Goal: Task Accomplishment & Management: Manage account settings

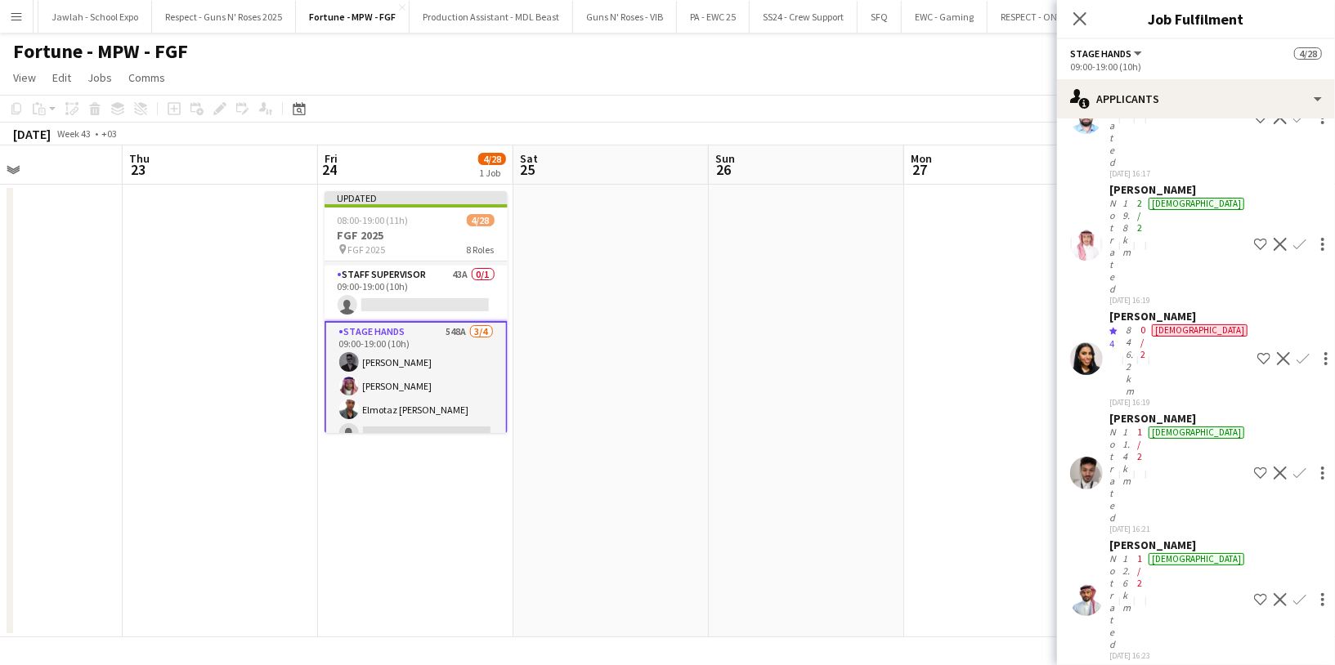
scroll to position [26438, 0]
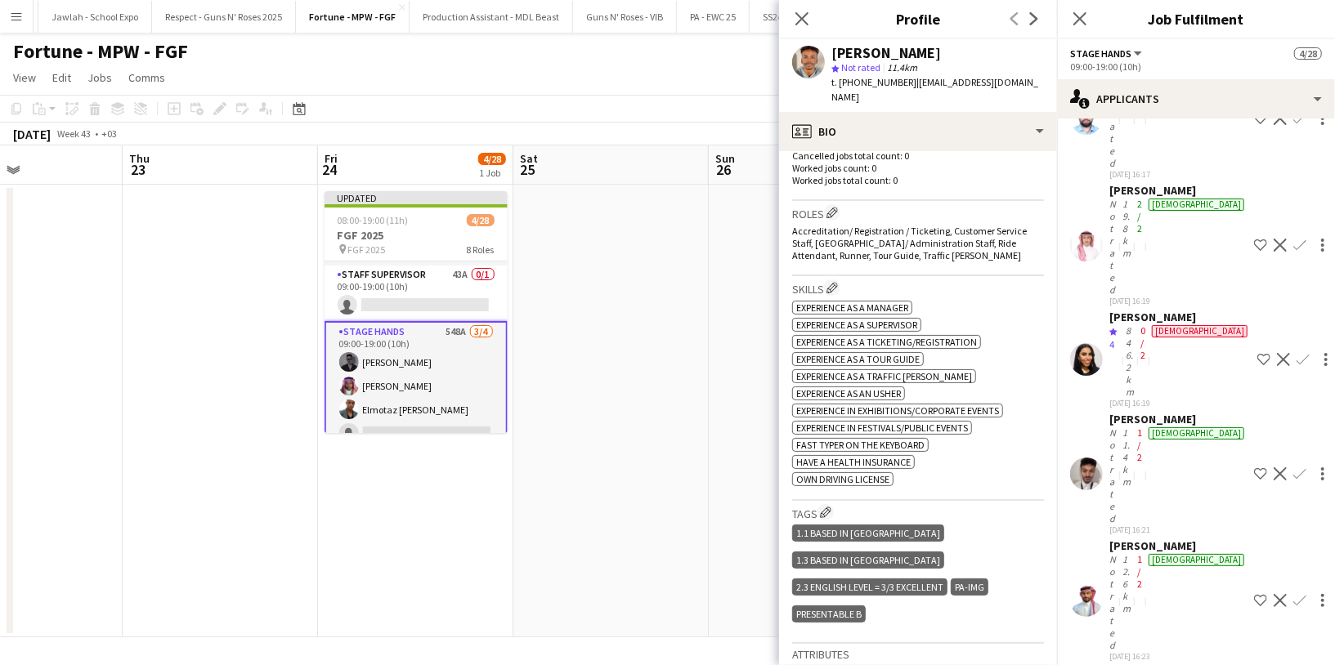
scroll to position [467, 0]
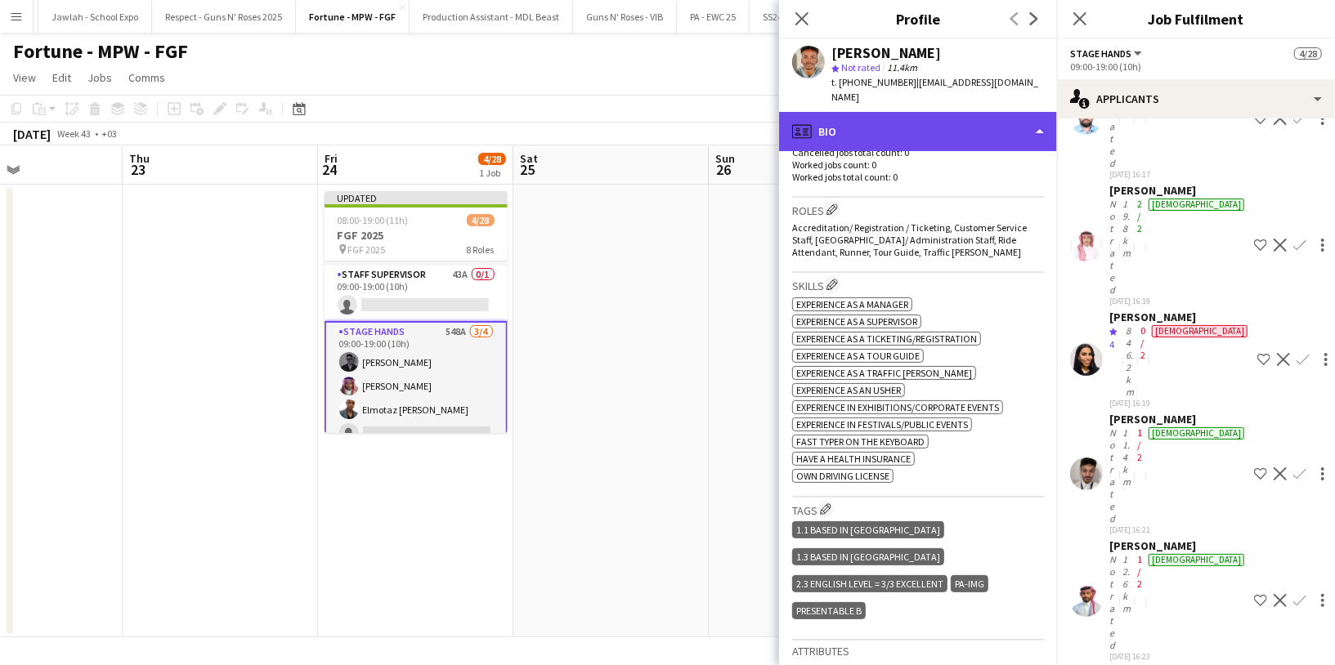
click at [909, 115] on div "profile Bio" at bounding box center [918, 131] width 278 height 39
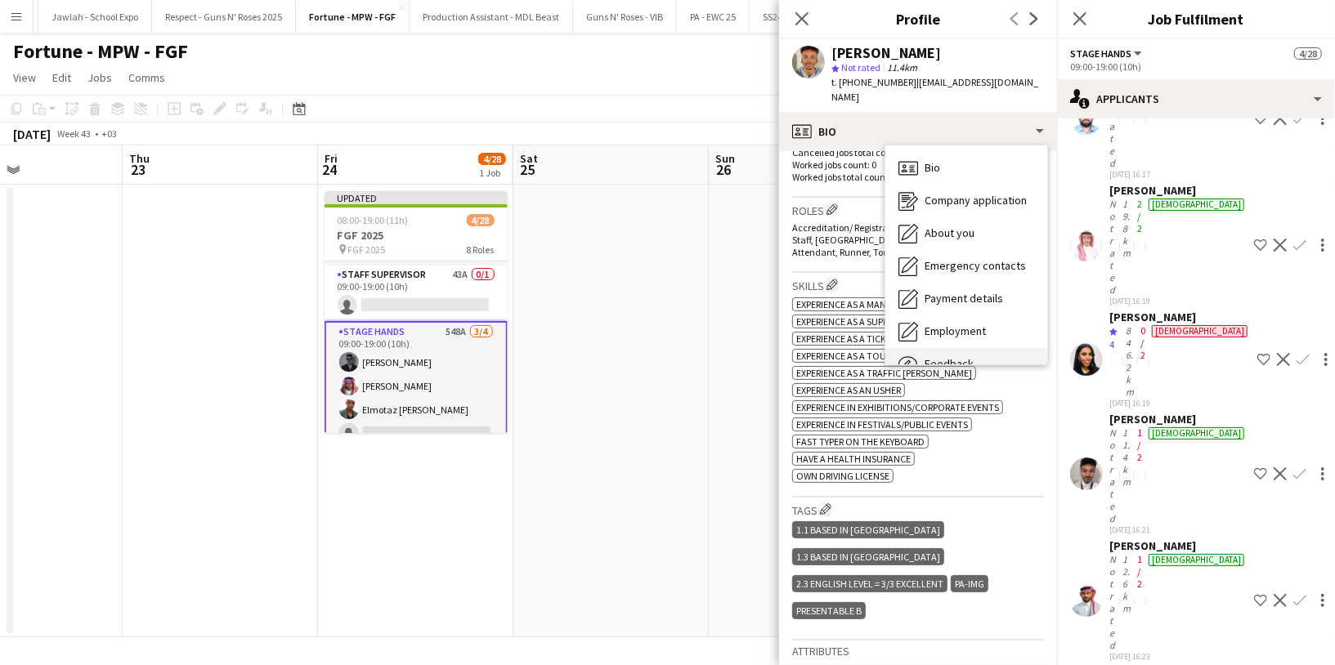
click at [949, 348] on div "Feedback Feedback" at bounding box center [966, 364] width 162 height 33
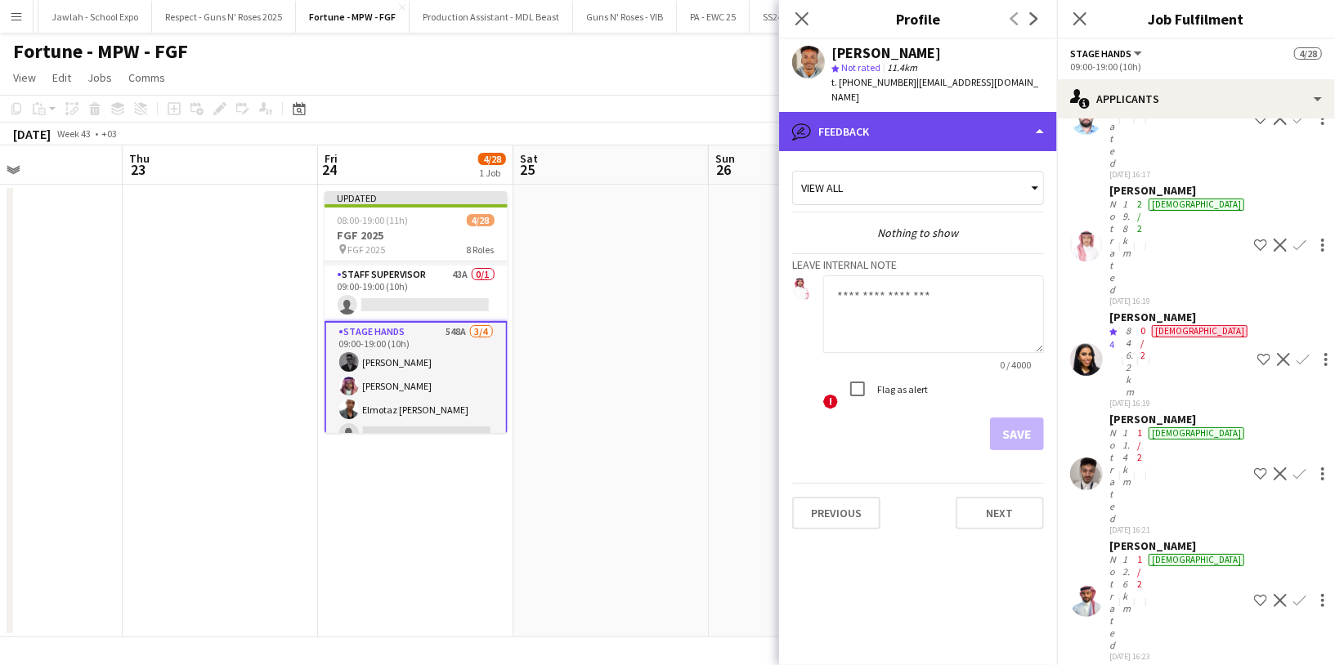
click at [907, 126] on div "bubble-pencil Feedback" at bounding box center [918, 131] width 278 height 39
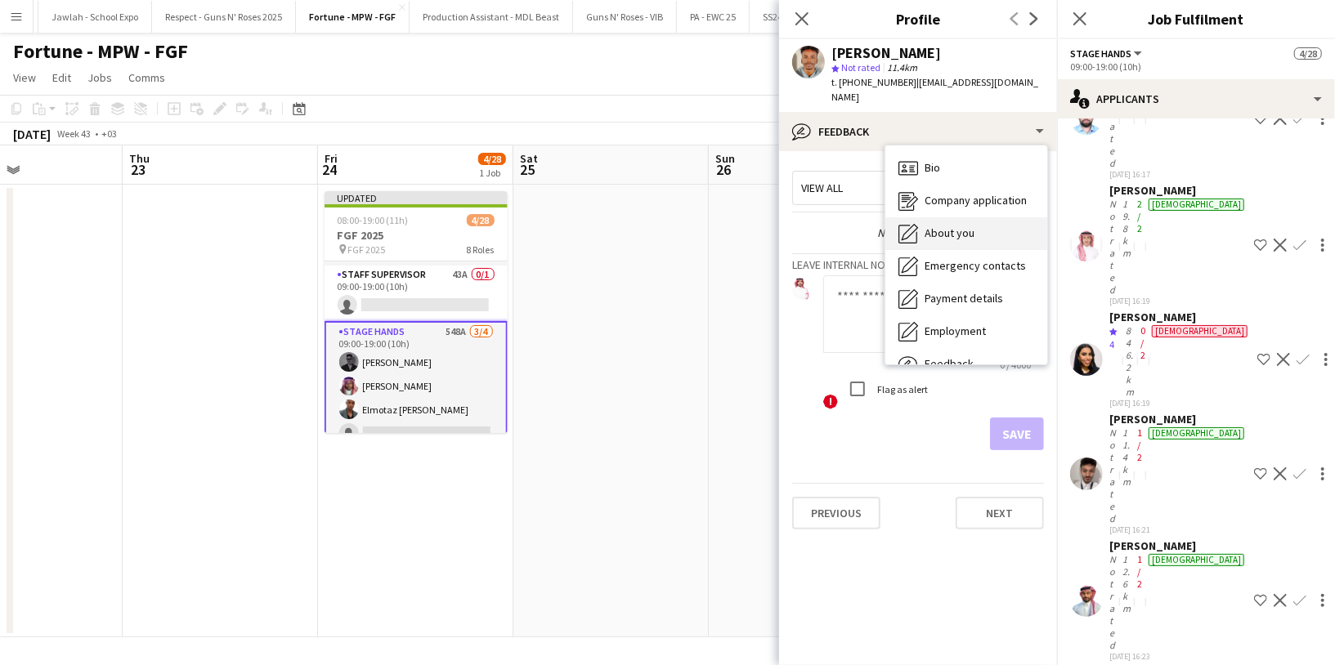
click at [956, 230] on div "About you About you" at bounding box center [966, 233] width 162 height 33
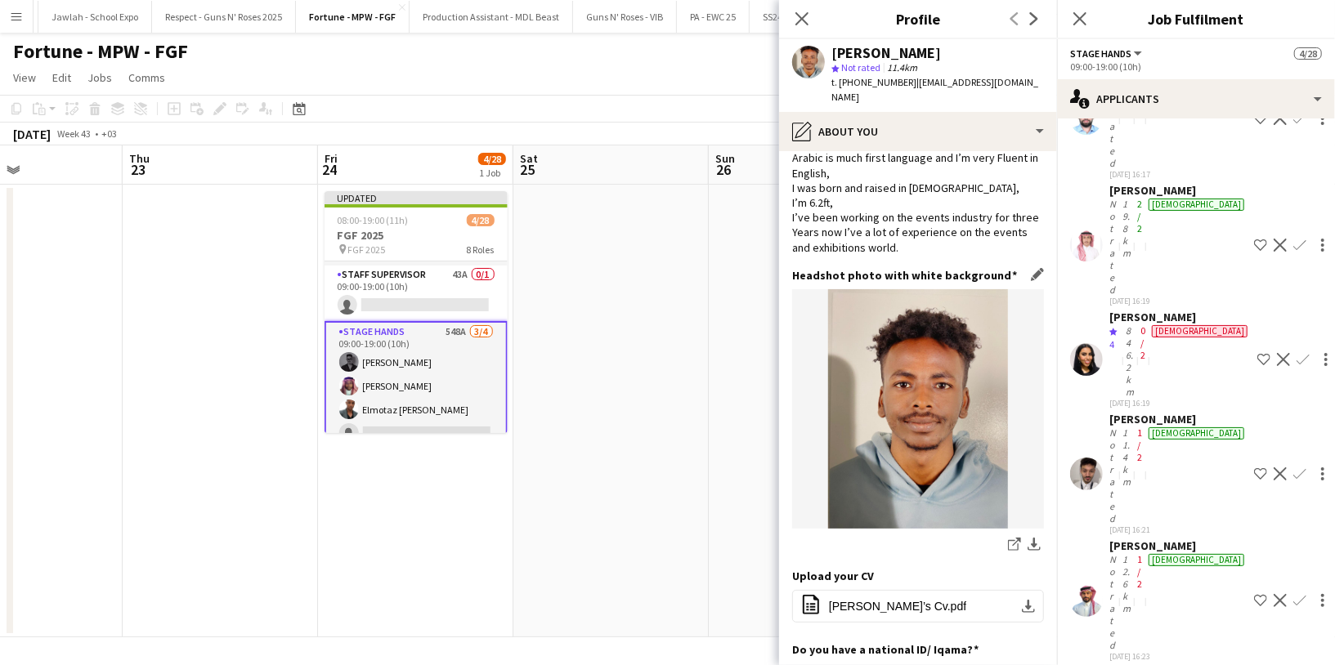
scroll to position [113, 0]
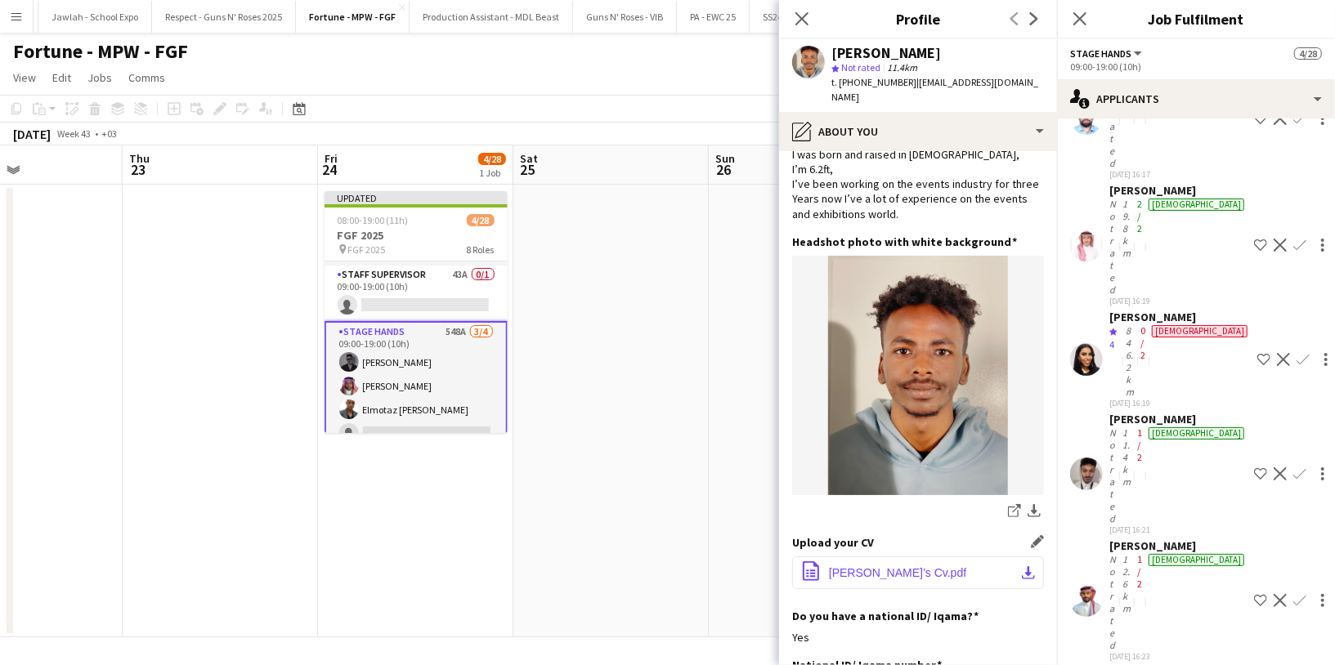
click at [871, 567] on span "Safwan’s Cv.pdf" at bounding box center [897, 573] width 137 height 13
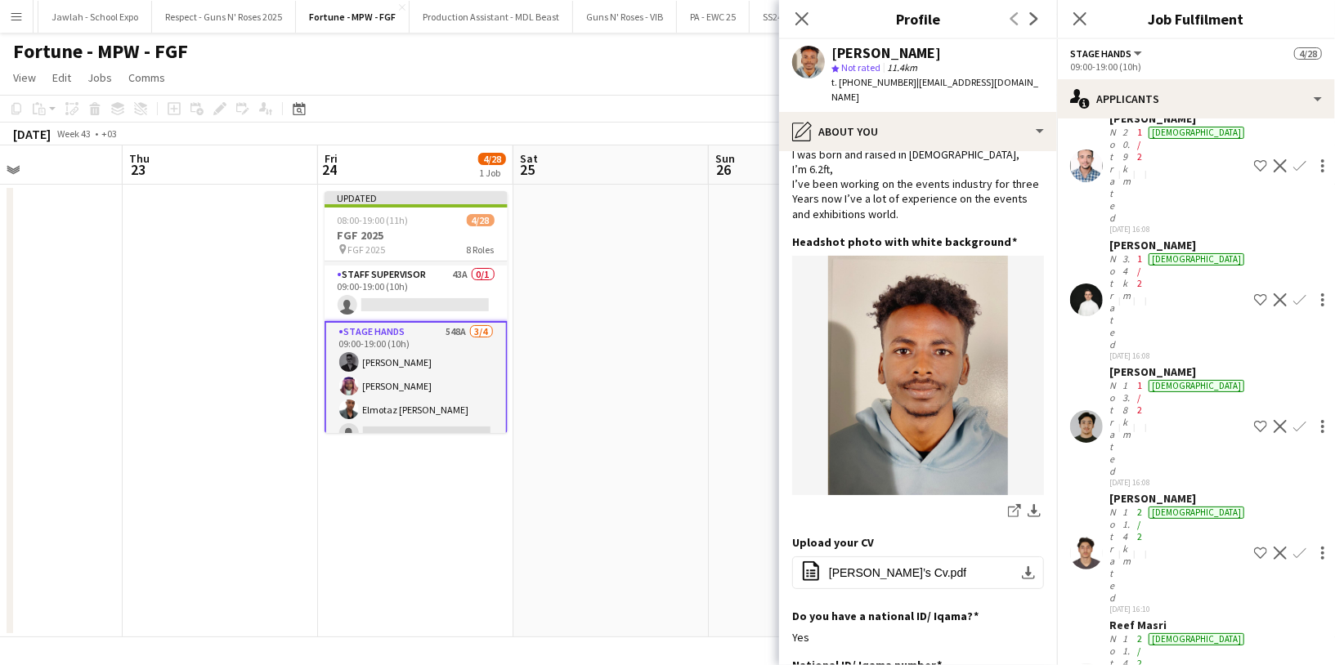
scroll to position [25344, 0]
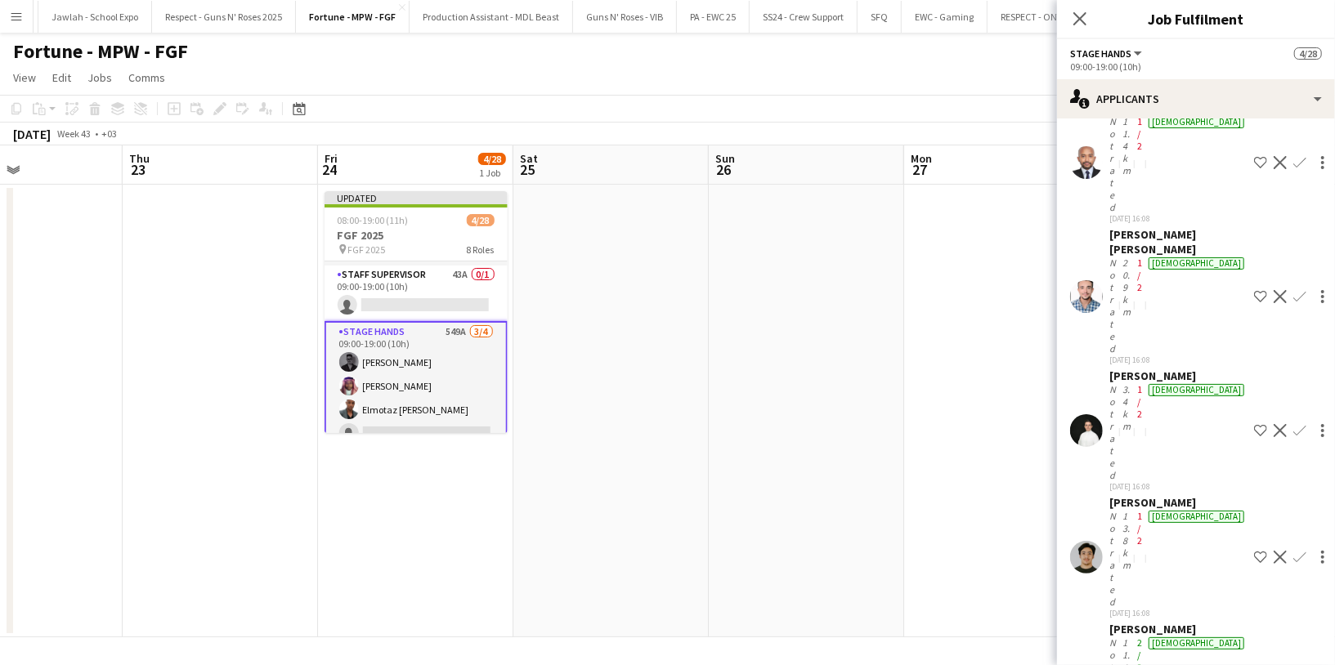
scroll to position [25217, 0]
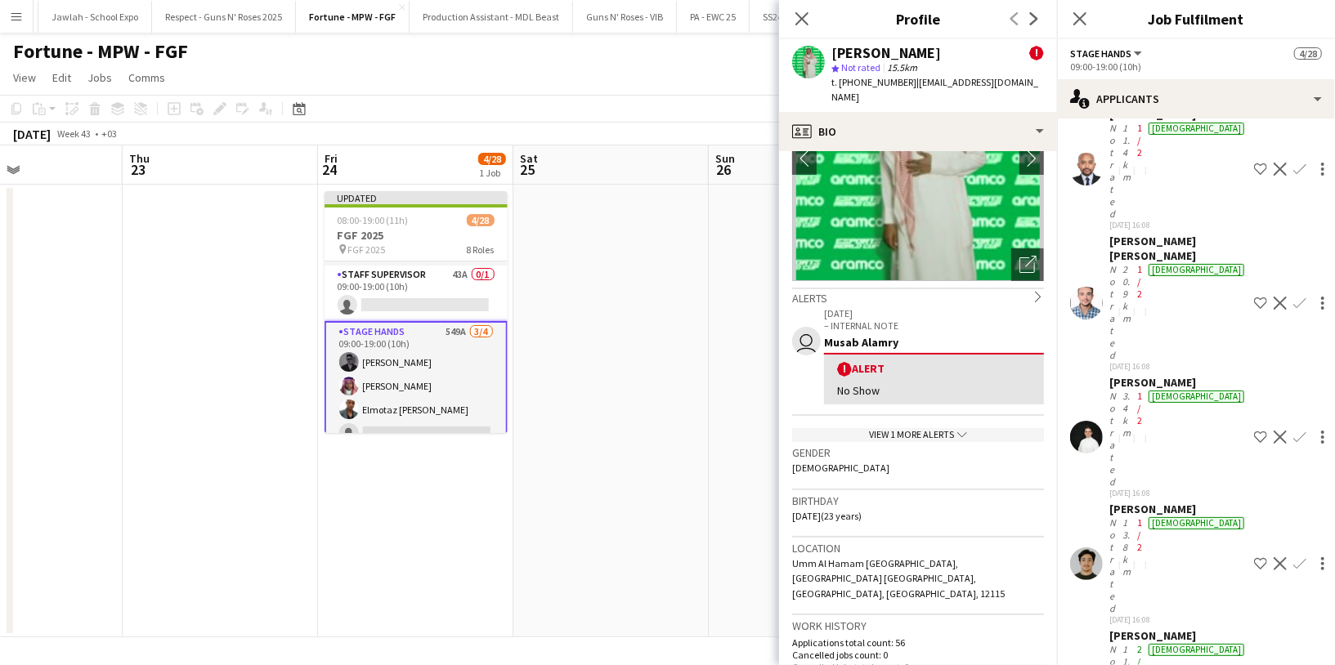
scroll to position [0, 0]
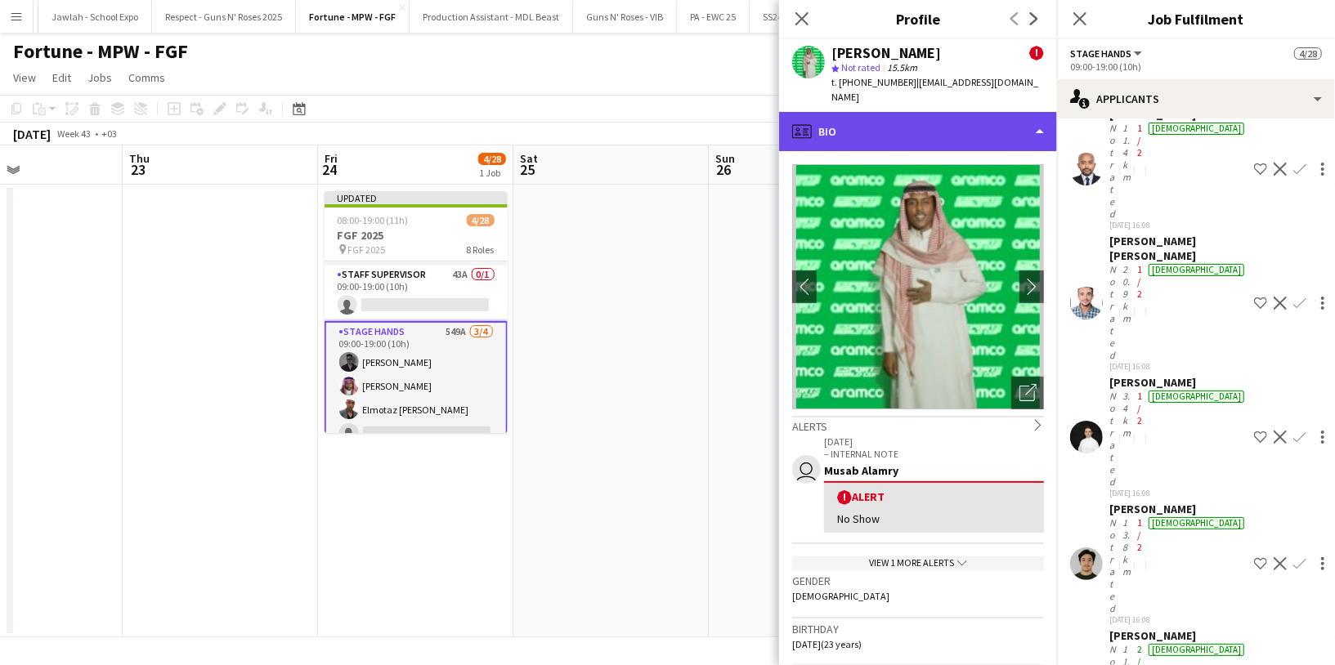
click at [970, 115] on div "profile Bio" at bounding box center [918, 131] width 278 height 39
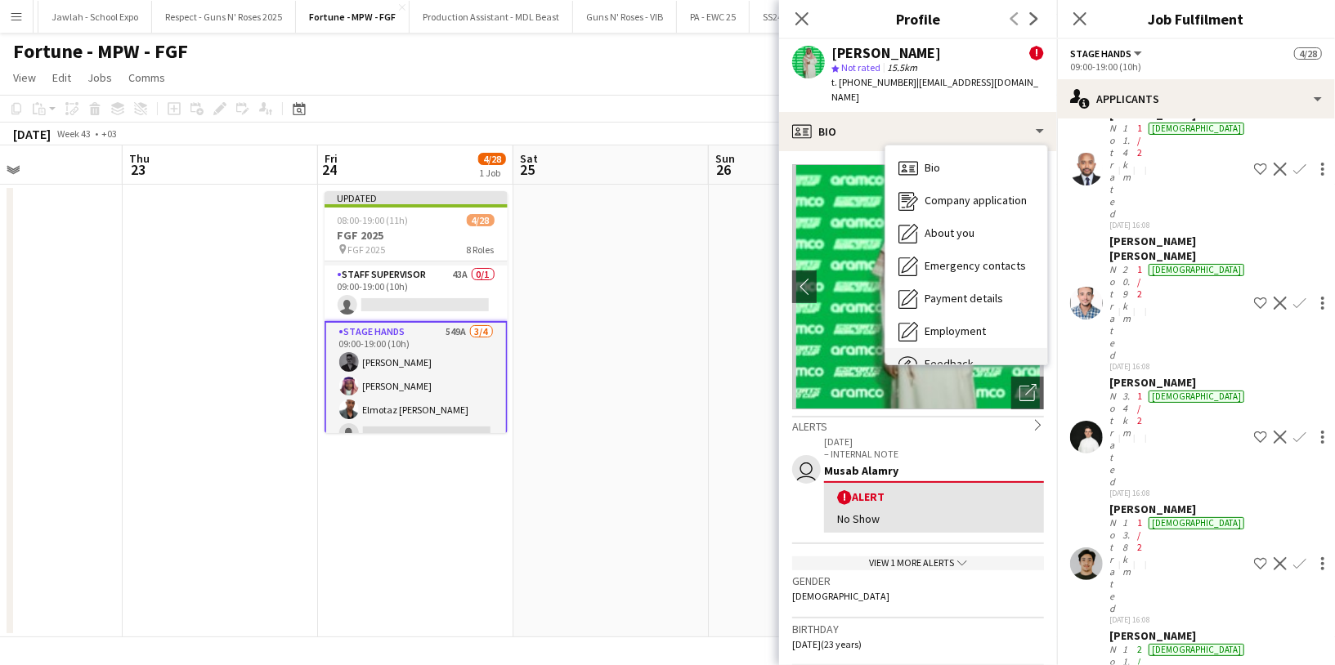
click at [964, 348] on div "Feedback Feedback" at bounding box center [966, 364] width 162 height 33
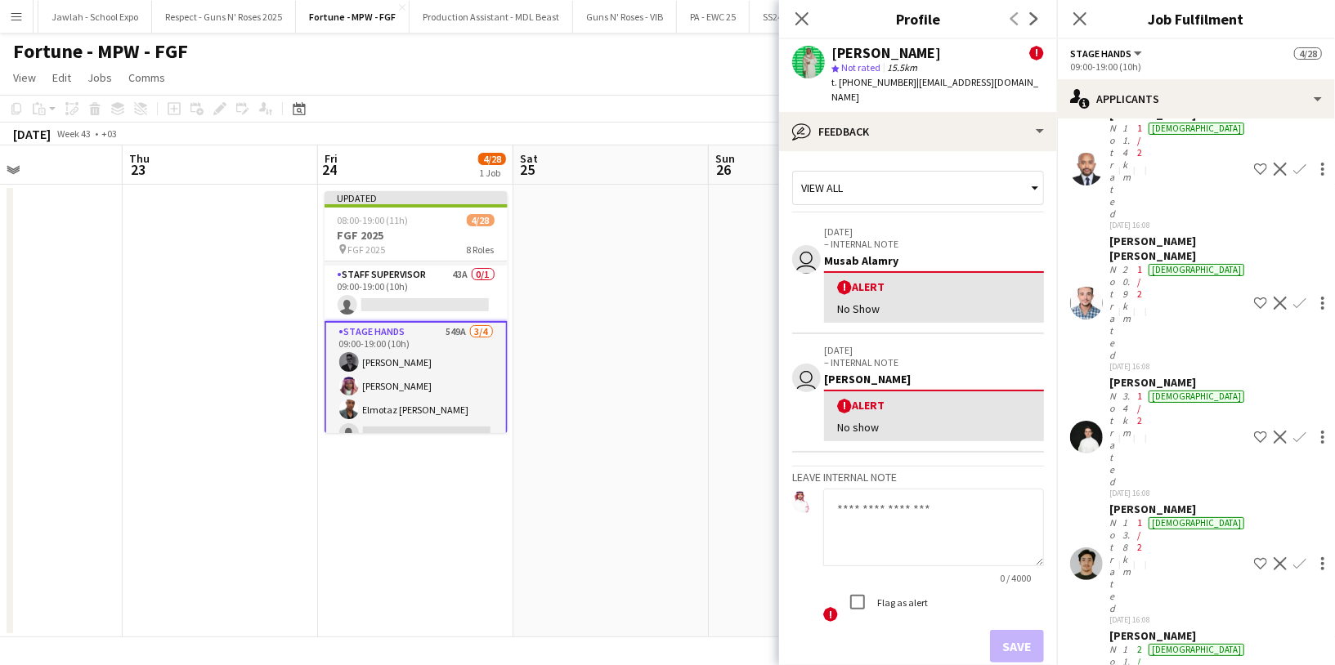
scroll to position [25150, 0]
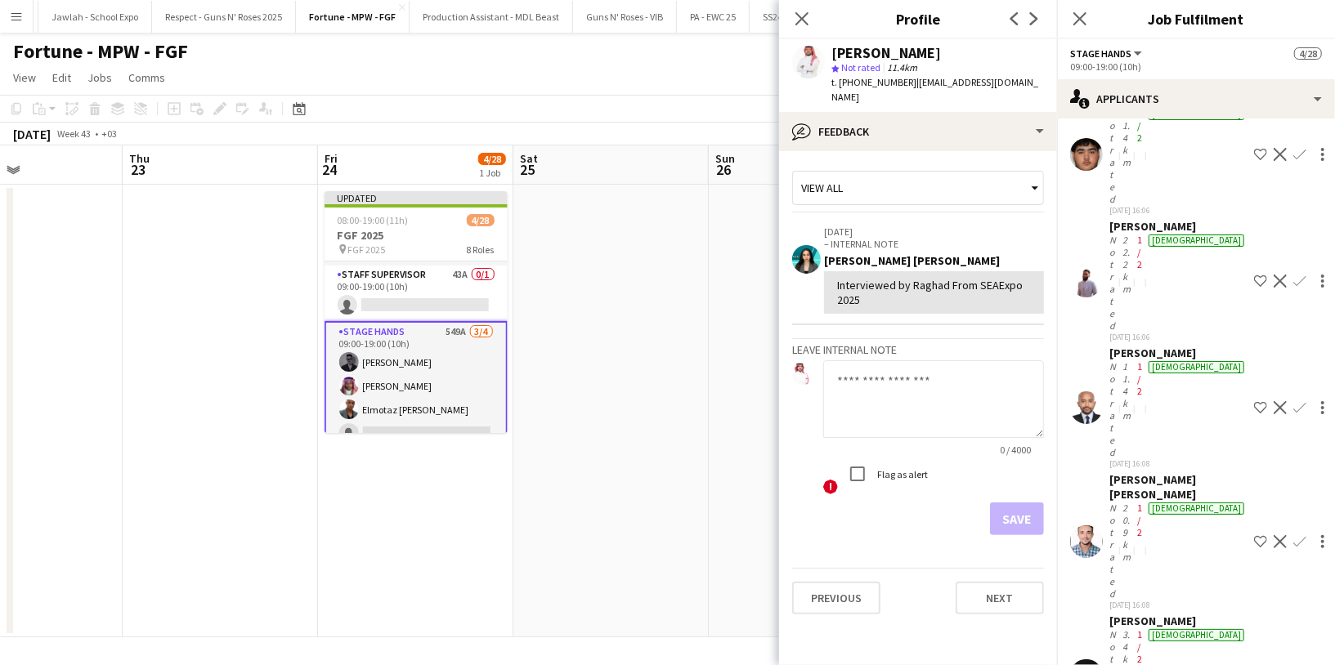
scroll to position [24980, 0]
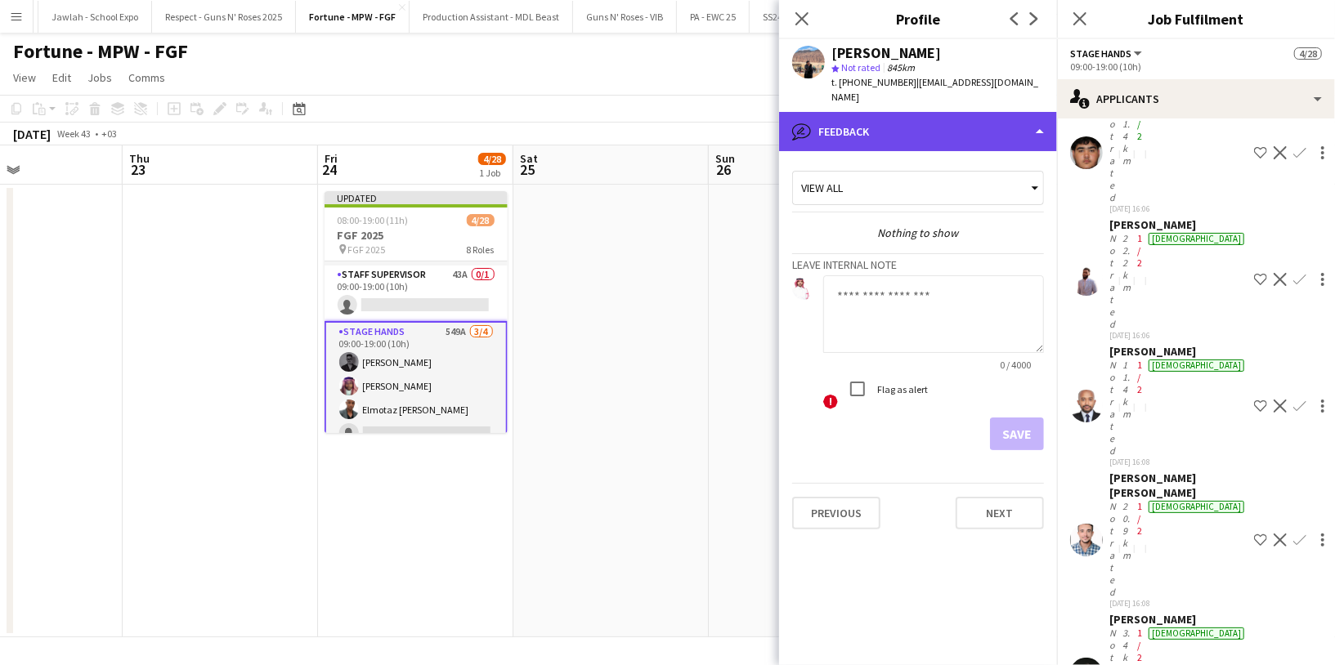
click at [932, 120] on div "bubble-pencil Feedback" at bounding box center [918, 131] width 278 height 39
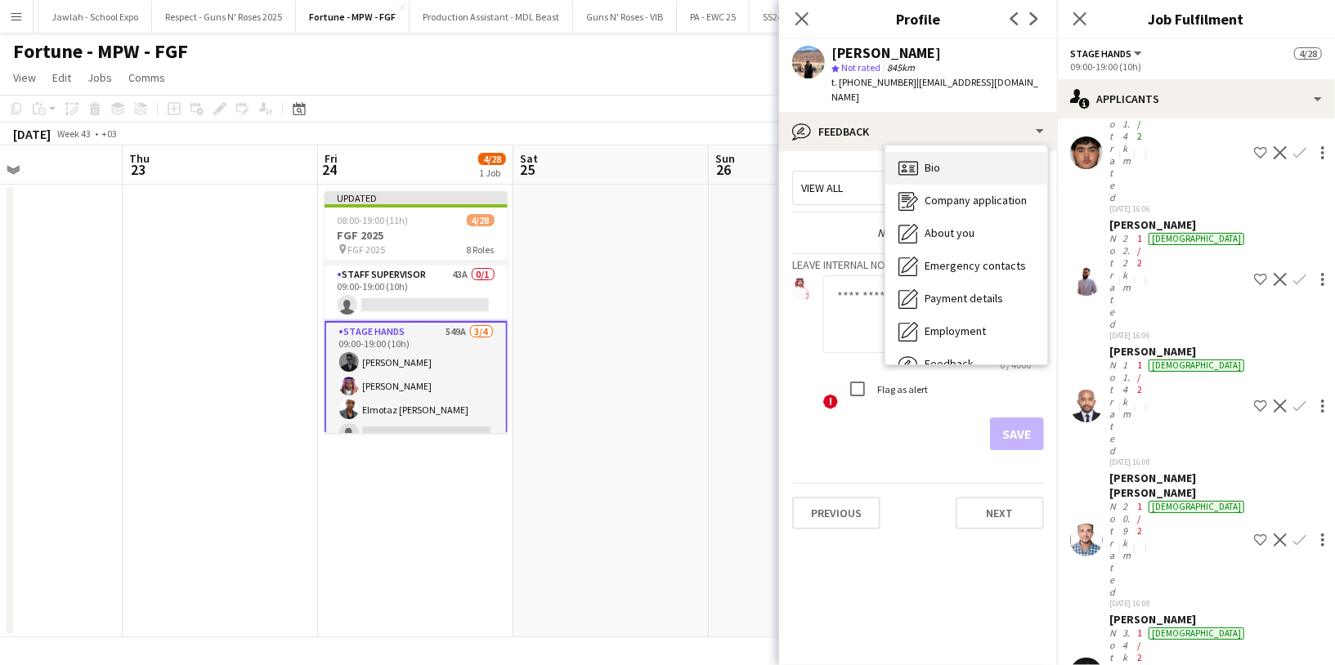
click at [968, 167] on div "Bio Bio" at bounding box center [966, 168] width 162 height 33
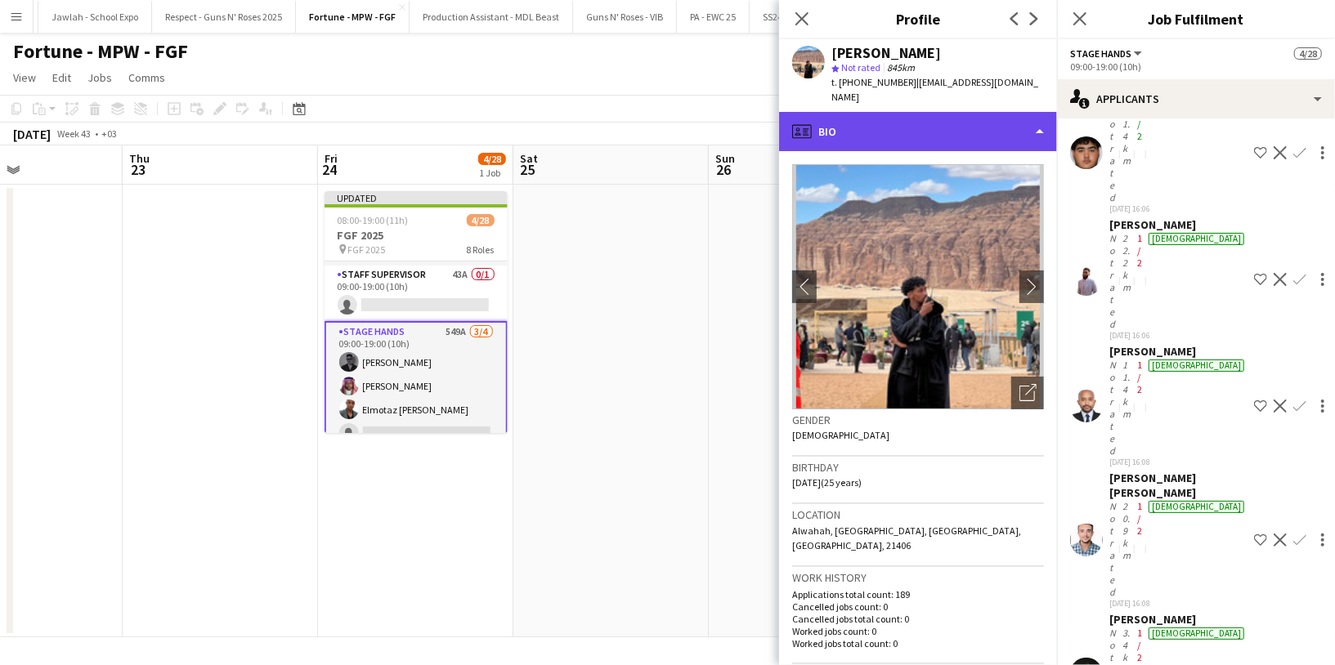
click at [908, 119] on div "profile Bio" at bounding box center [918, 131] width 278 height 39
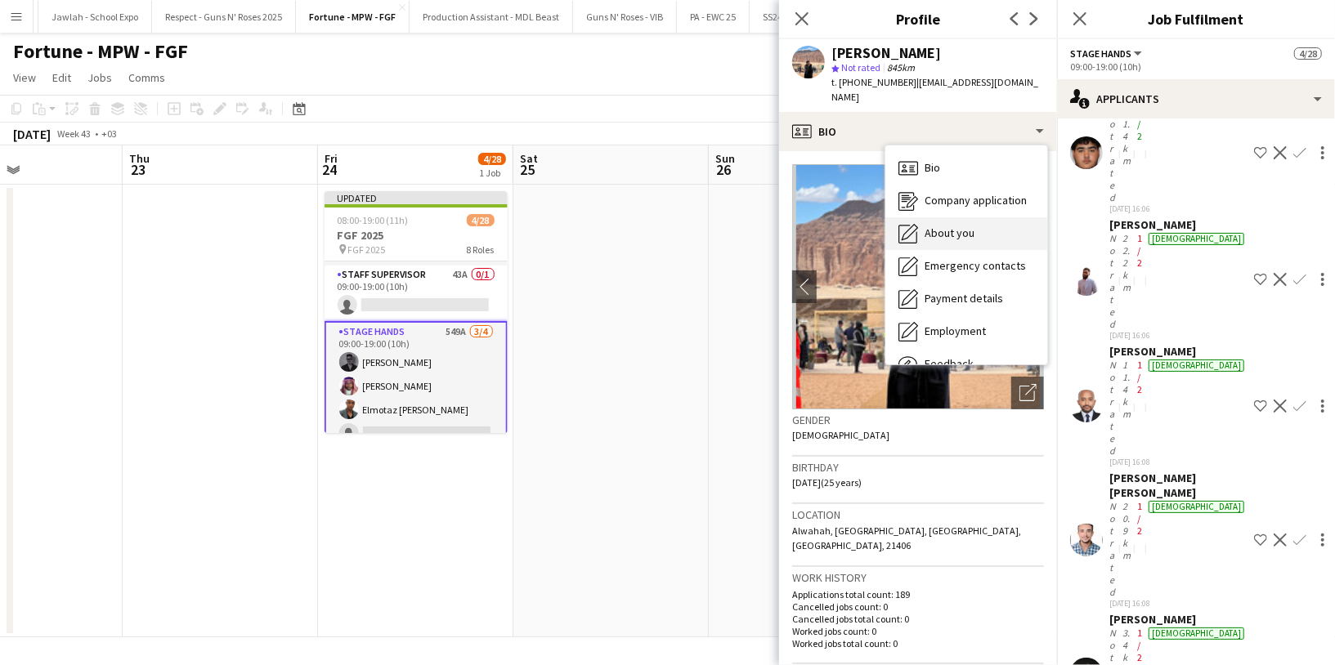
click at [946, 226] on span "About you" at bounding box center [950, 233] width 50 height 15
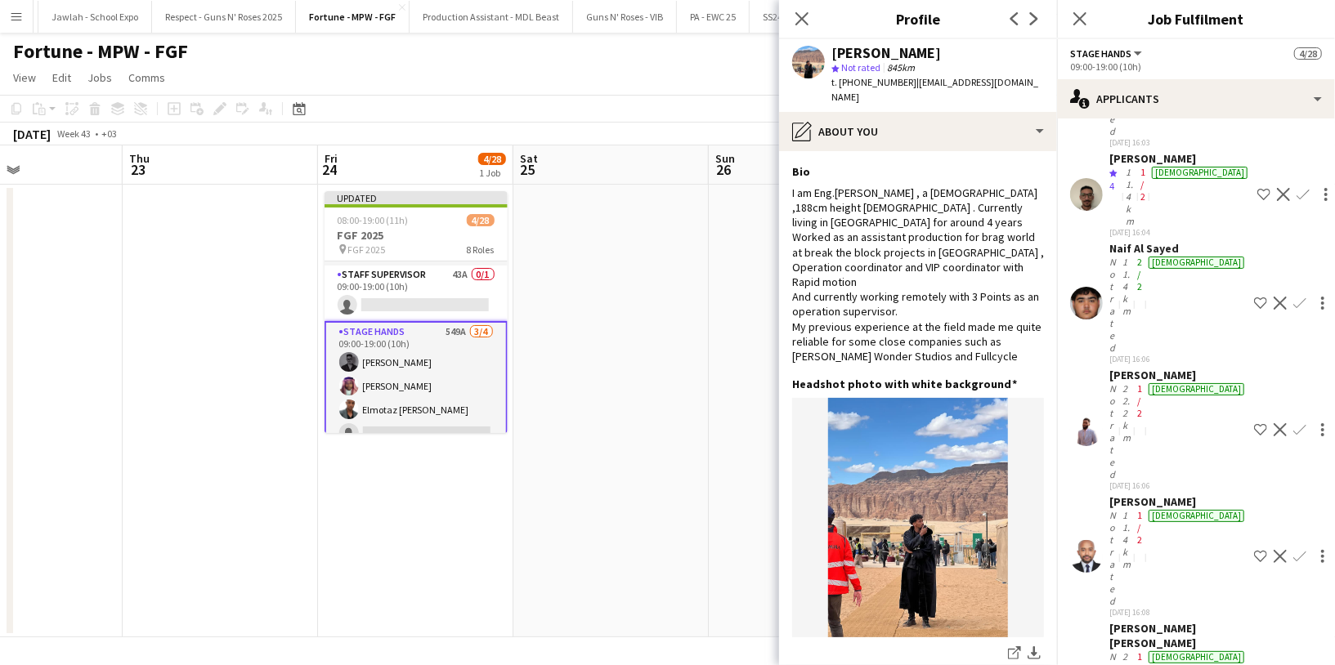
scroll to position [24813, 0]
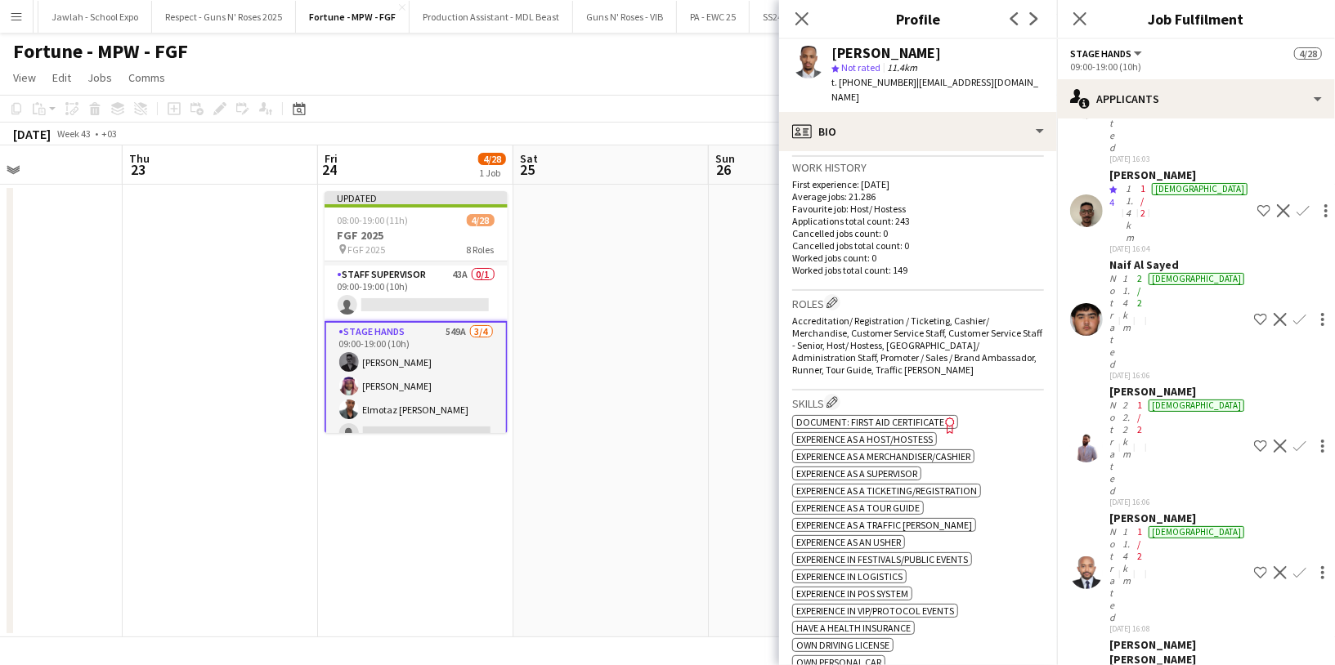
scroll to position [414, 0]
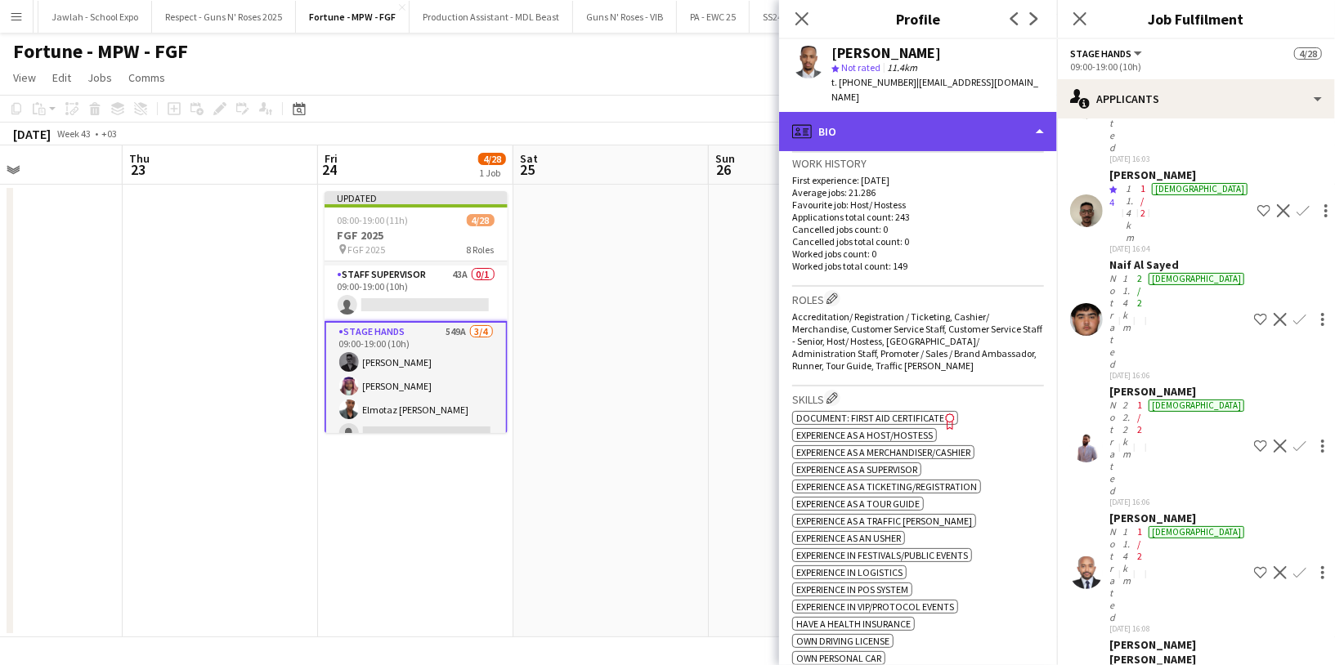
click at [960, 123] on div "profile Bio" at bounding box center [918, 131] width 278 height 39
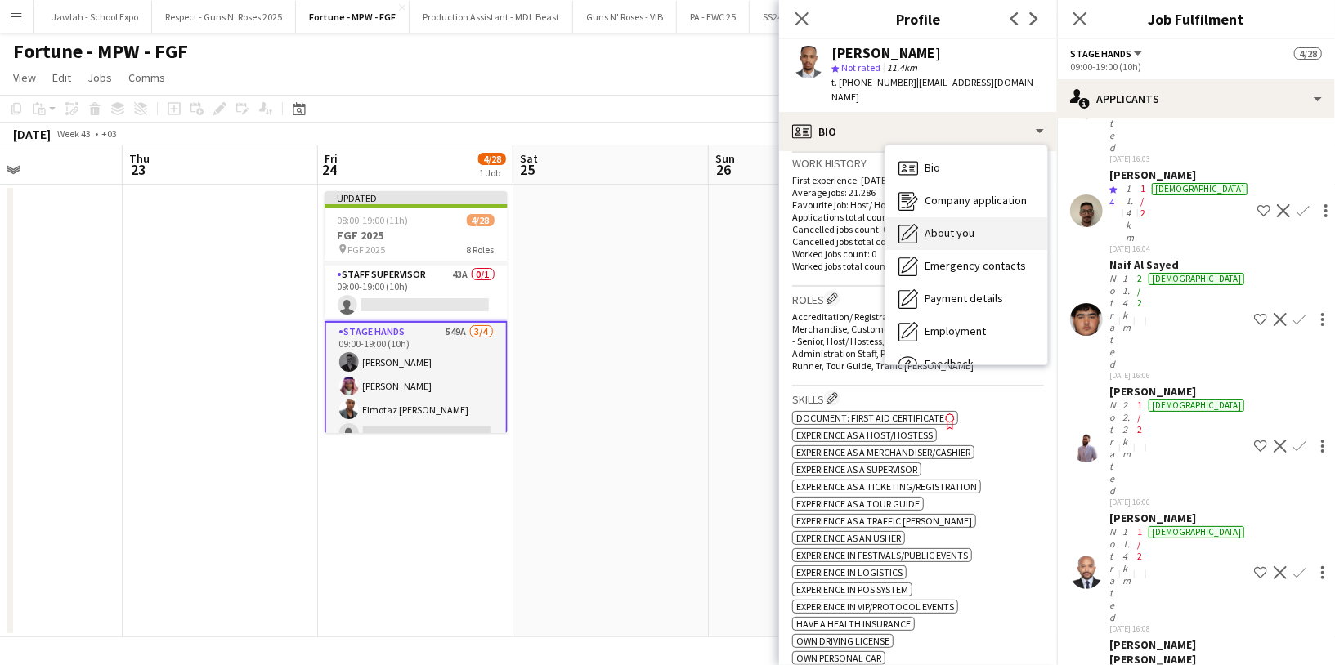
click at [982, 221] on div "About you About you" at bounding box center [966, 233] width 162 height 33
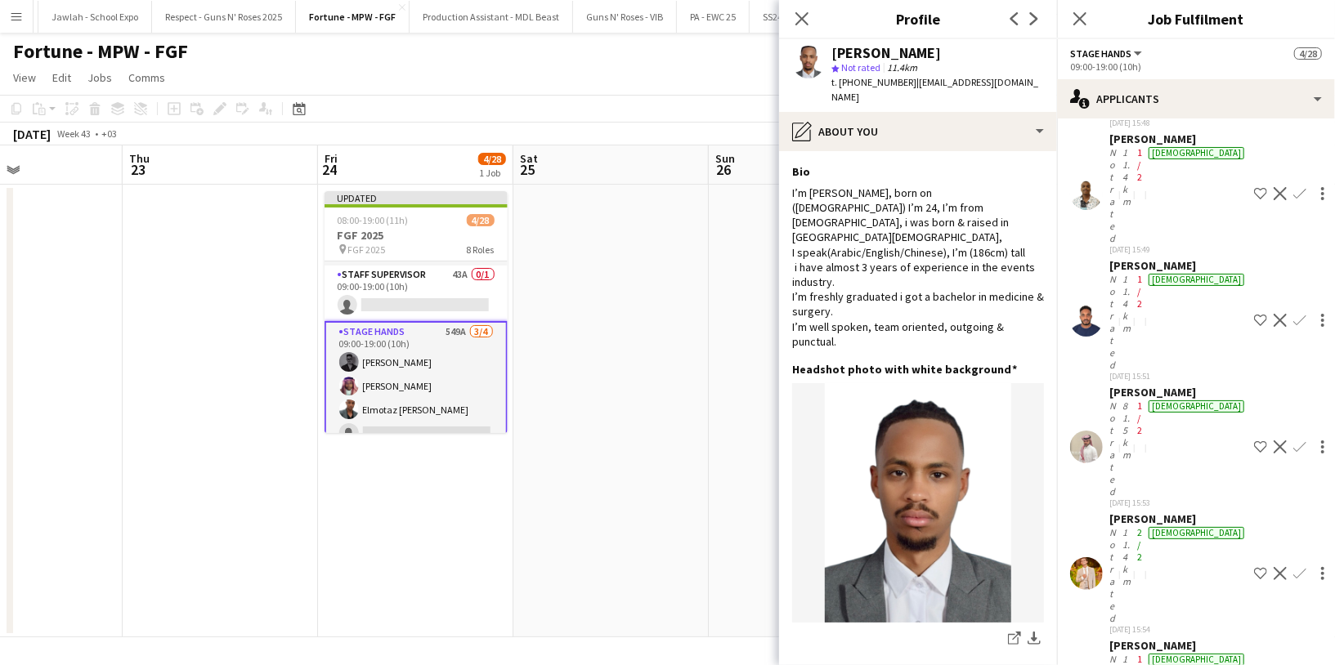
scroll to position [23545, 0]
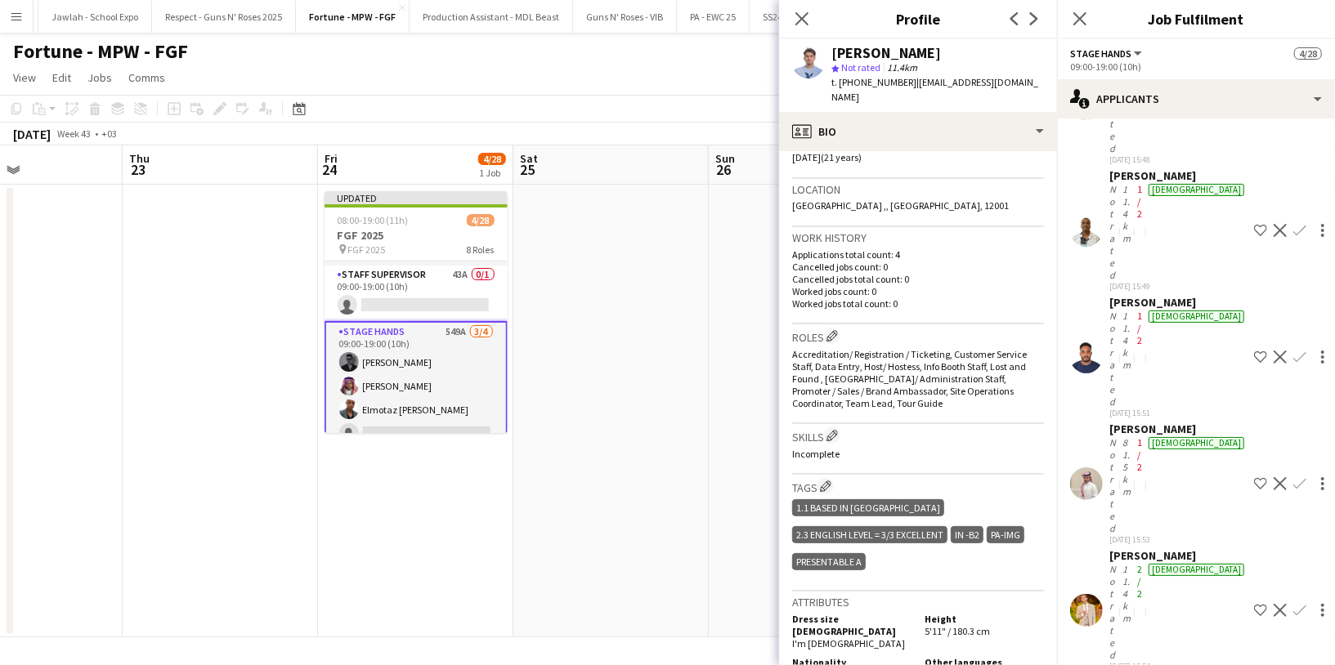
scroll to position [329, 0]
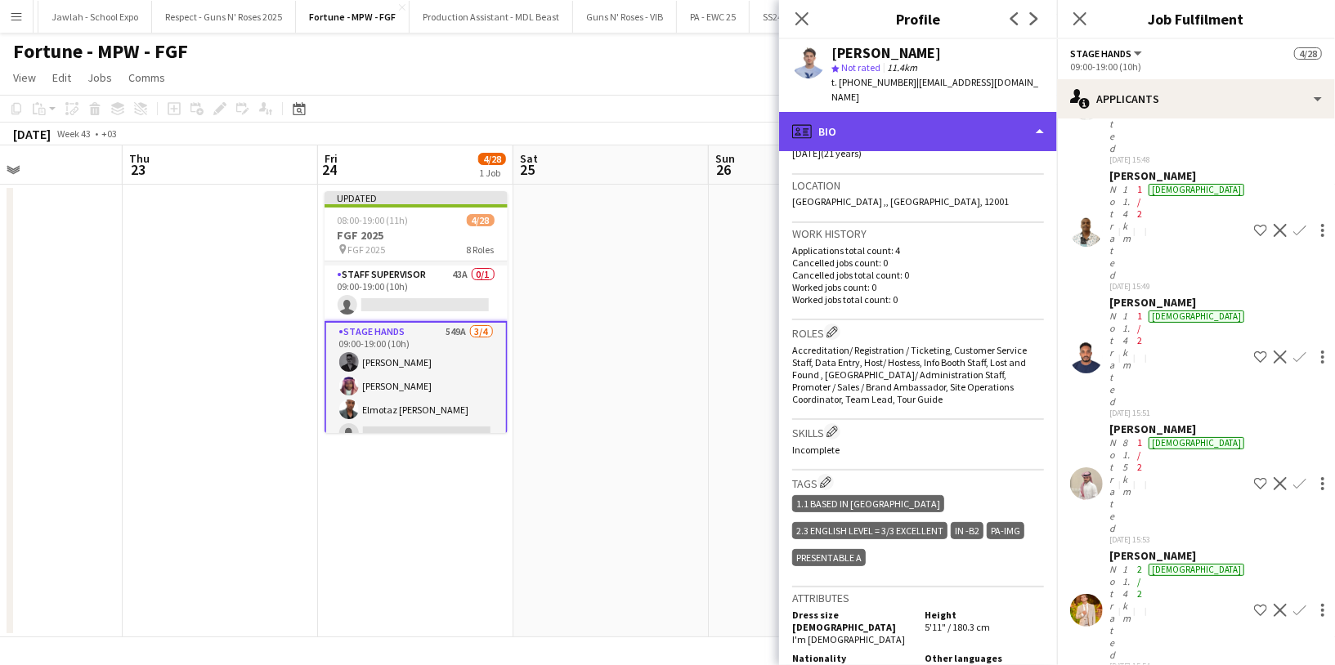
click at [930, 122] on div "profile Bio" at bounding box center [918, 131] width 278 height 39
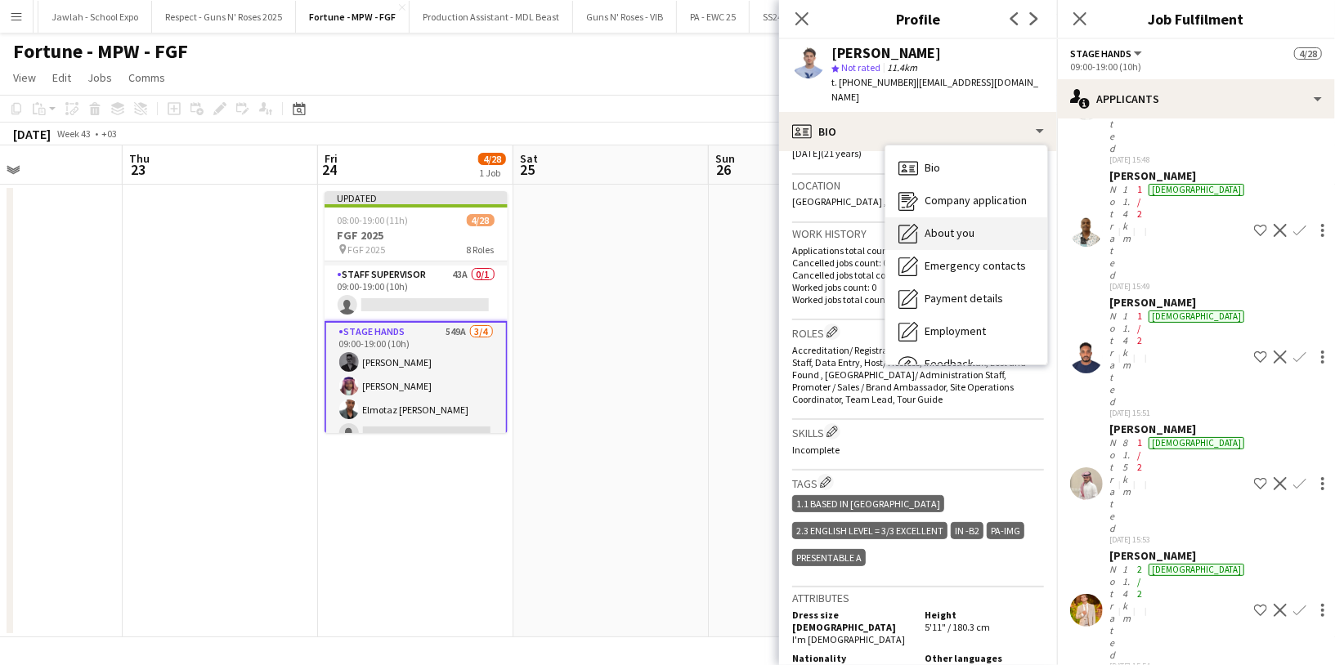
click at [963, 226] on span "About you" at bounding box center [950, 233] width 50 height 15
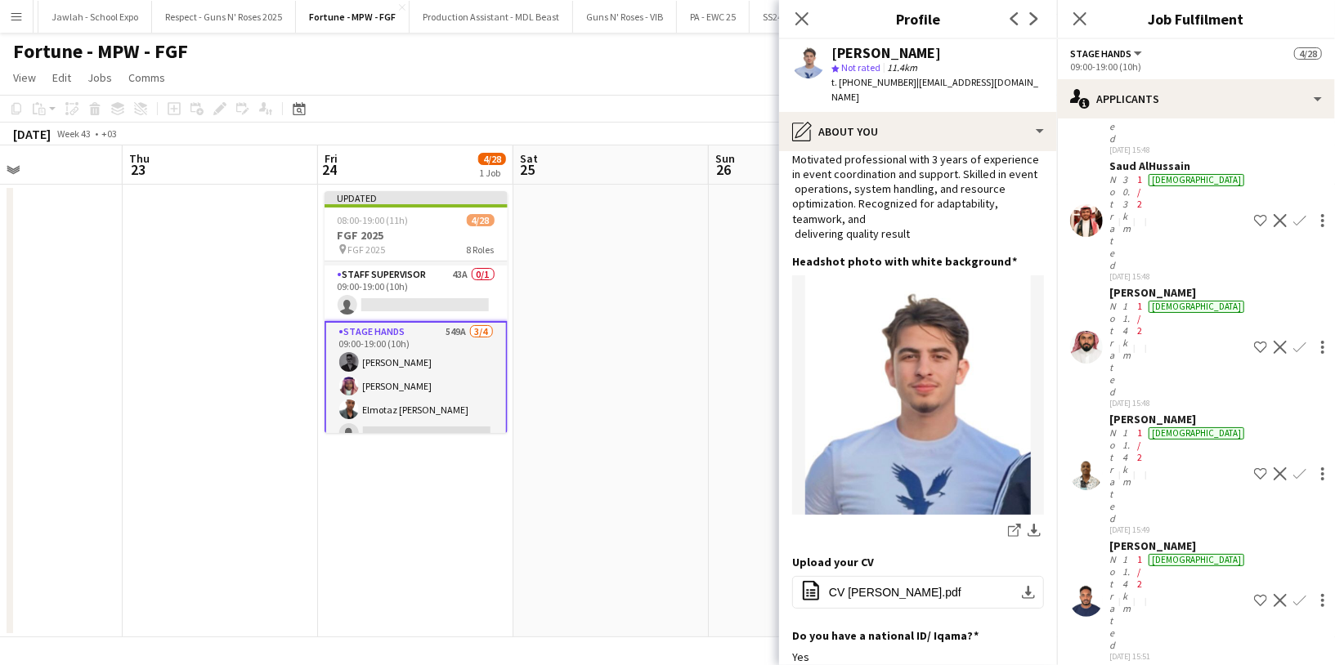
scroll to position [23268, 0]
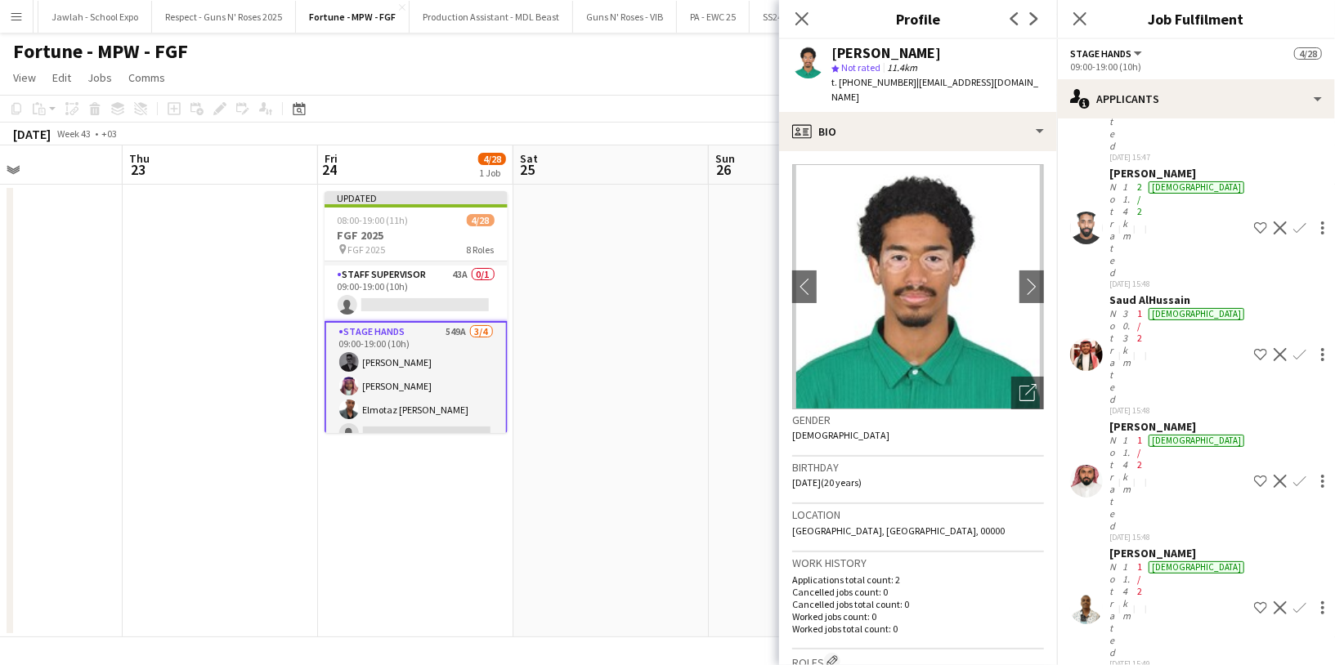
scroll to position [23160, 0]
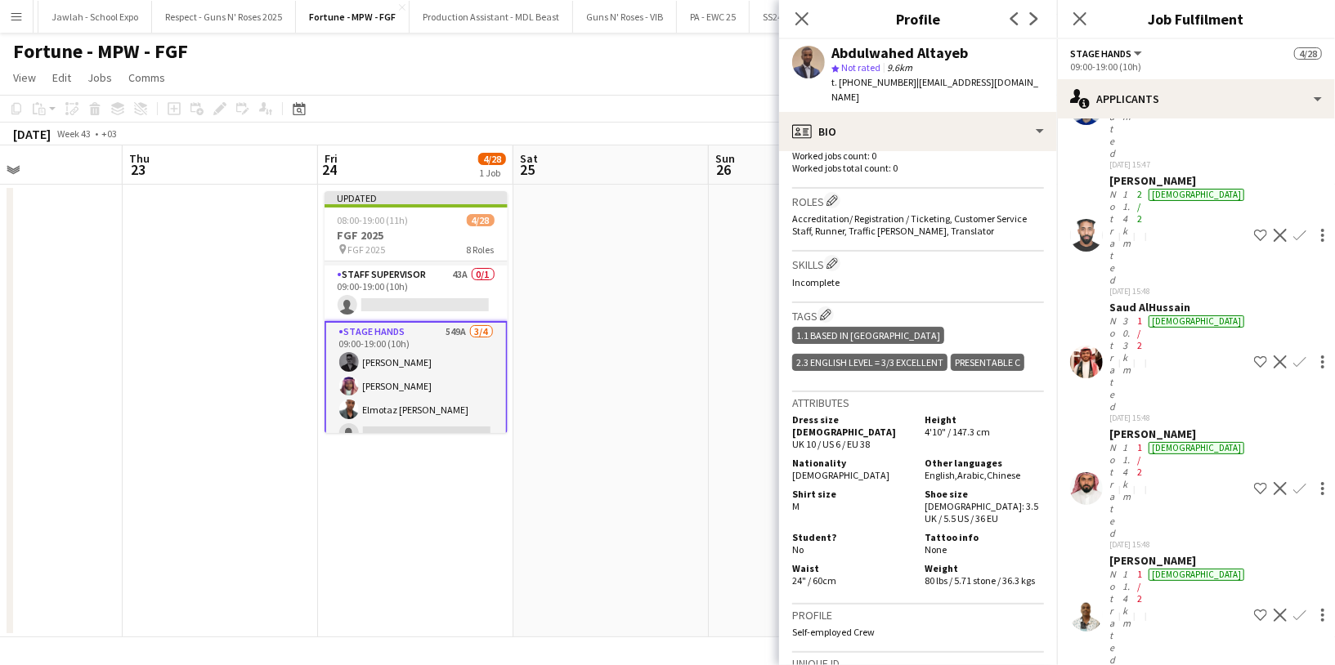
scroll to position [479, 0]
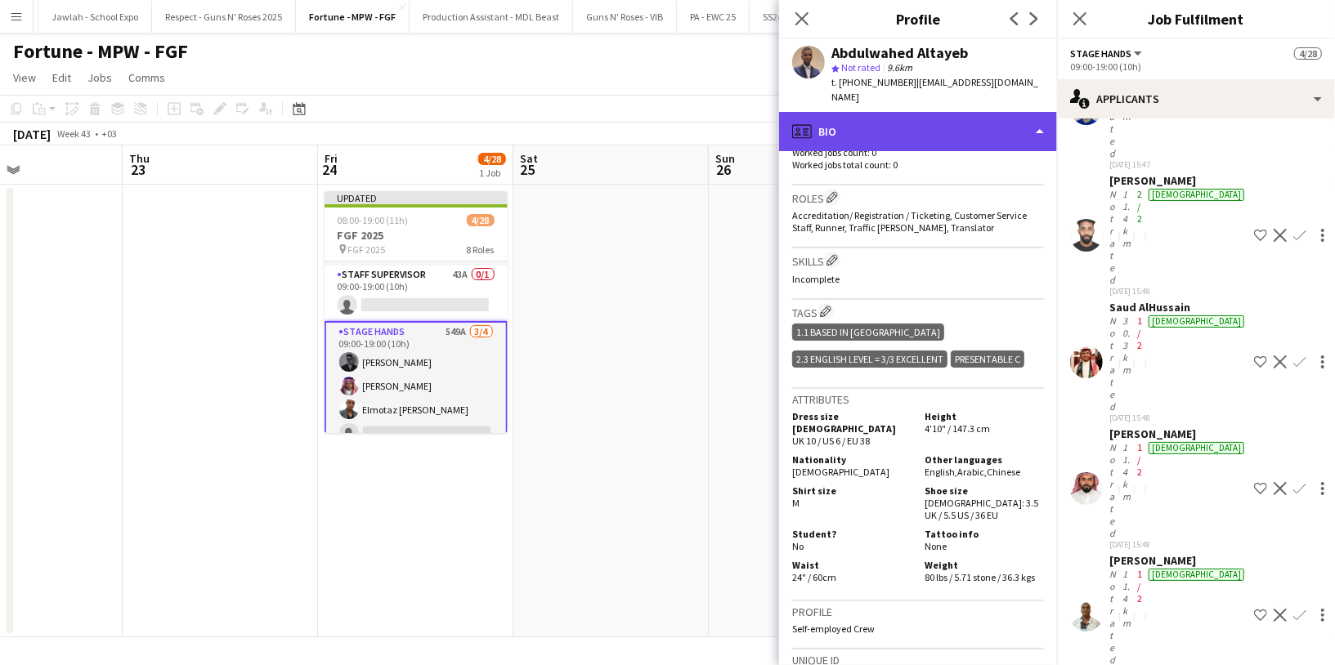
click at [951, 128] on div "profile Bio" at bounding box center [918, 131] width 278 height 39
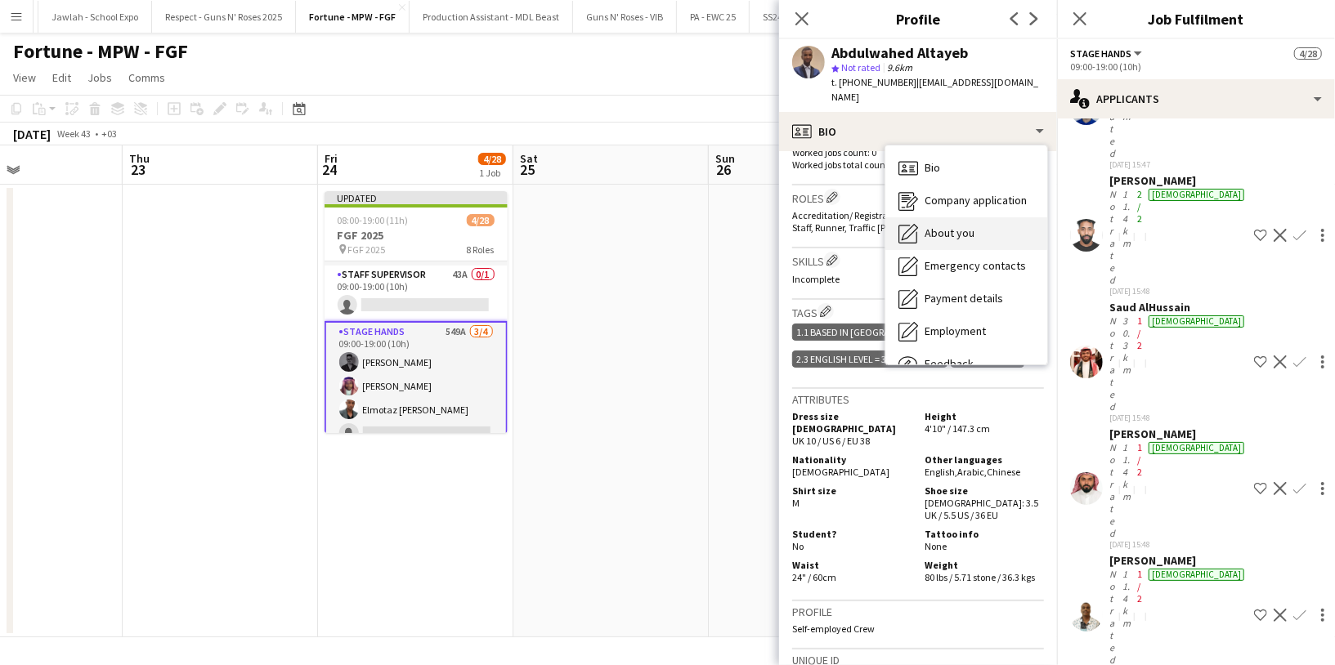
click at [967, 229] on div "About you About you" at bounding box center [966, 233] width 162 height 33
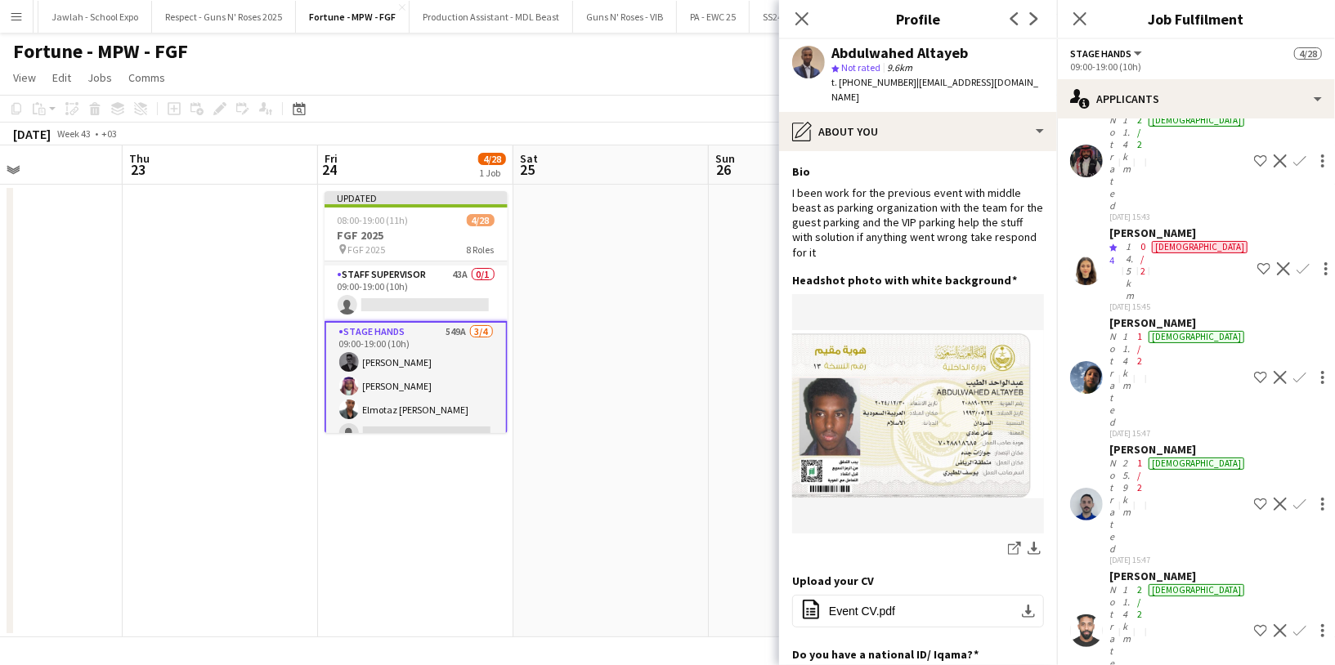
scroll to position [22749, 0]
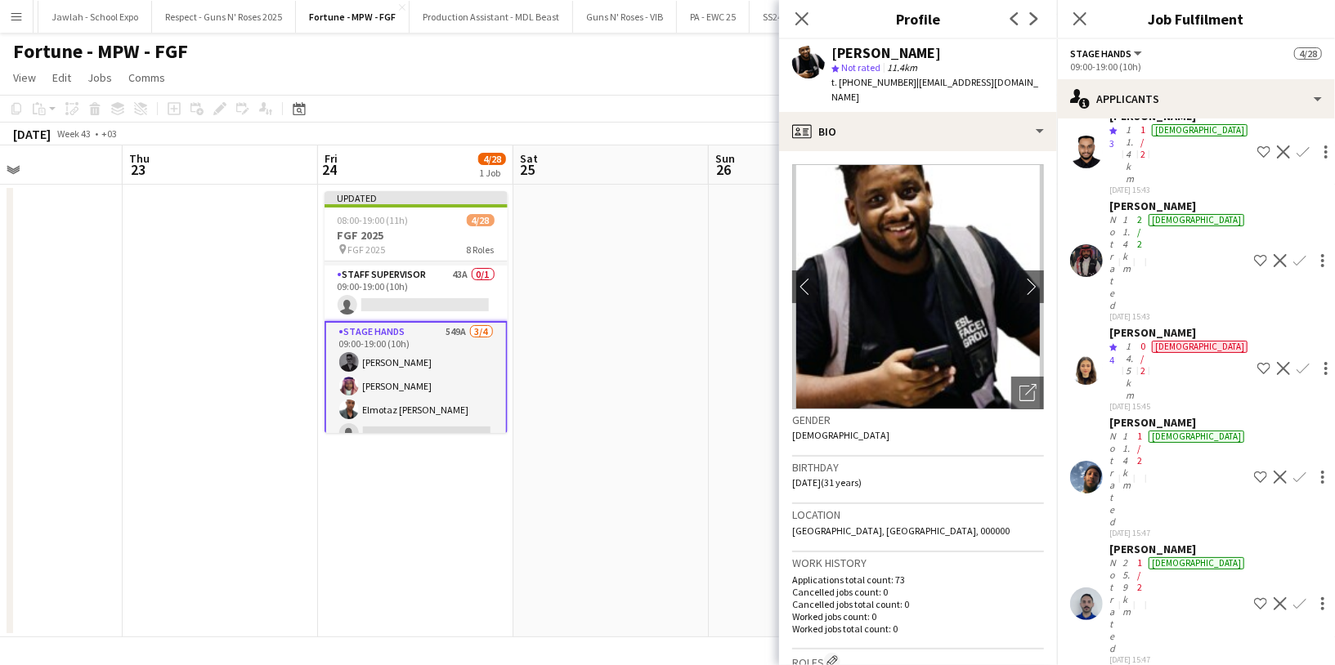
scroll to position [22667, 0]
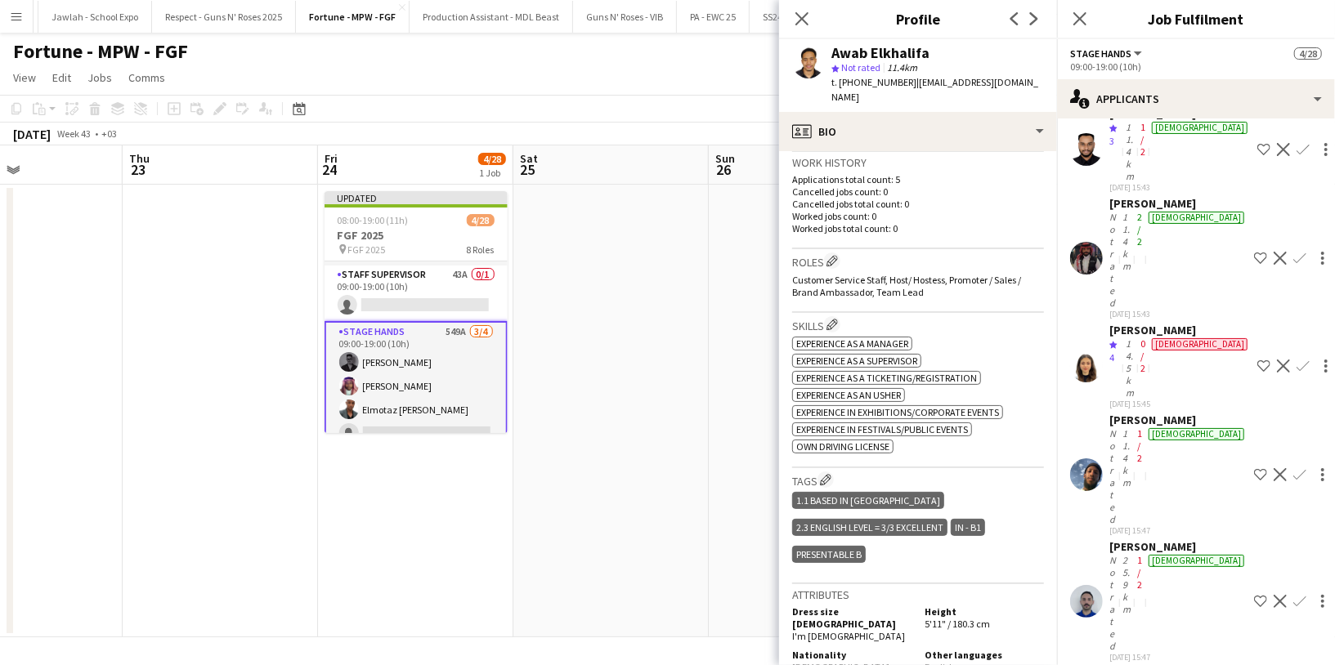
scroll to position [432, 0]
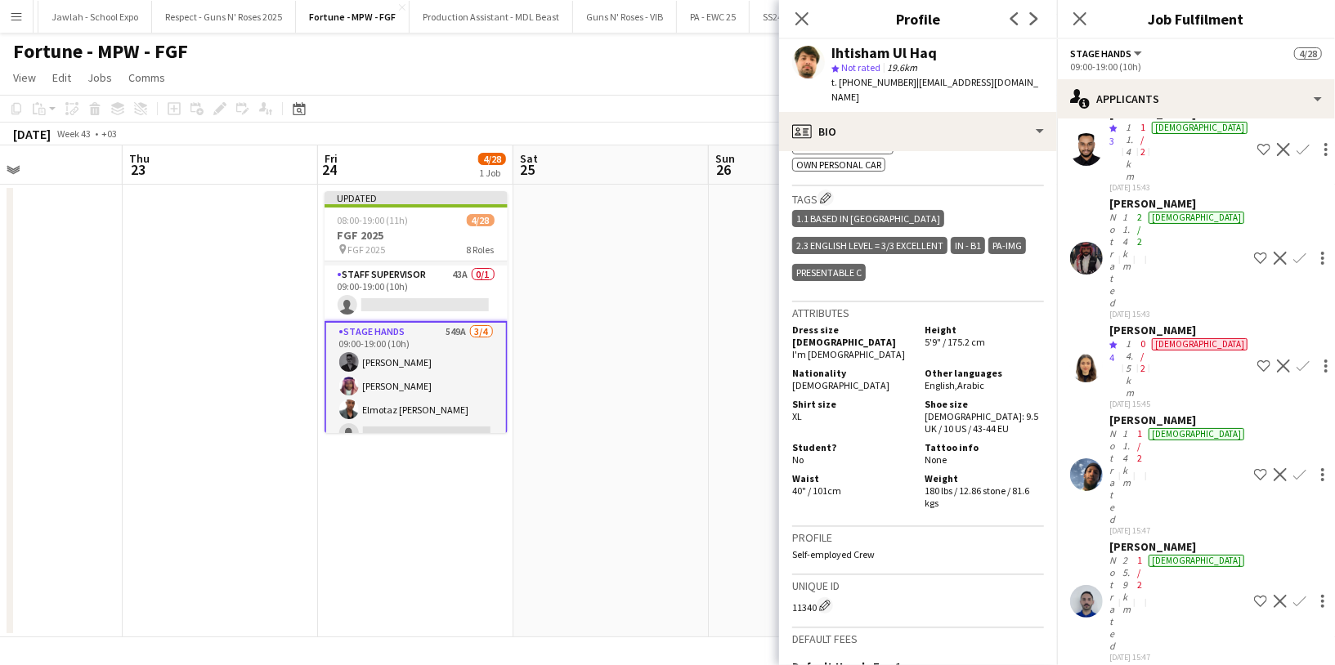
scroll to position [786, 0]
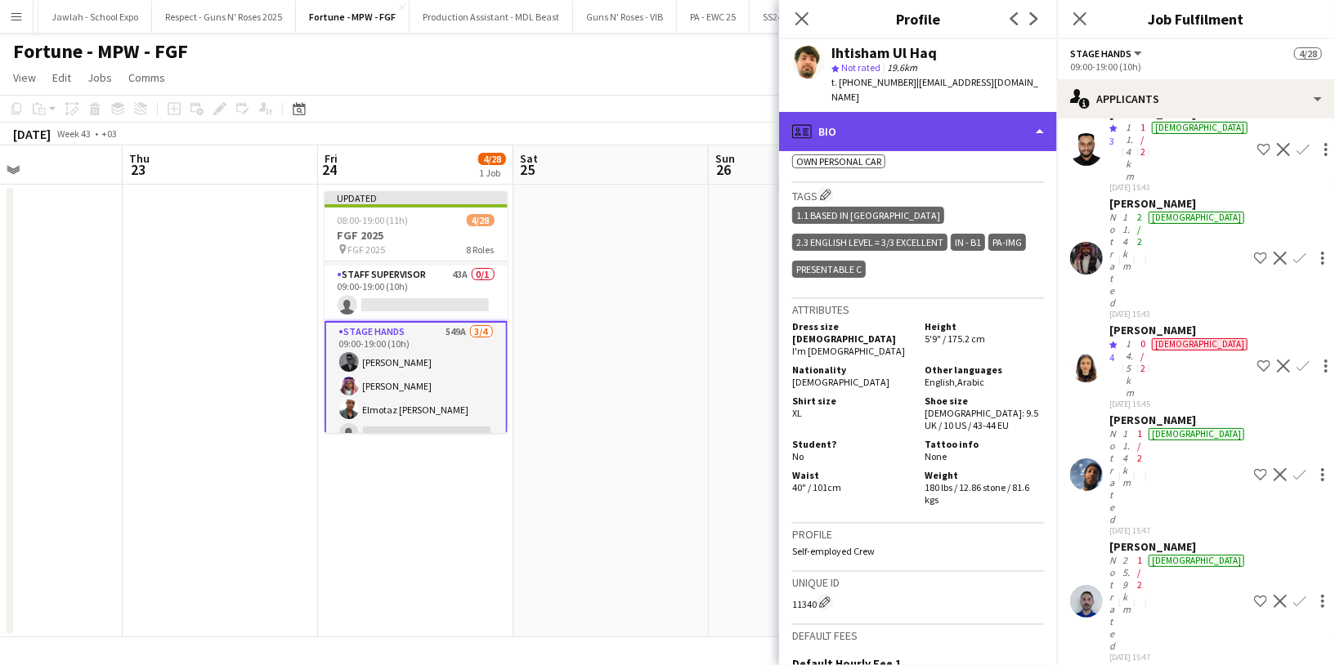
click at [884, 118] on div "profile Bio" at bounding box center [918, 131] width 278 height 39
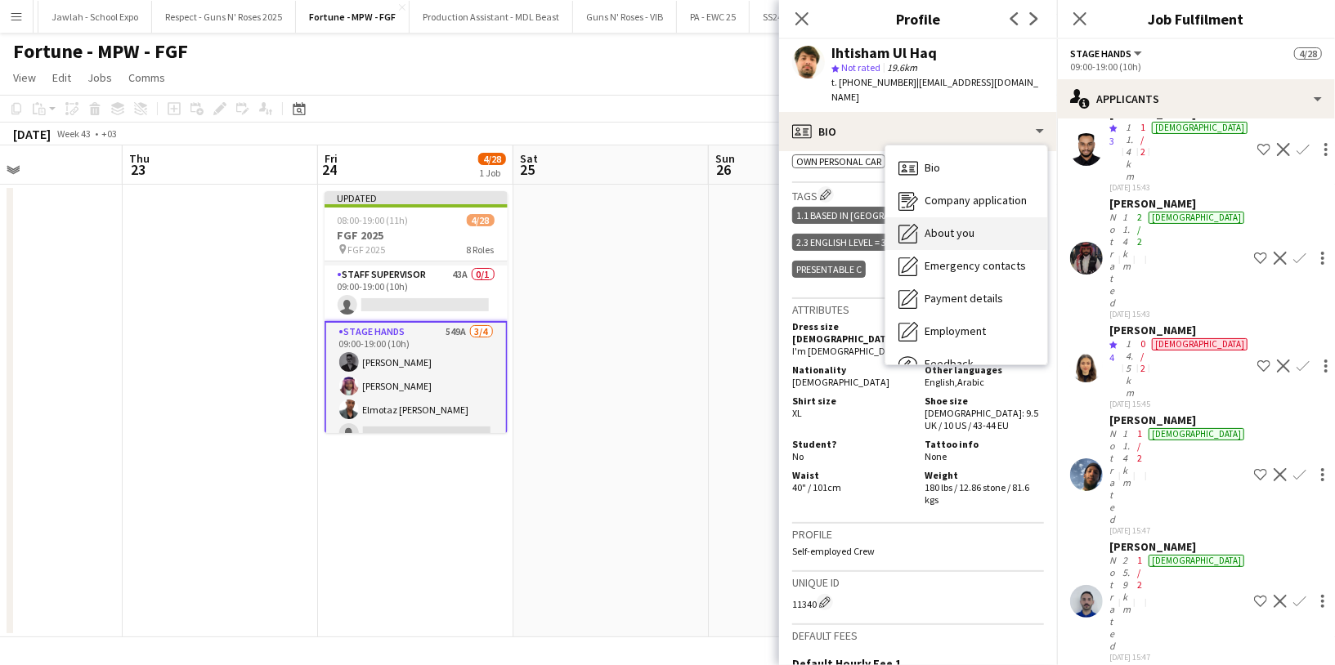
click at [941, 217] on div "About you About you" at bounding box center [966, 233] width 162 height 33
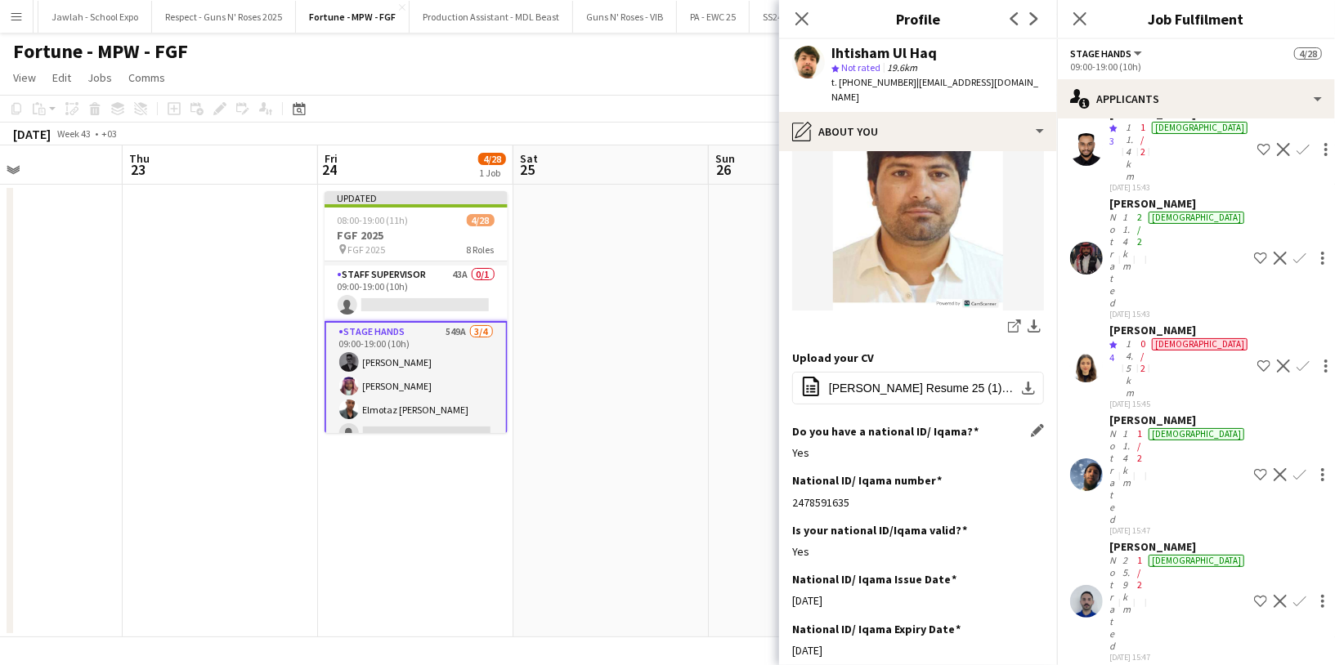
scroll to position [241, 0]
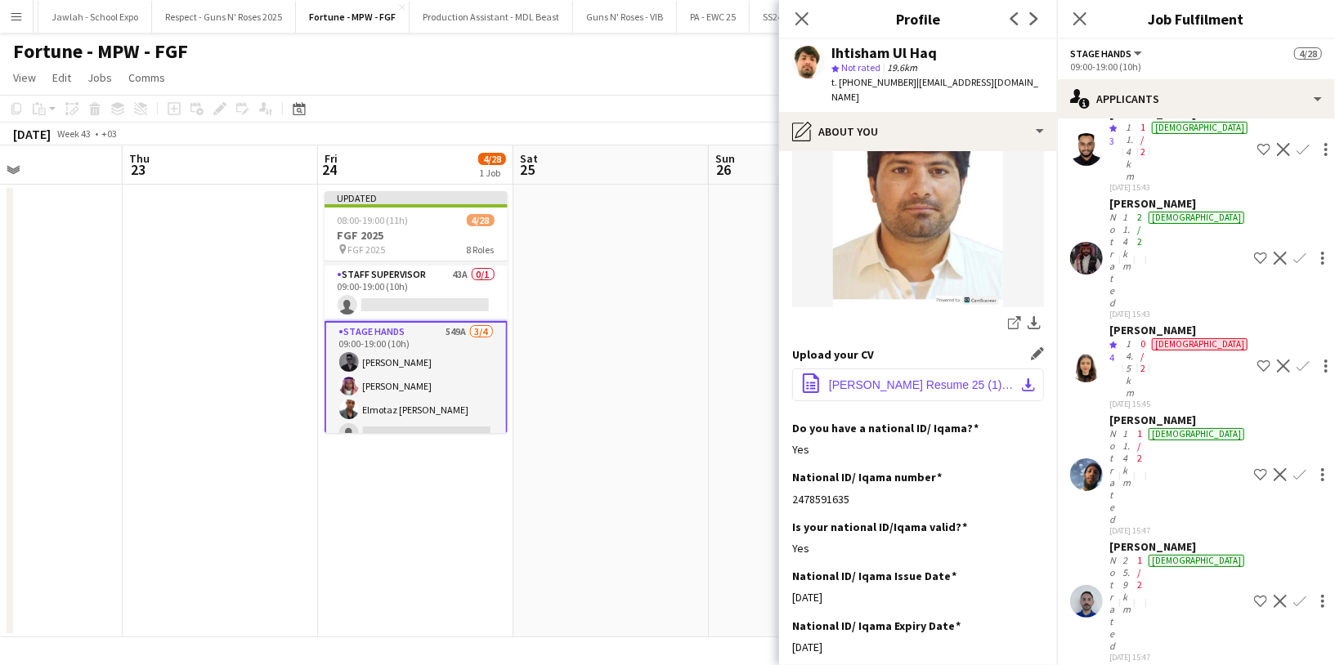
click at [903, 379] on span "IHTISHAMUL HAQ Resume 25 (1).pdf" at bounding box center [921, 385] width 185 height 13
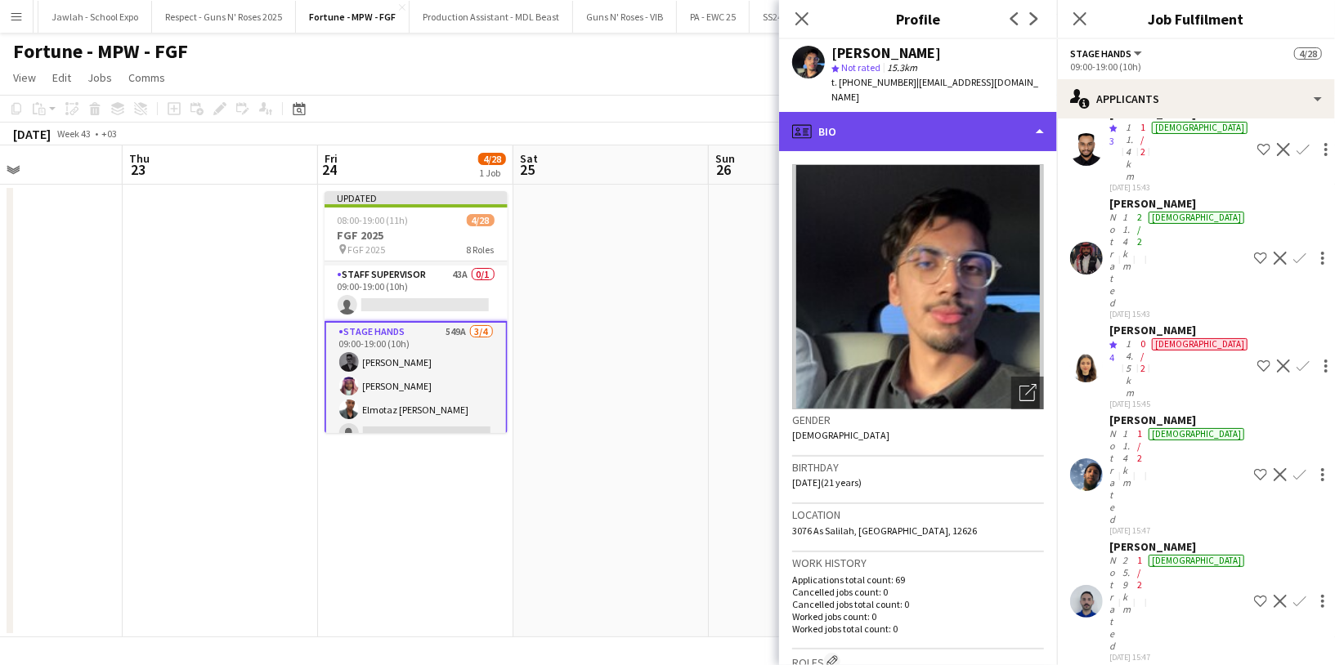
click at [905, 117] on div "profile Bio" at bounding box center [918, 131] width 278 height 39
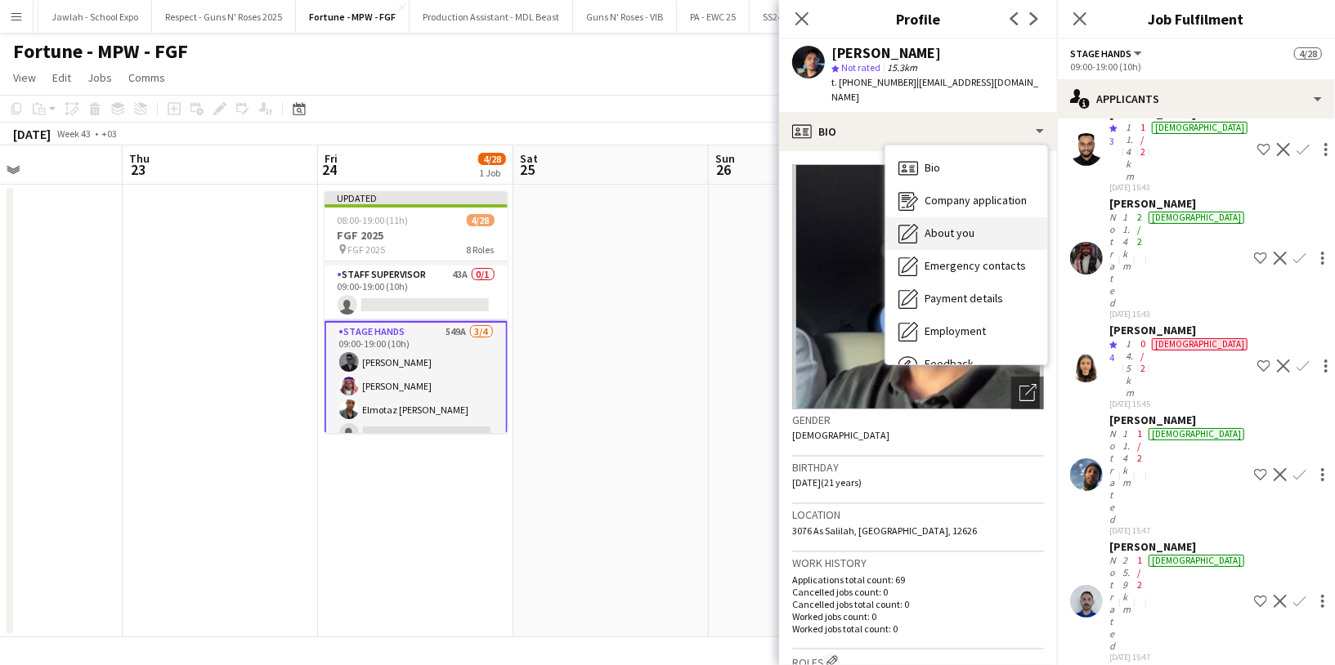
click at [961, 226] on span "About you" at bounding box center [950, 233] width 50 height 15
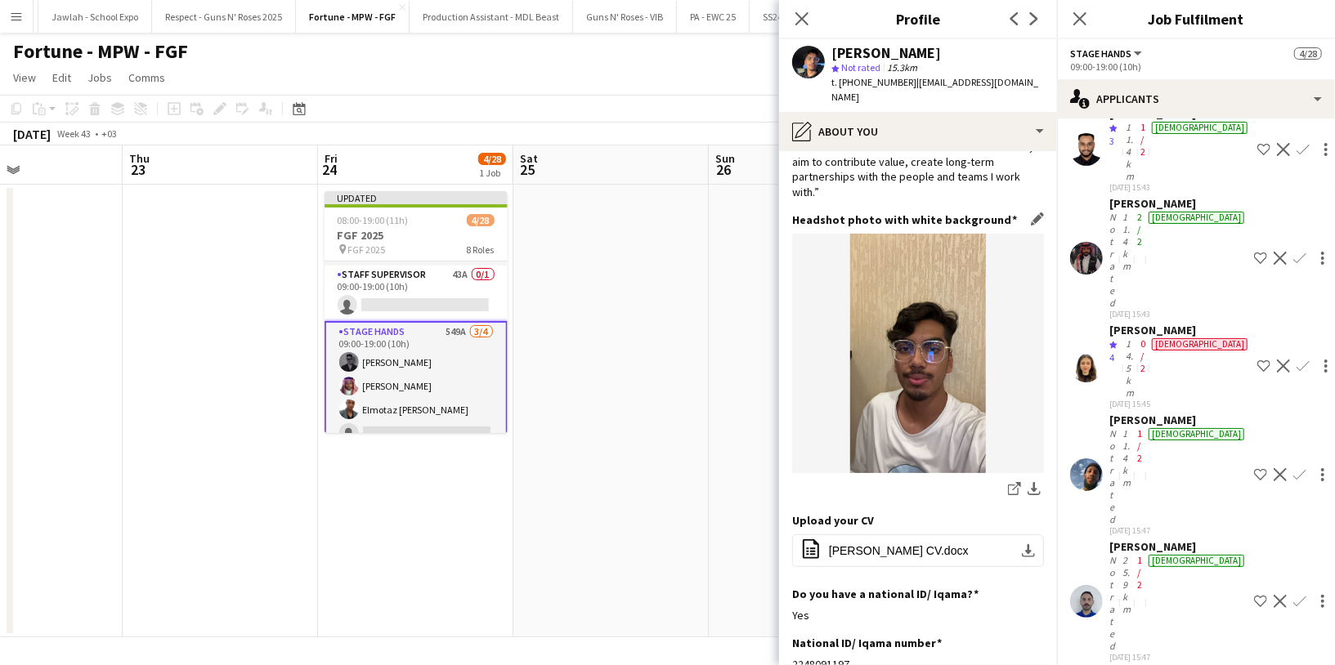
scroll to position [160, 0]
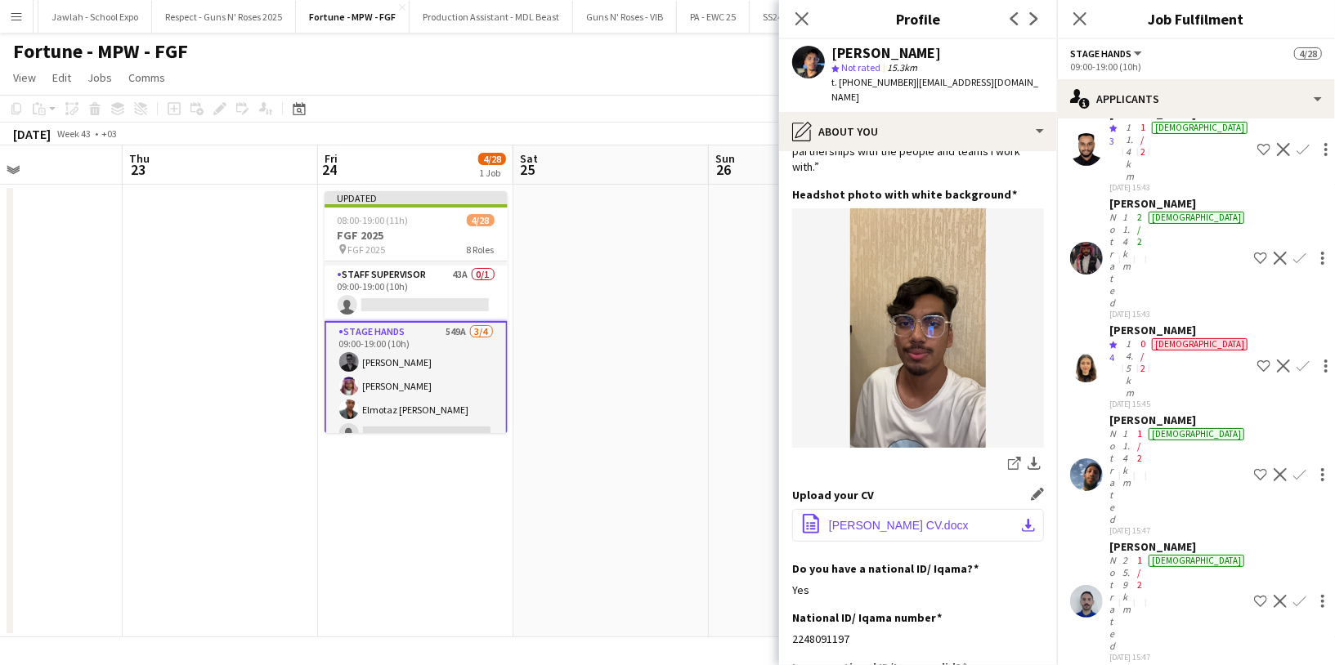
click at [924, 519] on span "Rayyan Ali CV.docx" at bounding box center [899, 525] width 140 height 13
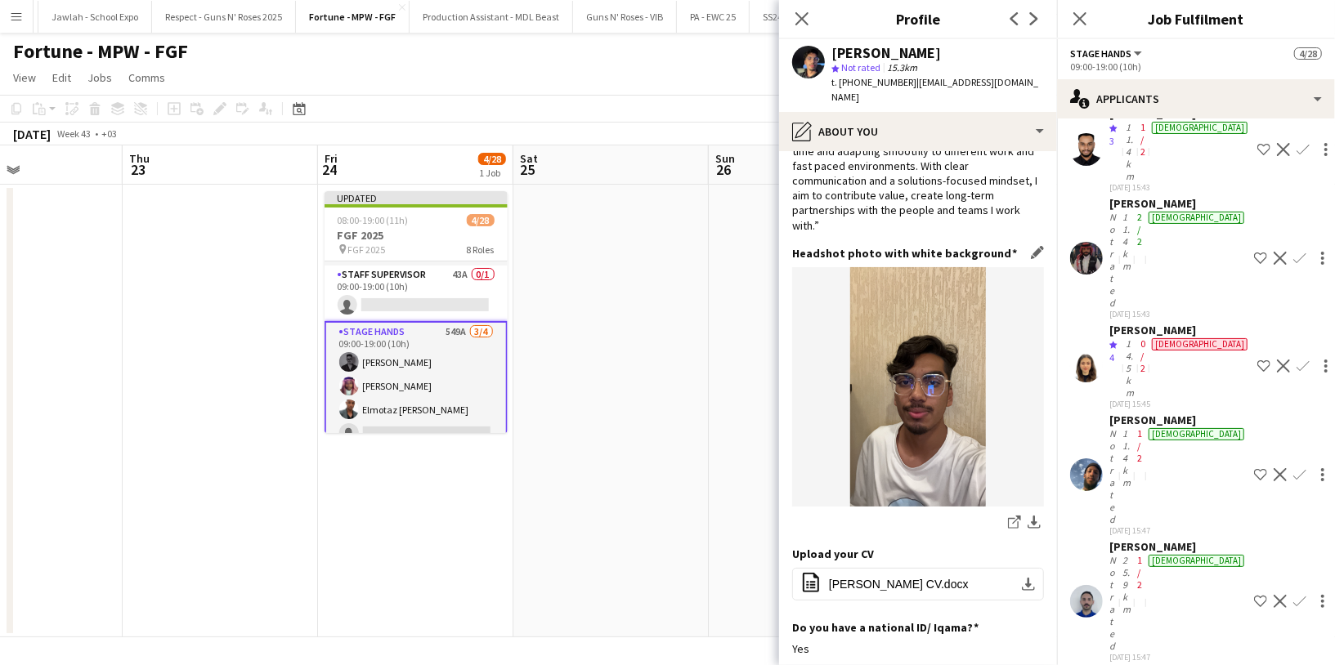
scroll to position [0, 0]
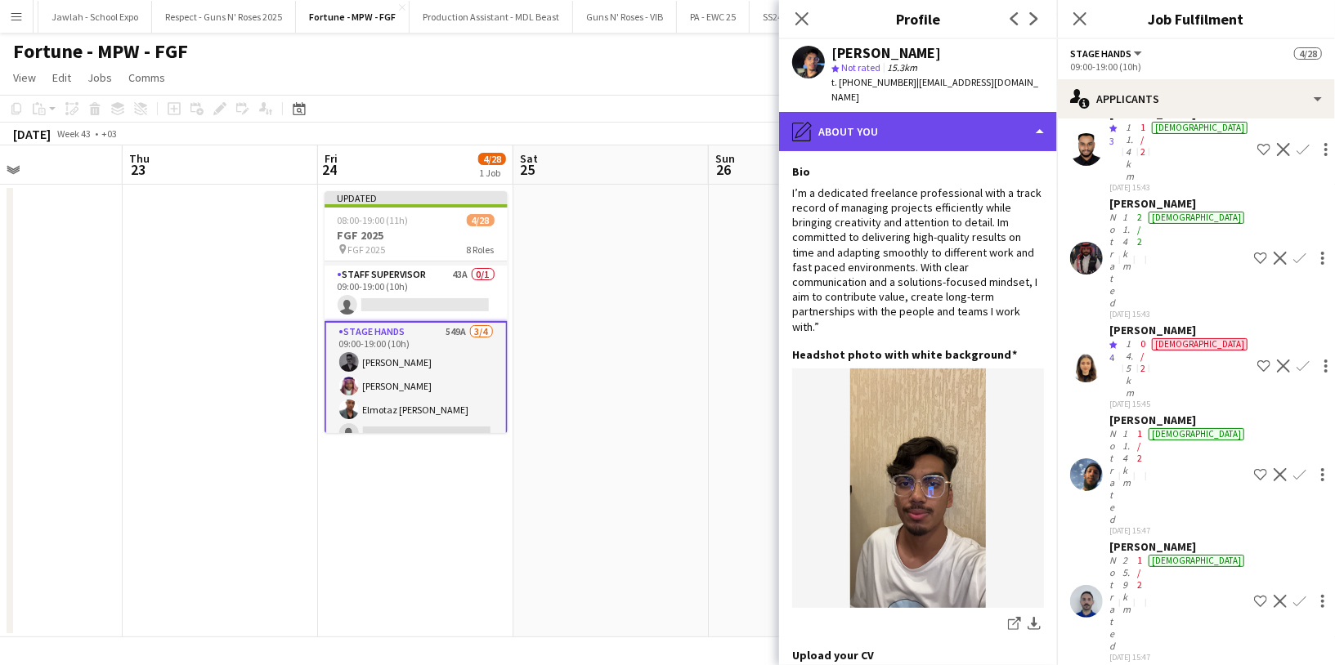
click at [912, 123] on div "pencil4 About you" at bounding box center [918, 131] width 278 height 39
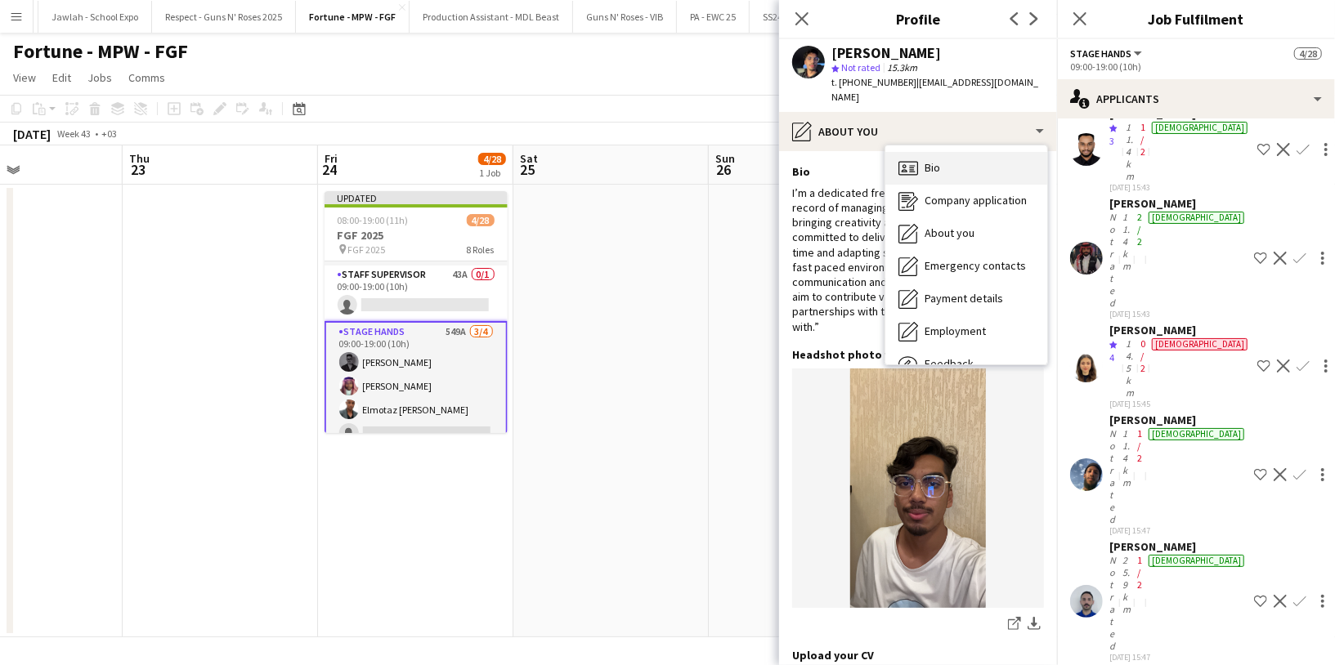
click at [931, 160] on span "Bio" at bounding box center [933, 167] width 16 height 15
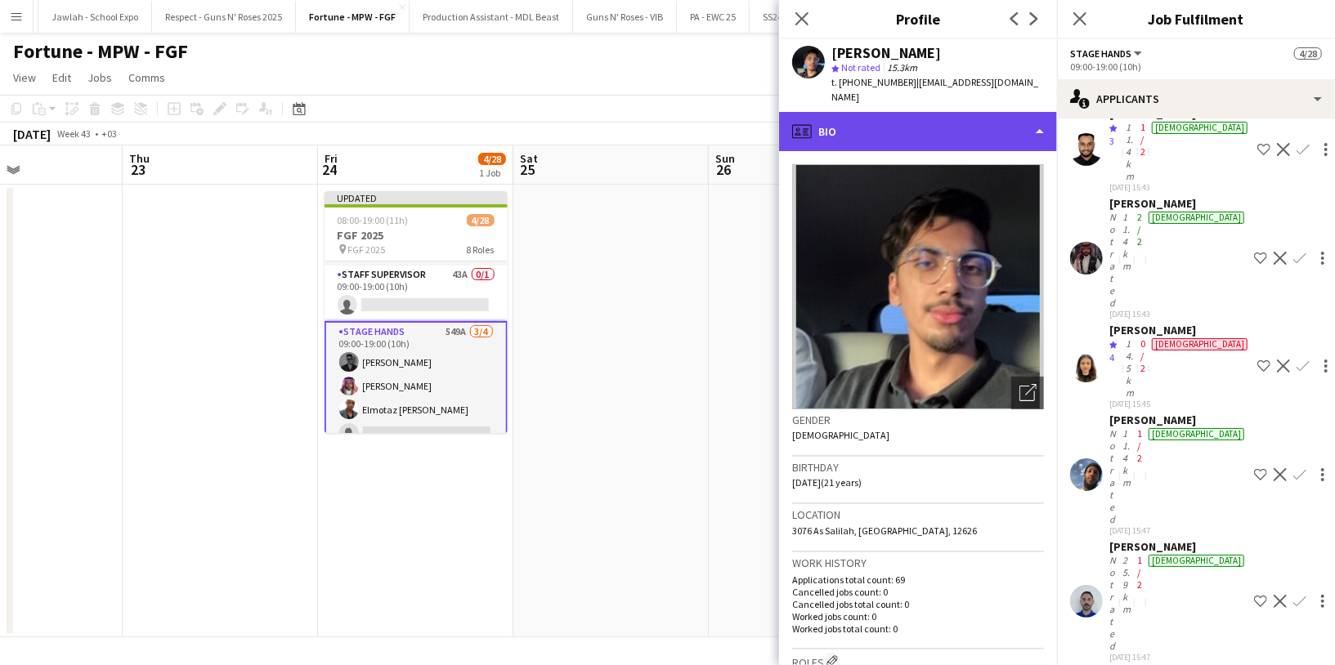
click at [896, 122] on div "profile Bio" at bounding box center [918, 131] width 278 height 39
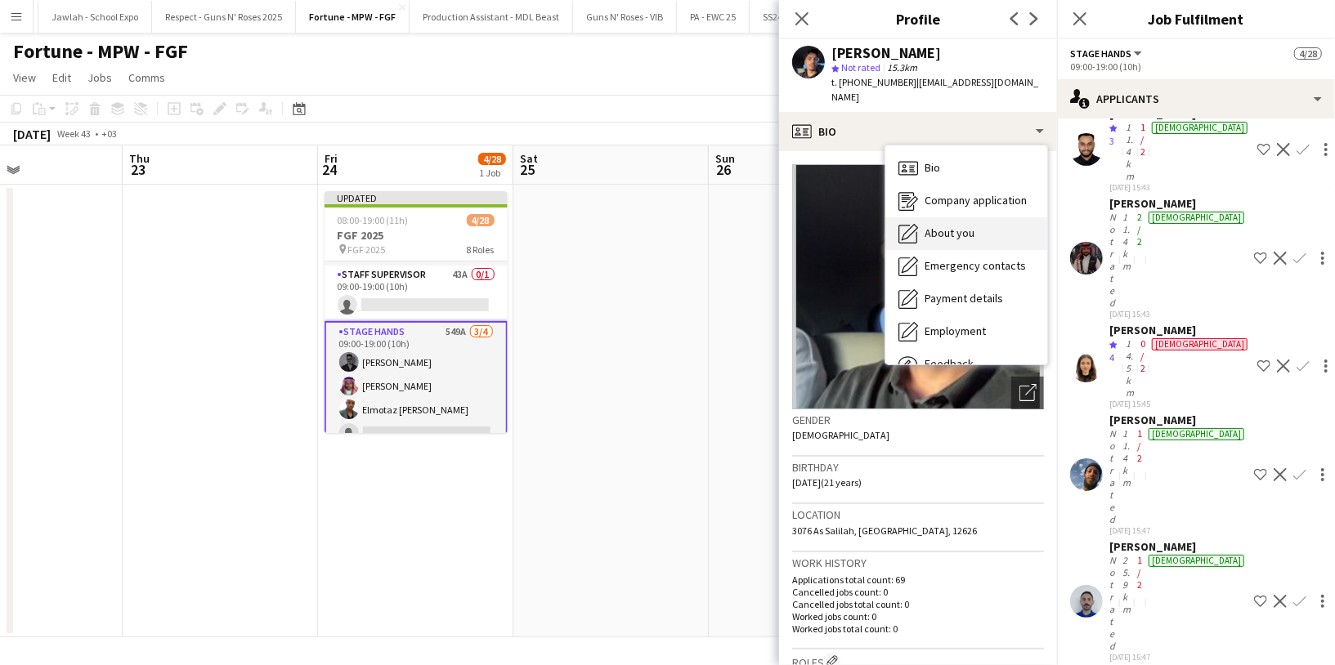
click at [938, 226] on span "About you" at bounding box center [950, 233] width 50 height 15
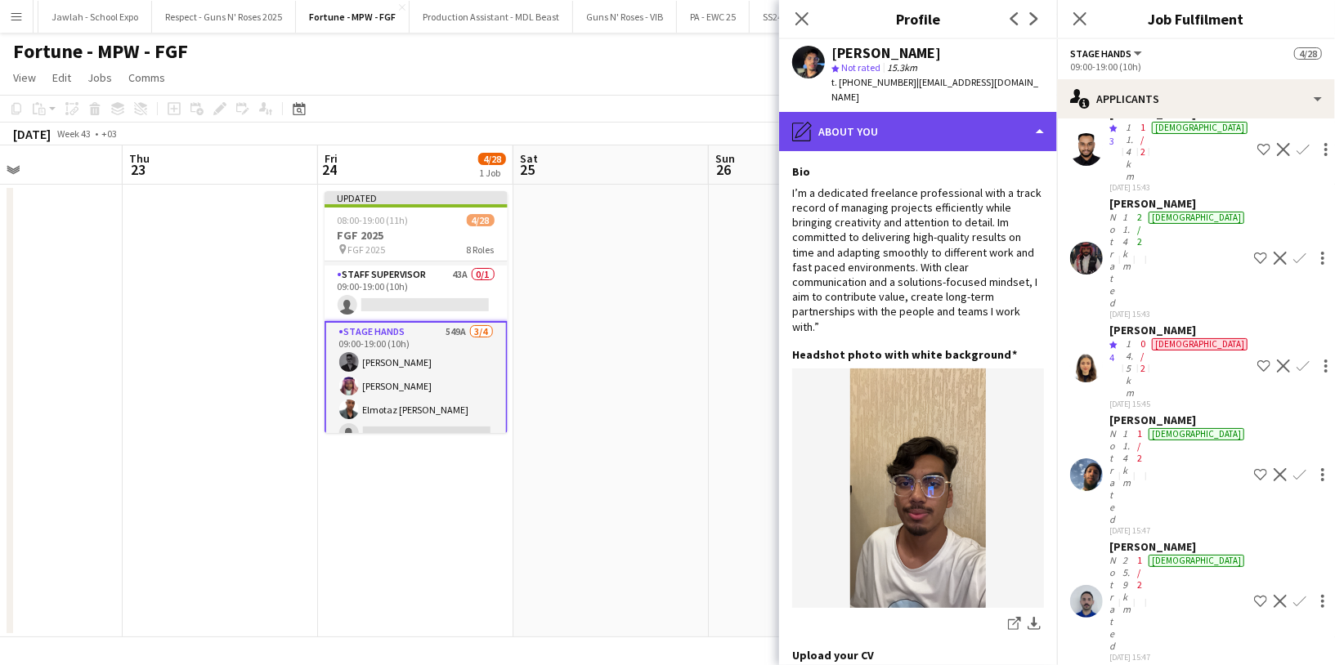
click at [880, 119] on div "pencil4 About you" at bounding box center [918, 131] width 278 height 39
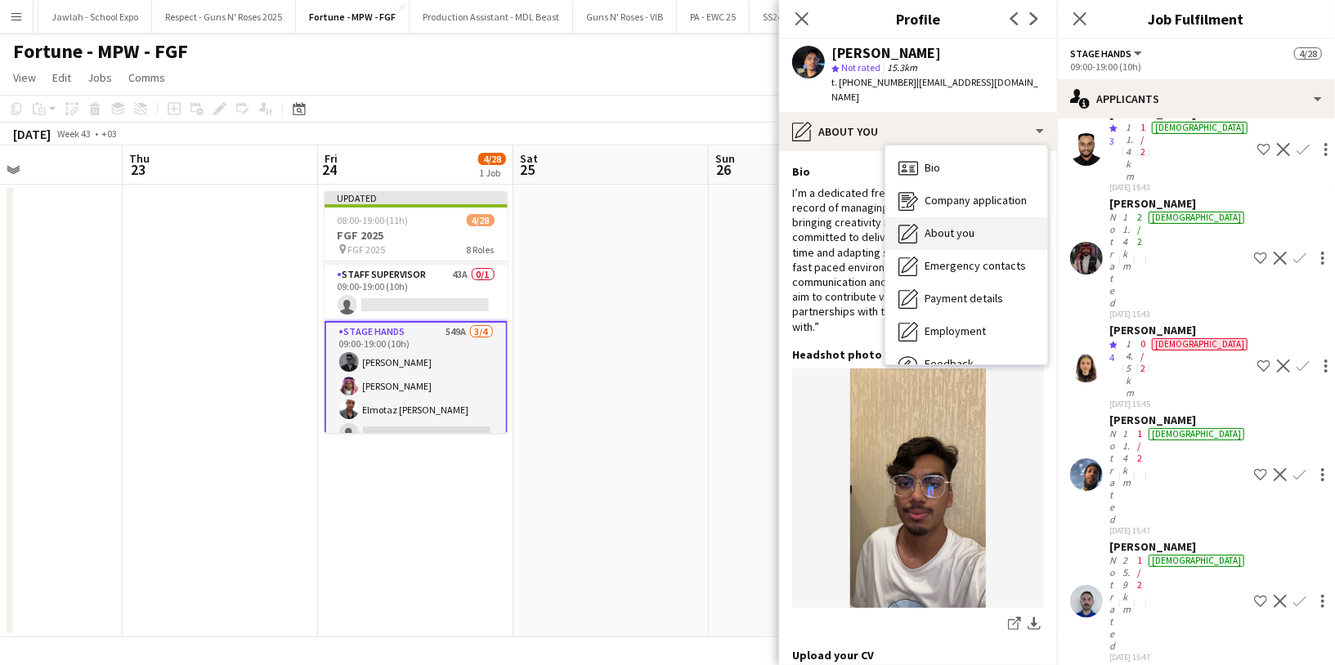
click at [950, 226] on span "About you" at bounding box center [950, 233] width 50 height 15
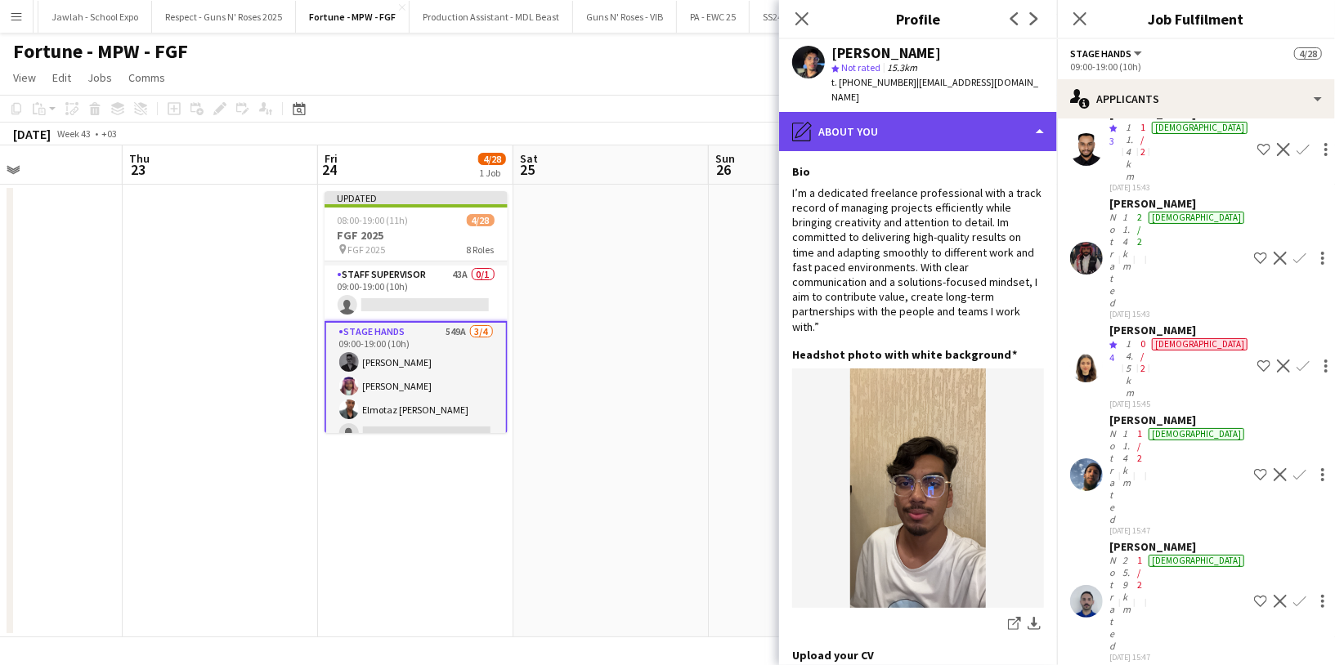
click at [888, 120] on div "pencil4 About you" at bounding box center [918, 131] width 278 height 39
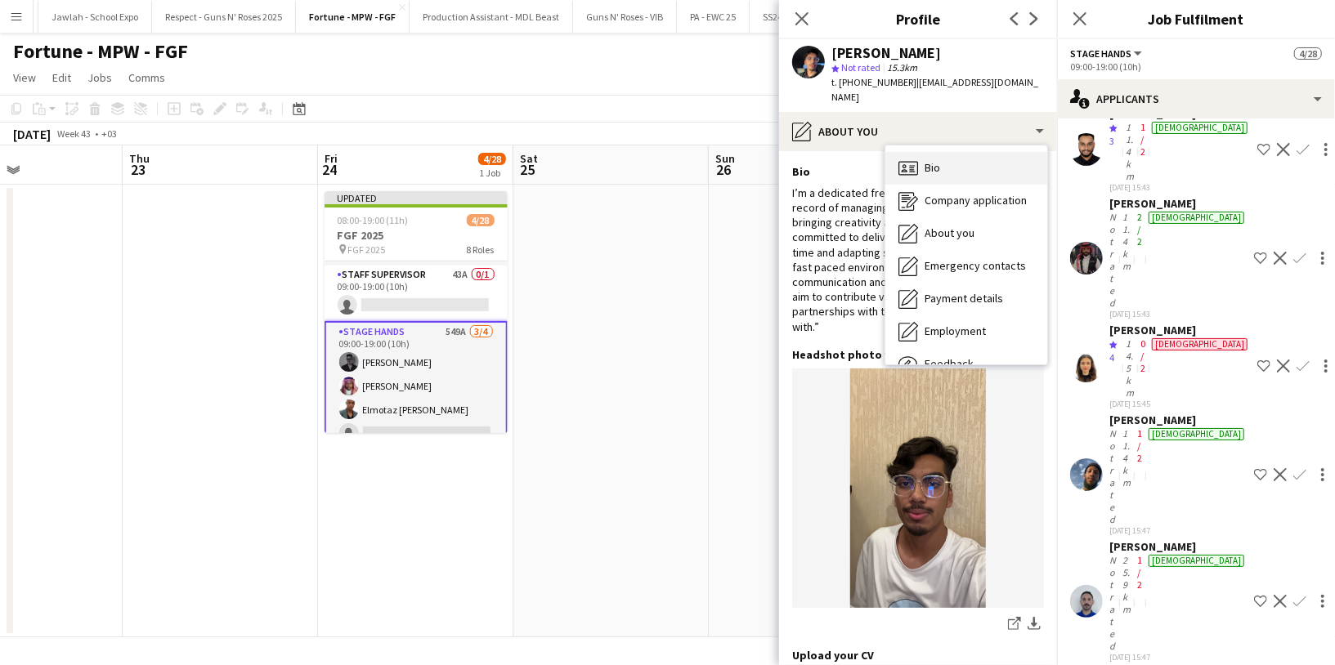
click at [925, 160] on span "Bio" at bounding box center [933, 167] width 16 height 15
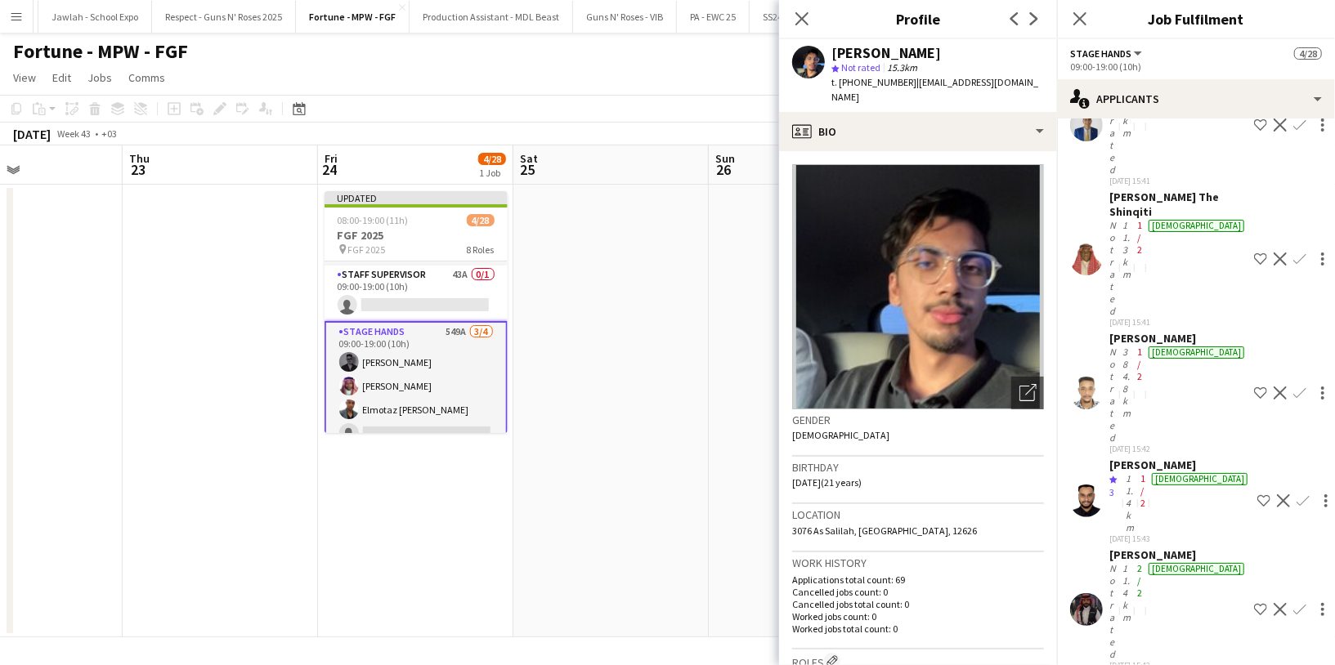
scroll to position [22312, 0]
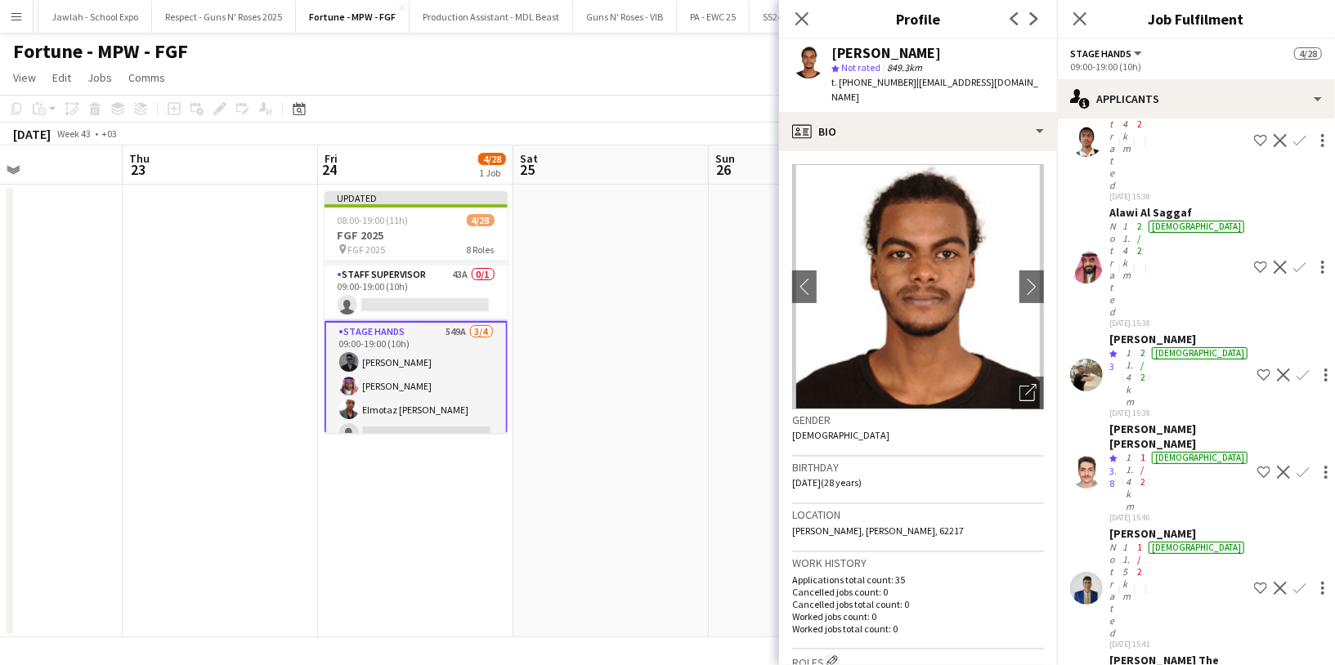
scroll to position [21847, 0]
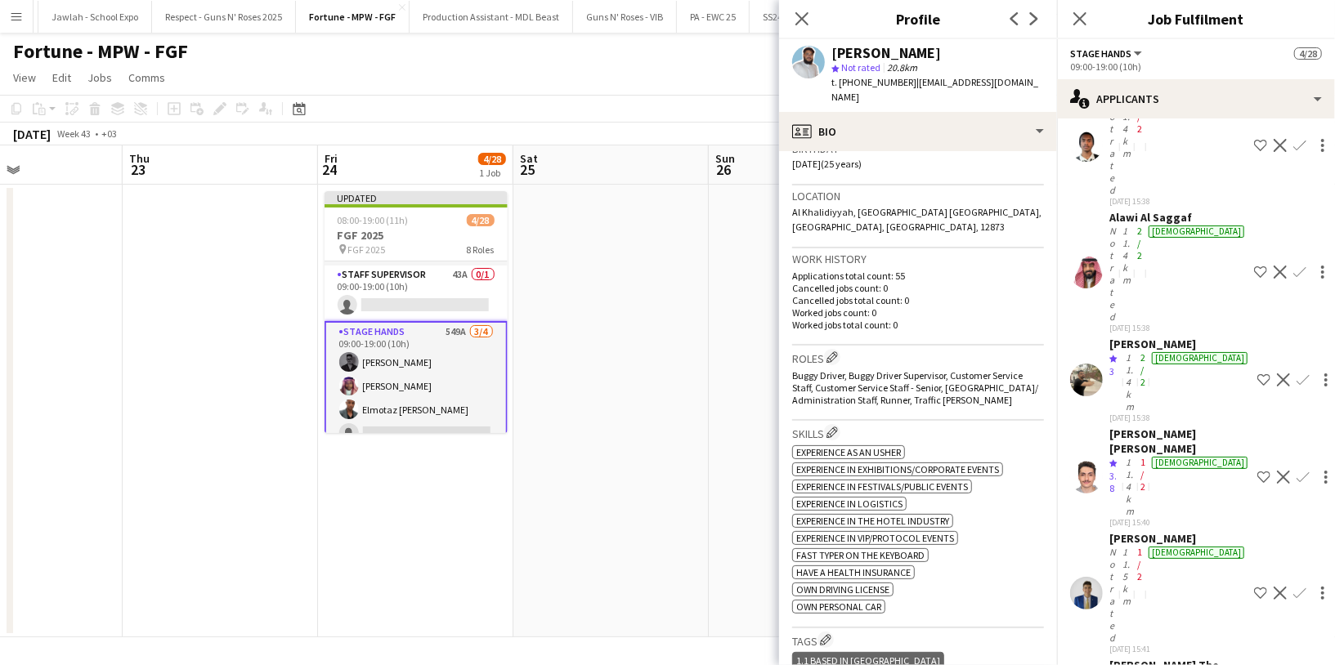
scroll to position [334, 0]
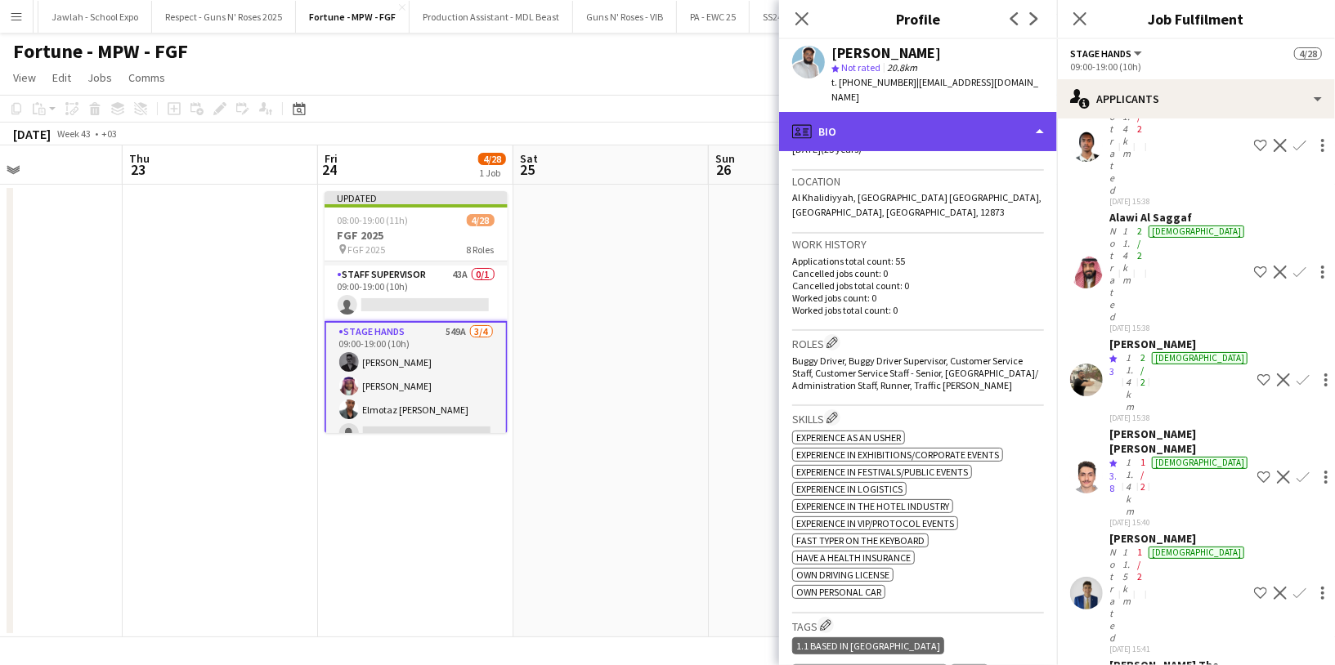
click at [921, 124] on div "profile Bio" at bounding box center [918, 131] width 278 height 39
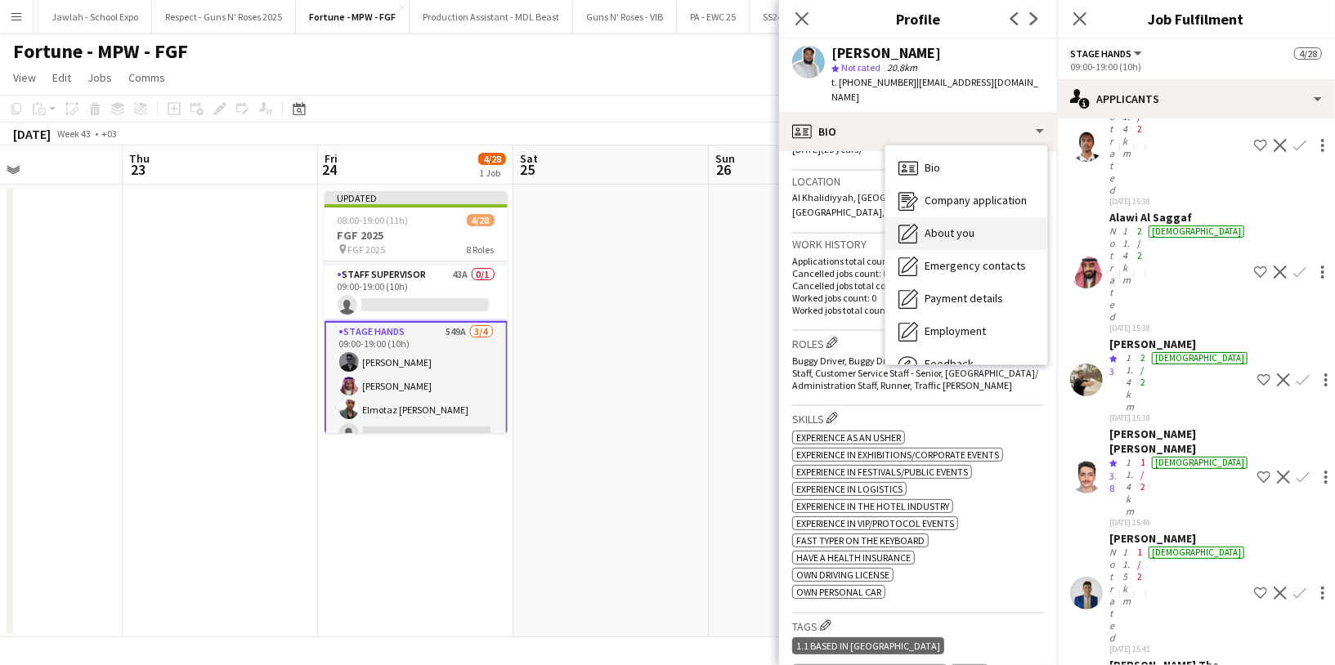
click at [952, 226] on span "About you" at bounding box center [950, 233] width 50 height 15
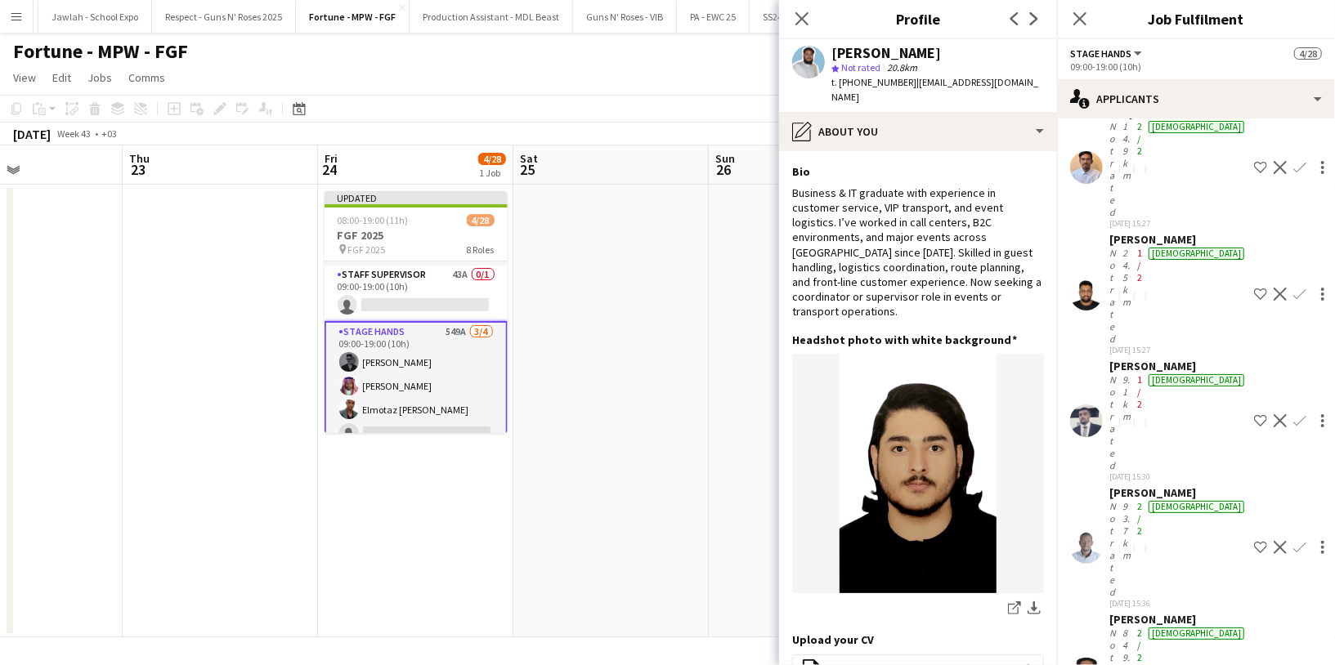
scroll to position [21173, 0]
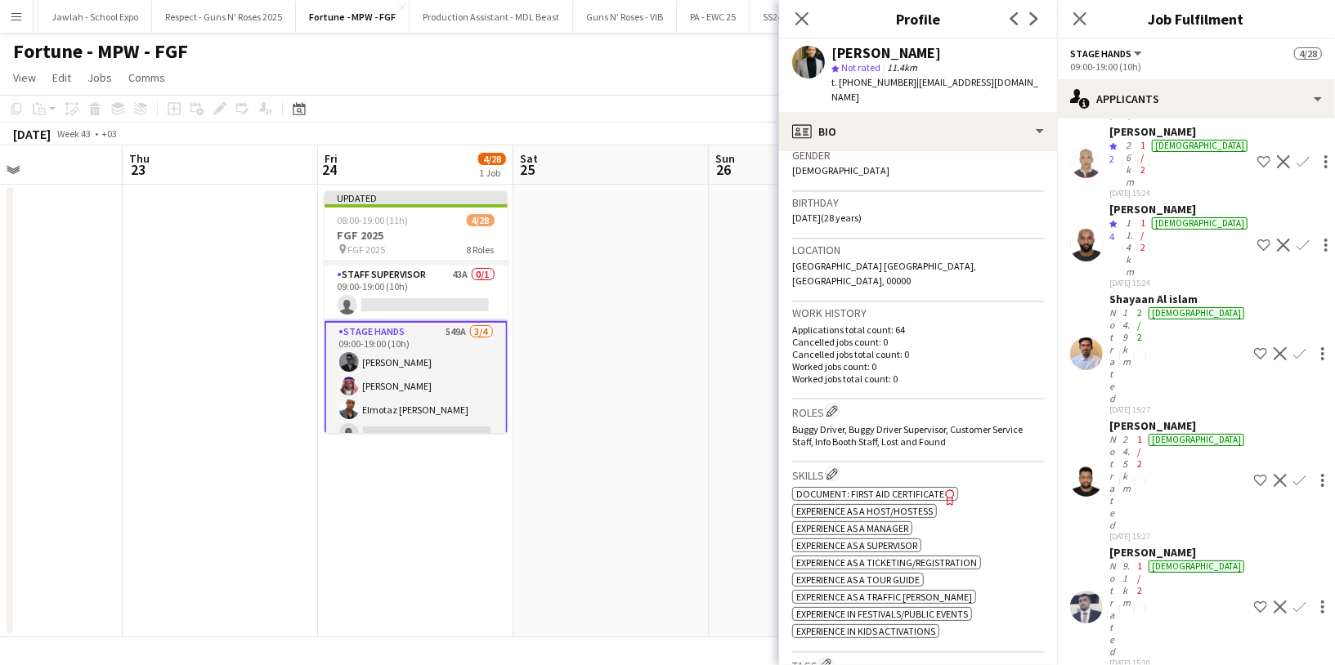
scroll to position [20994, 0]
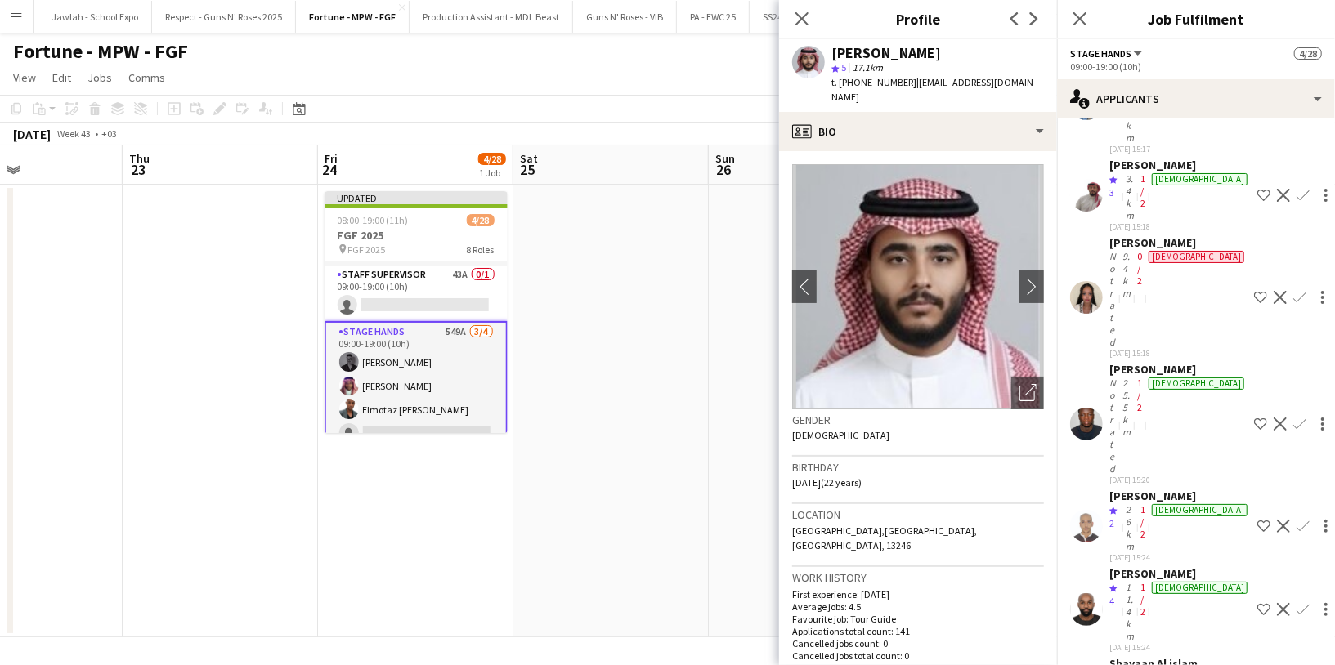
scroll to position [20640, 0]
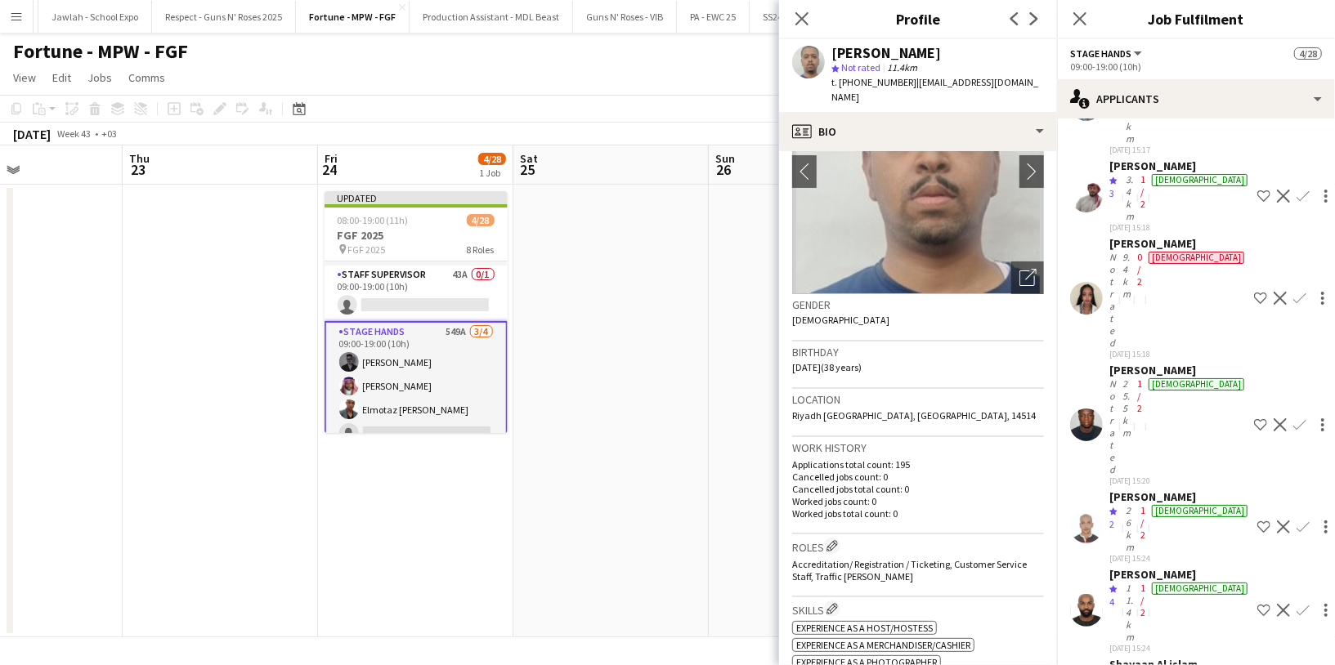
scroll to position [0, 0]
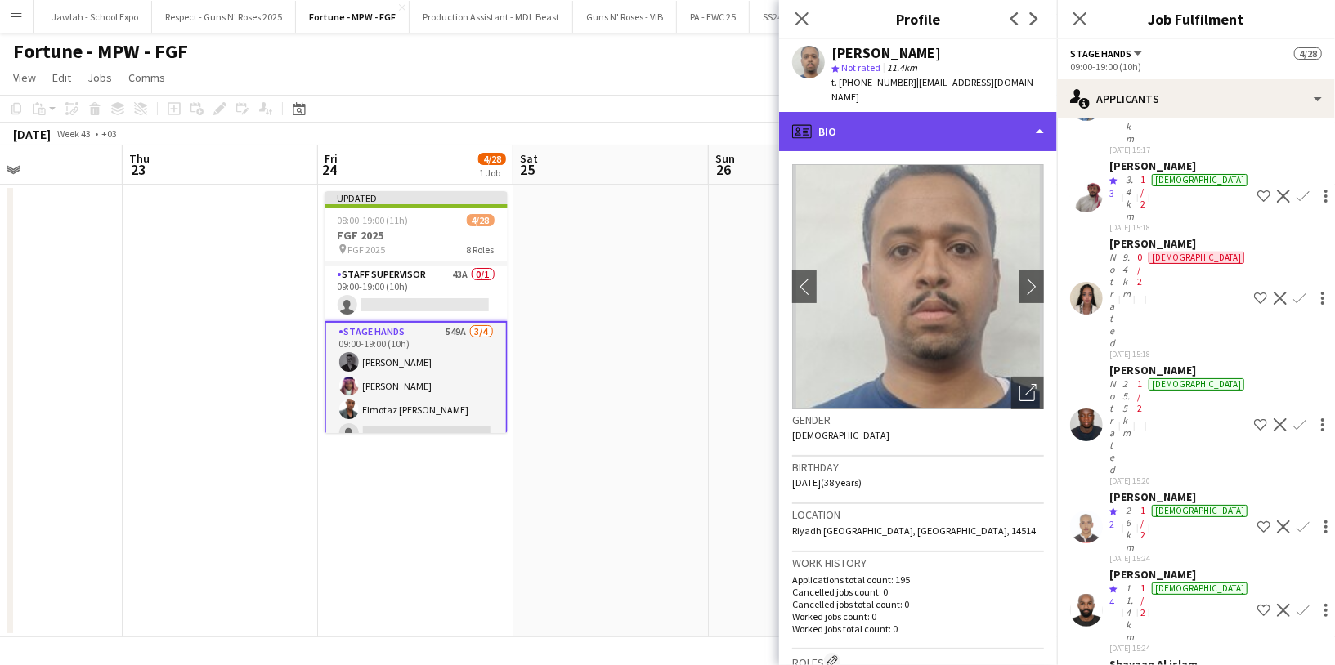
click at [955, 130] on div "profile Bio" at bounding box center [918, 131] width 278 height 39
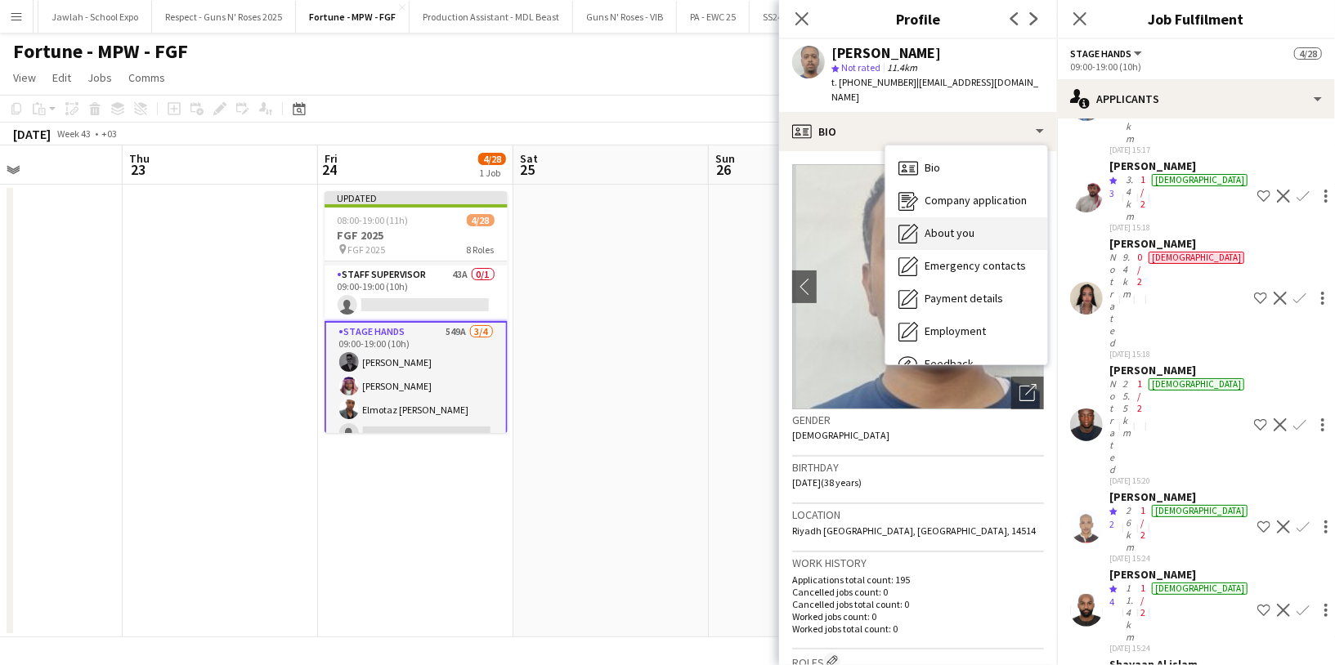
click at [988, 221] on div "About you About you" at bounding box center [966, 233] width 162 height 33
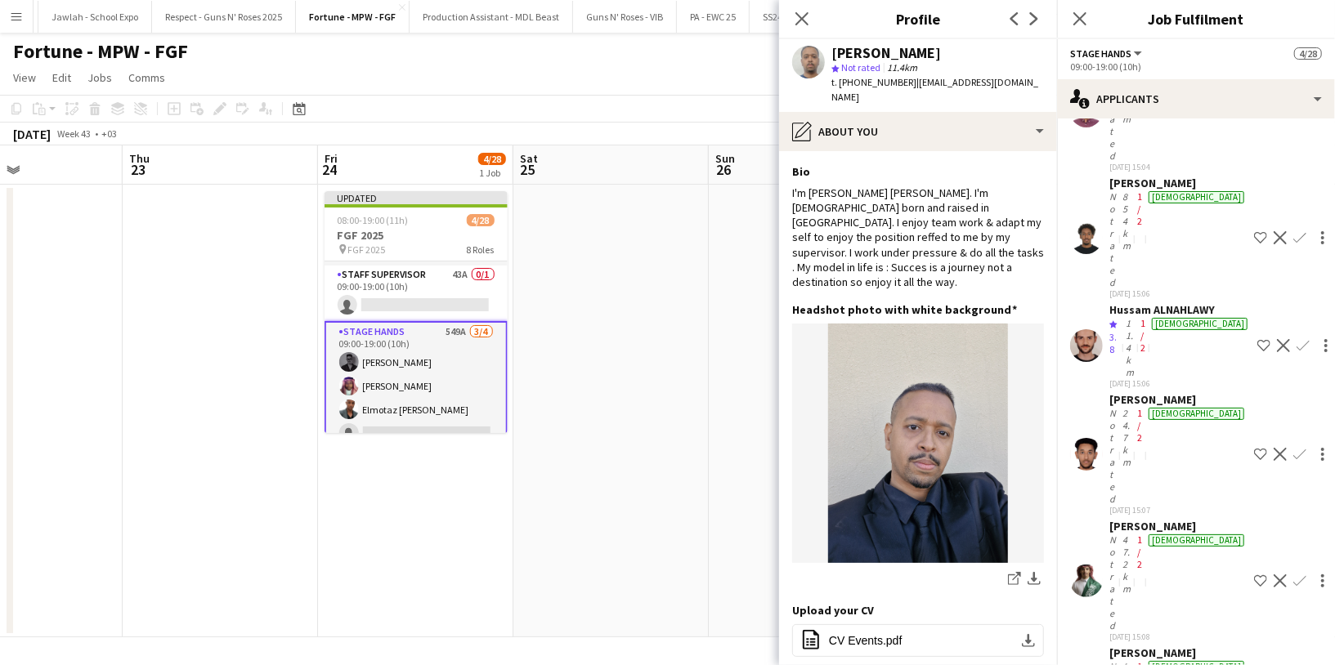
scroll to position [19157, 0]
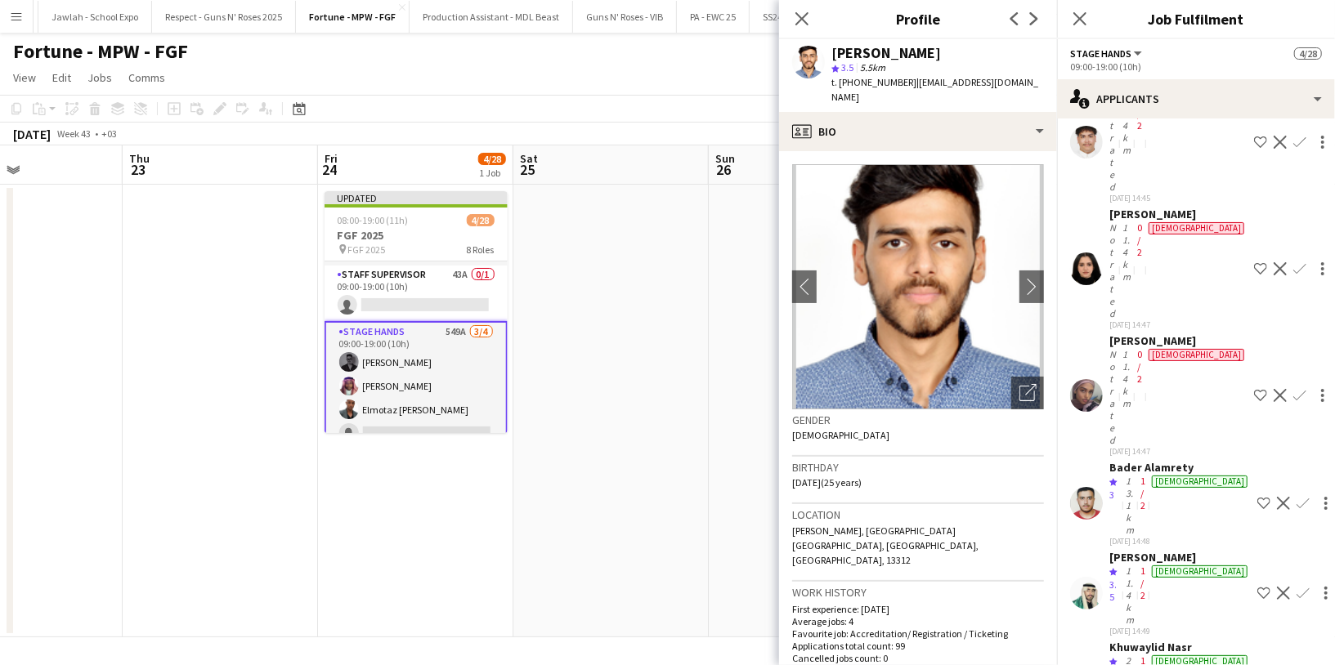
scroll to position [17108, 0]
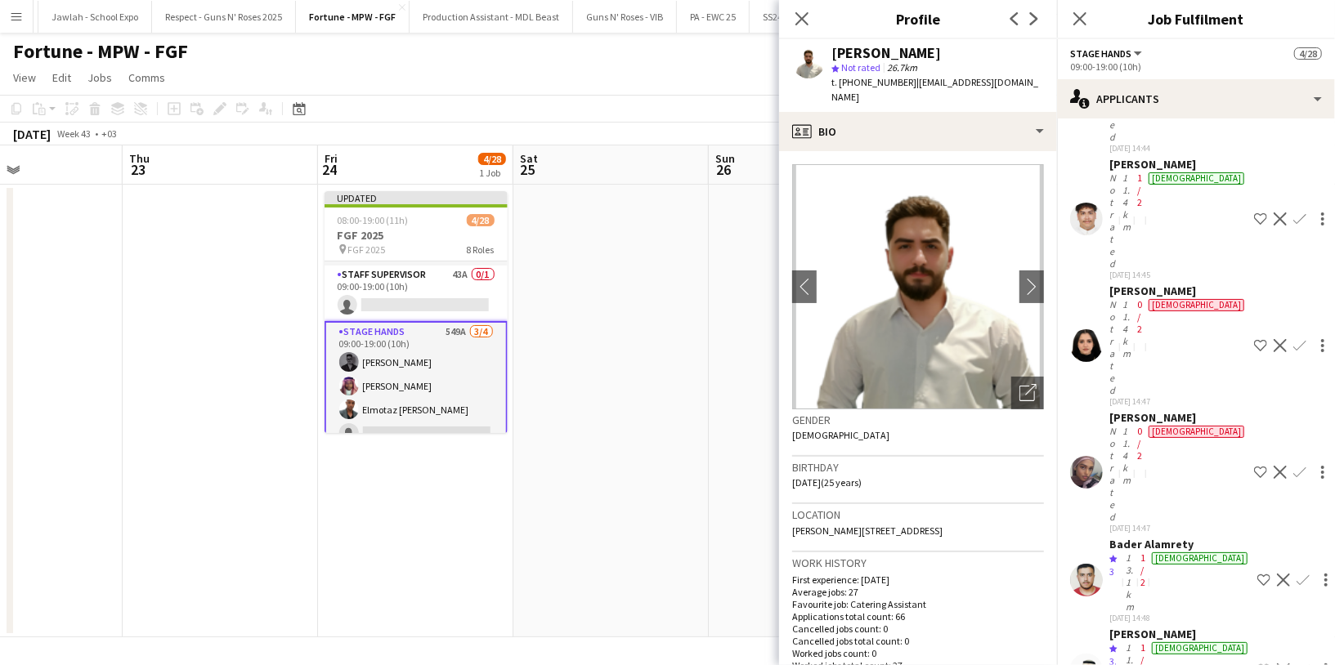
scroll to position [17030, 0]
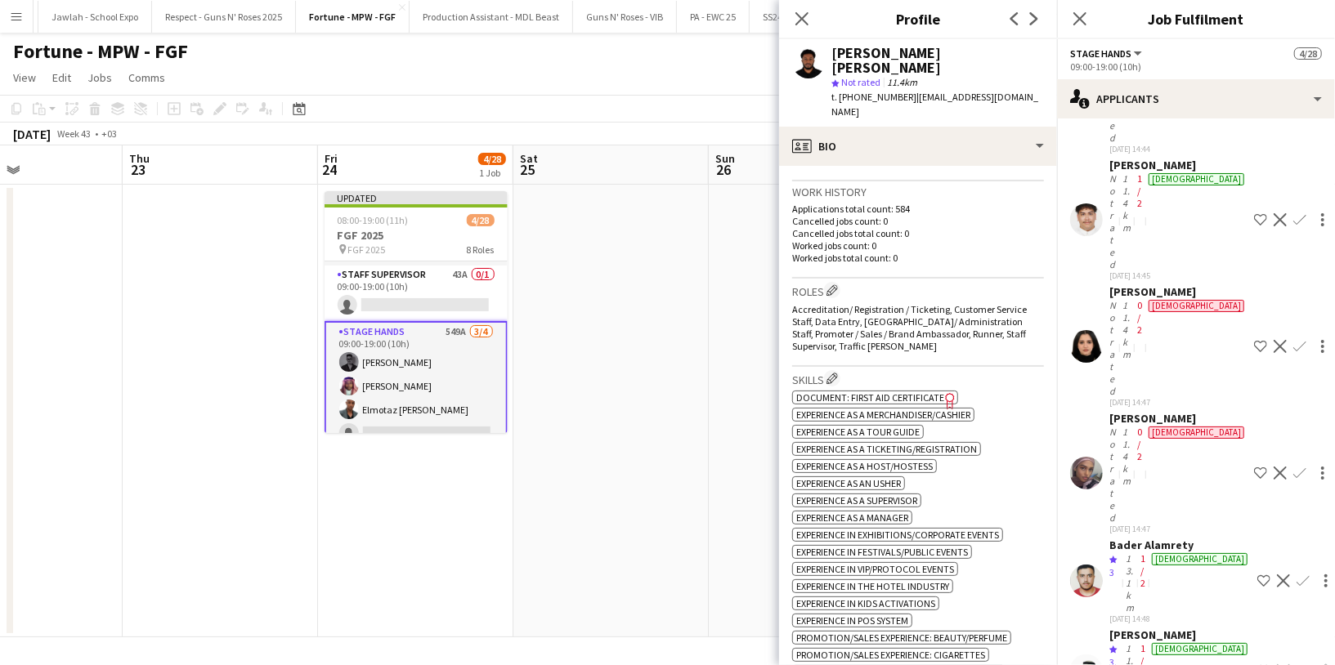
scroll to position [422, 0]
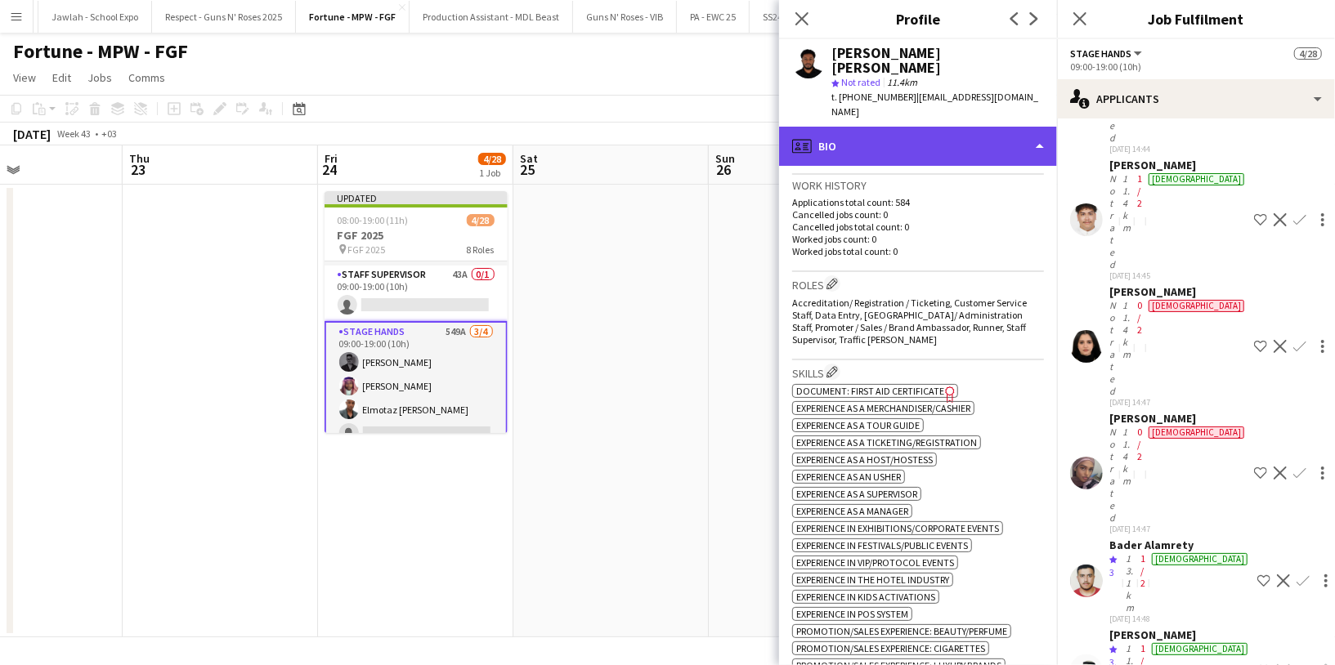
click at [907, 137] on div "profile Bio" at bounding box center [918, 146] width 278 height 39
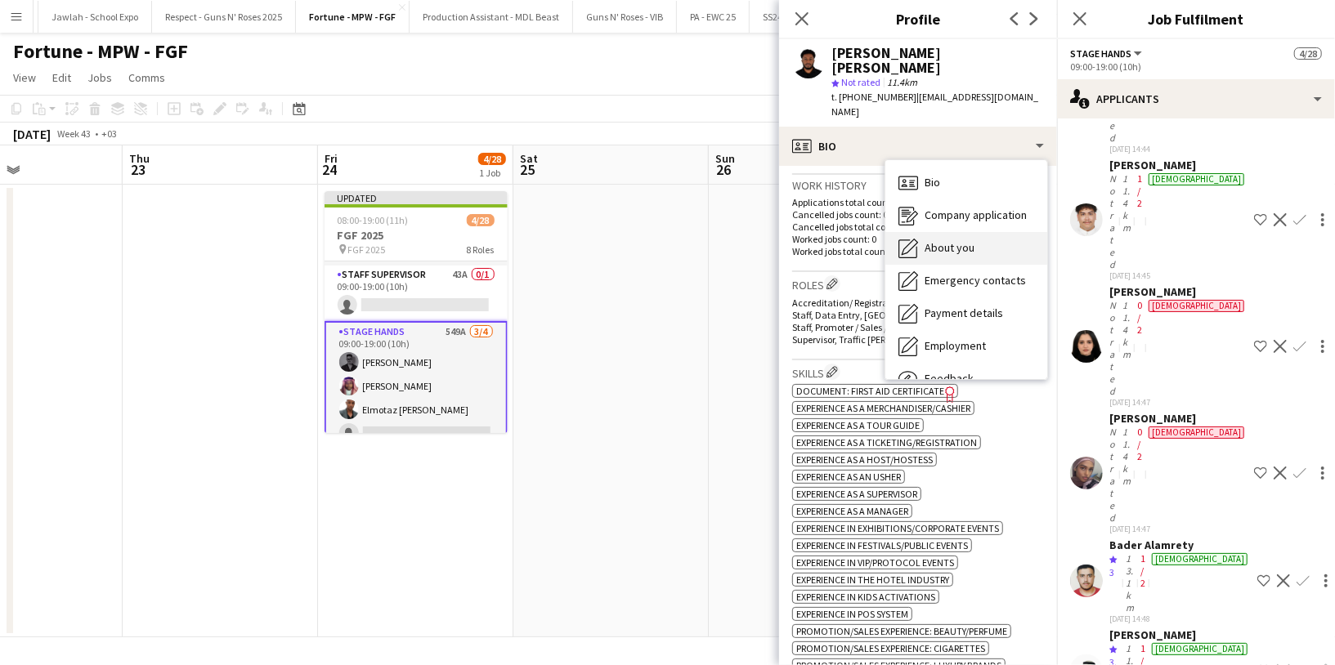
click at [966, 240] on span "About you" at bounding box center [950, 247] width 50 height 15
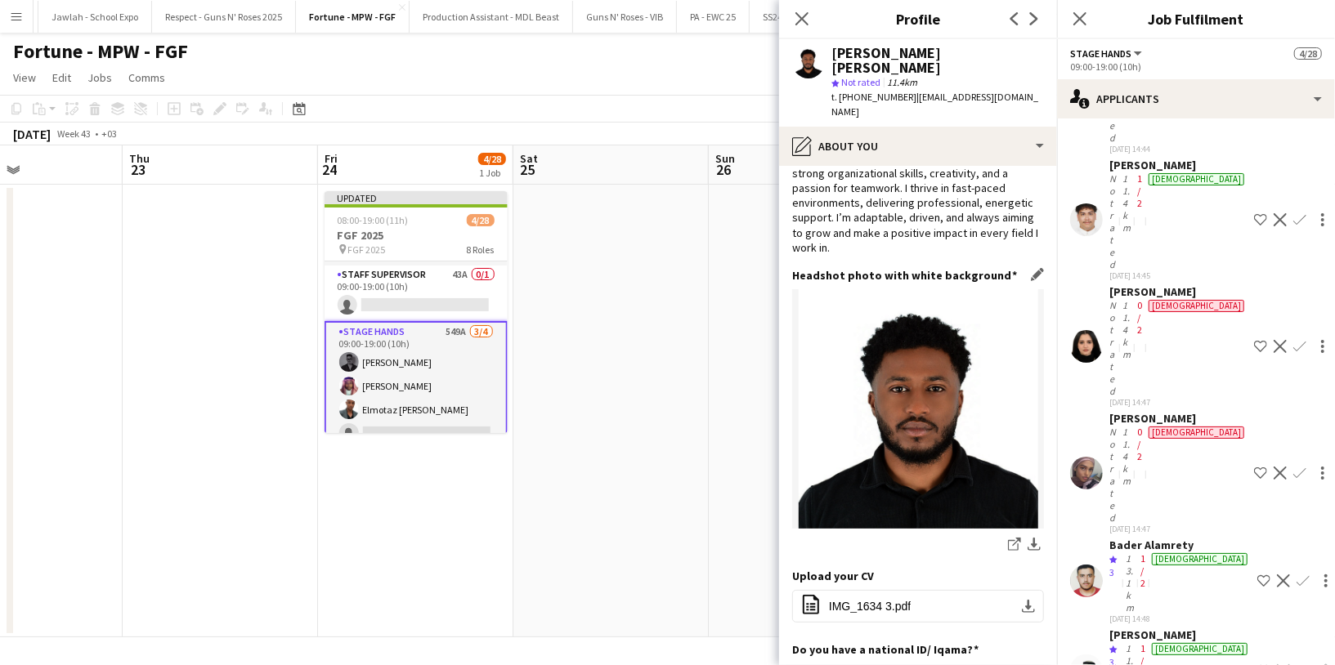
scroll to position [111, 0]
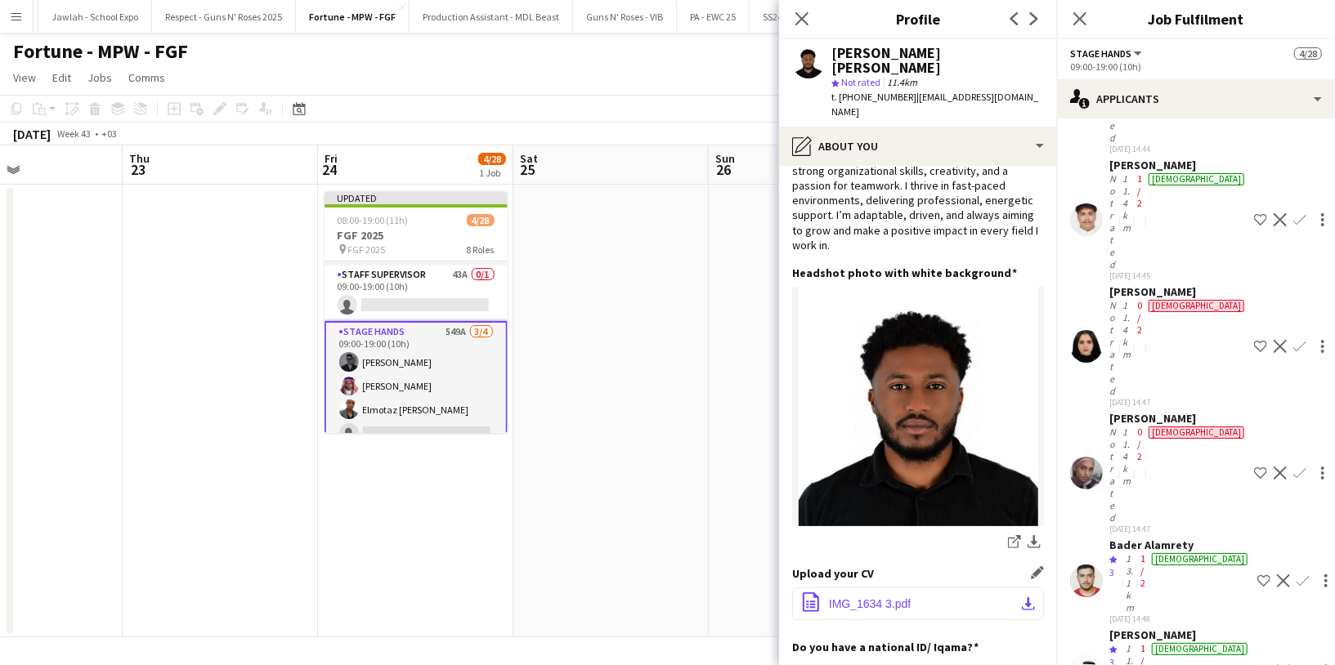
click at [876, 588] on button "office-file-sheet IMG_1634 3.pdf download-bottom" at bounding box center [918, 604] width 252 height 33
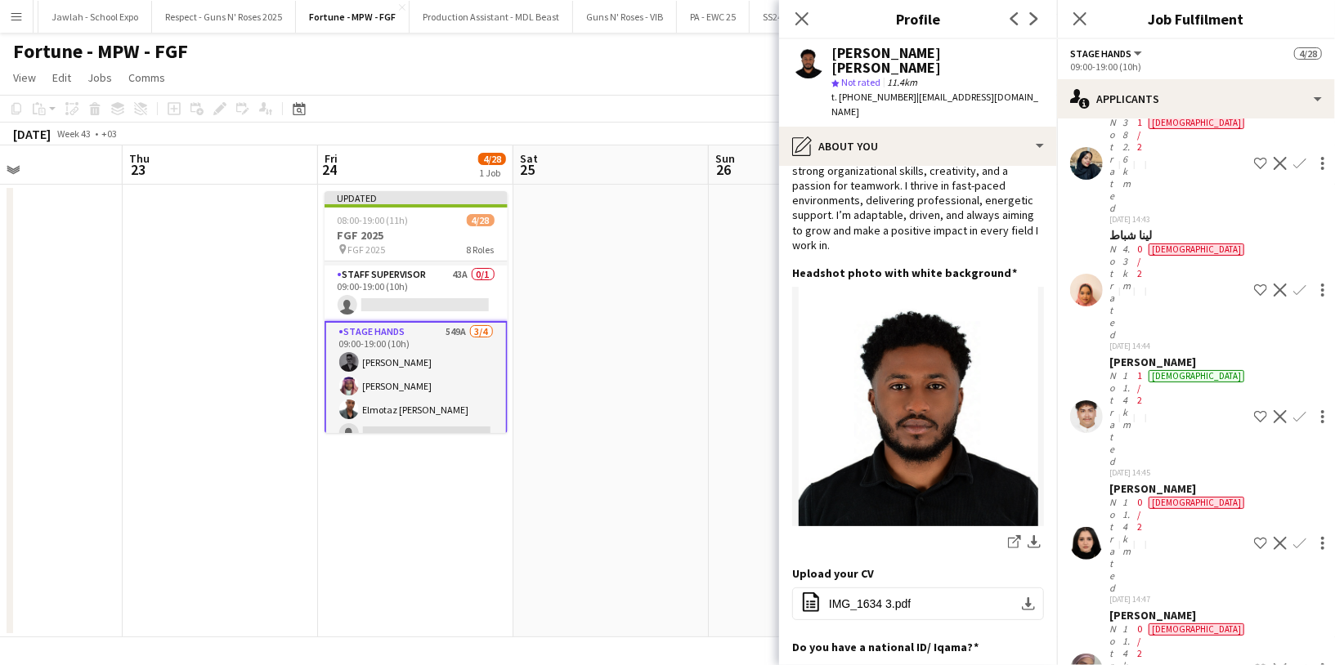
scroll to position [16805, 0]
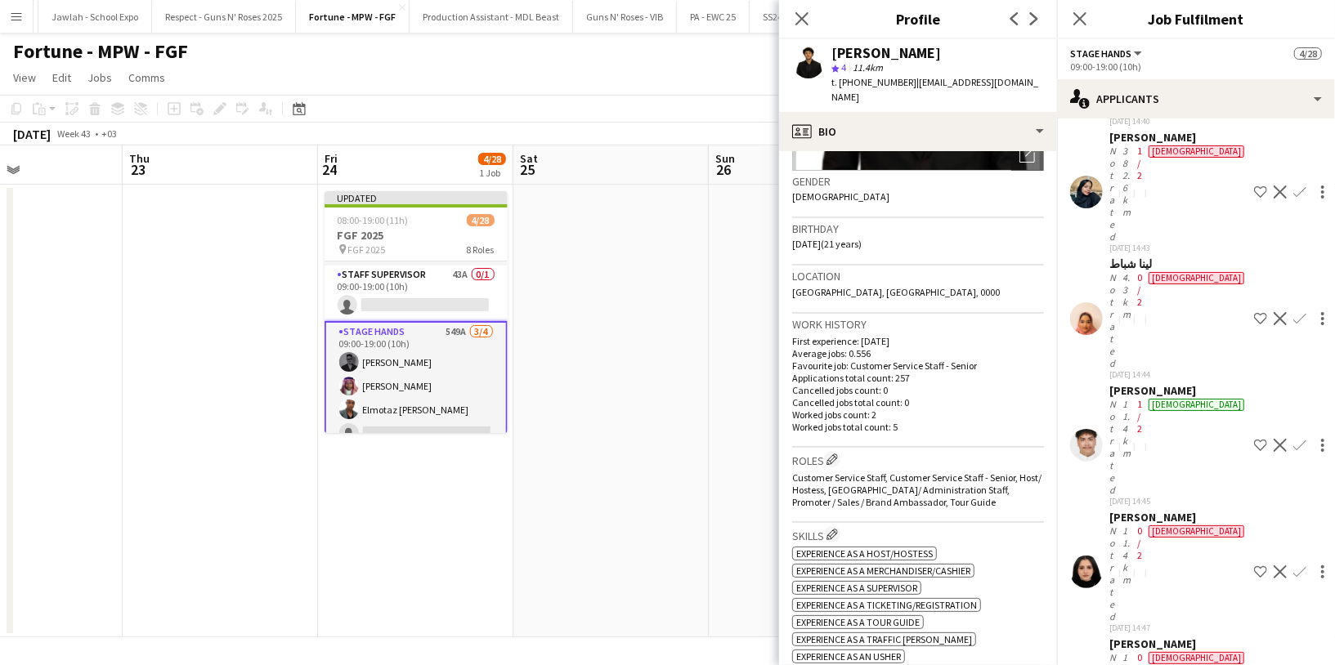
scroll to position [274, 0]
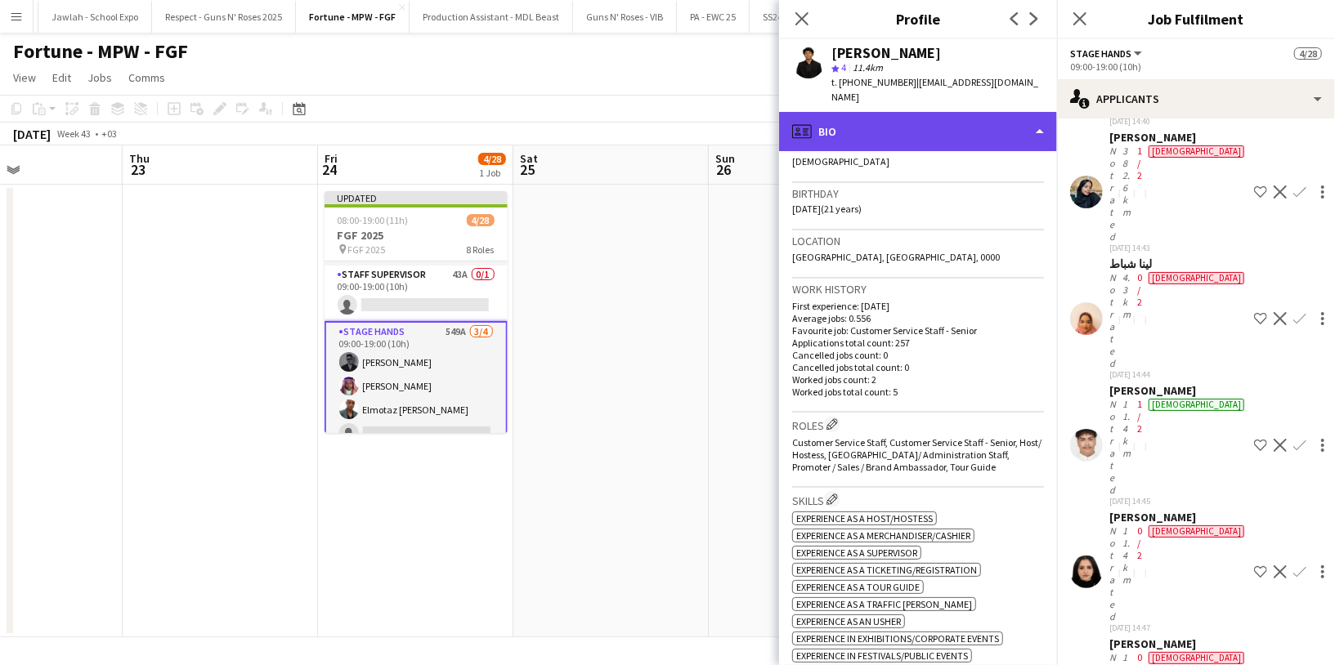
click at [929, 112] on div "profile Bio" at bounding box center [918, 131] width 278 height 39
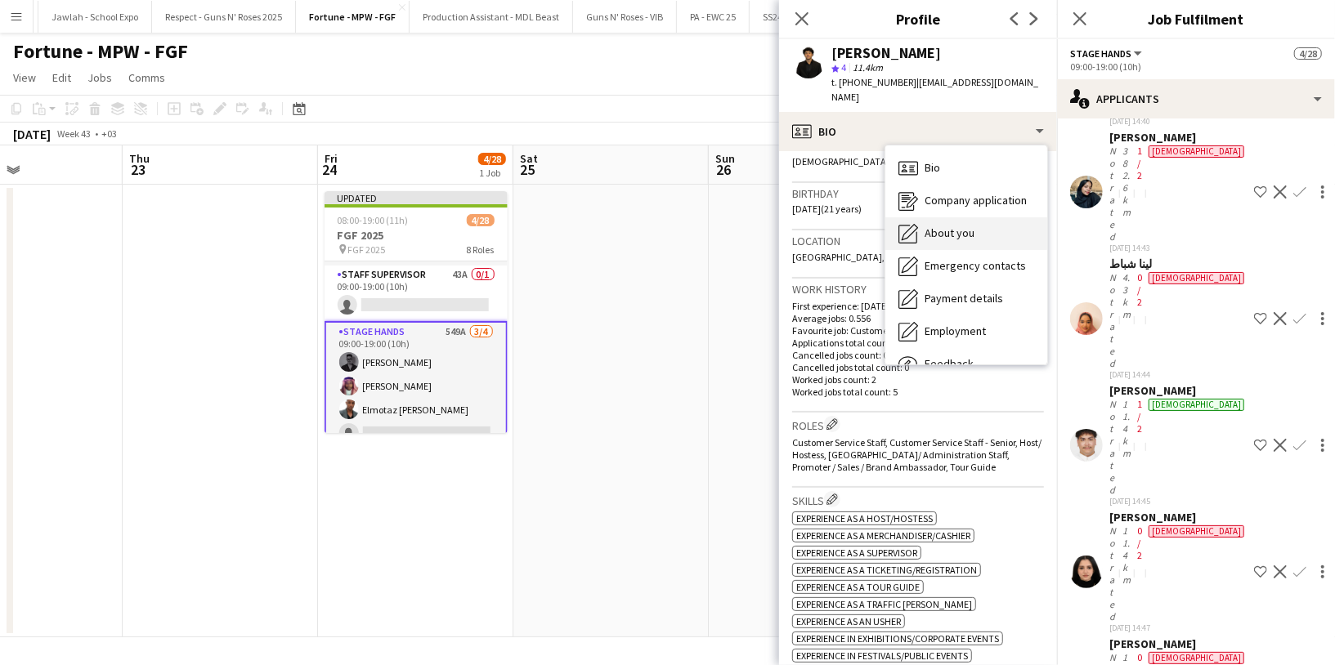
click at [983, 217] on div "About you About you" at bounding box center [966, 233] width 162 height 33
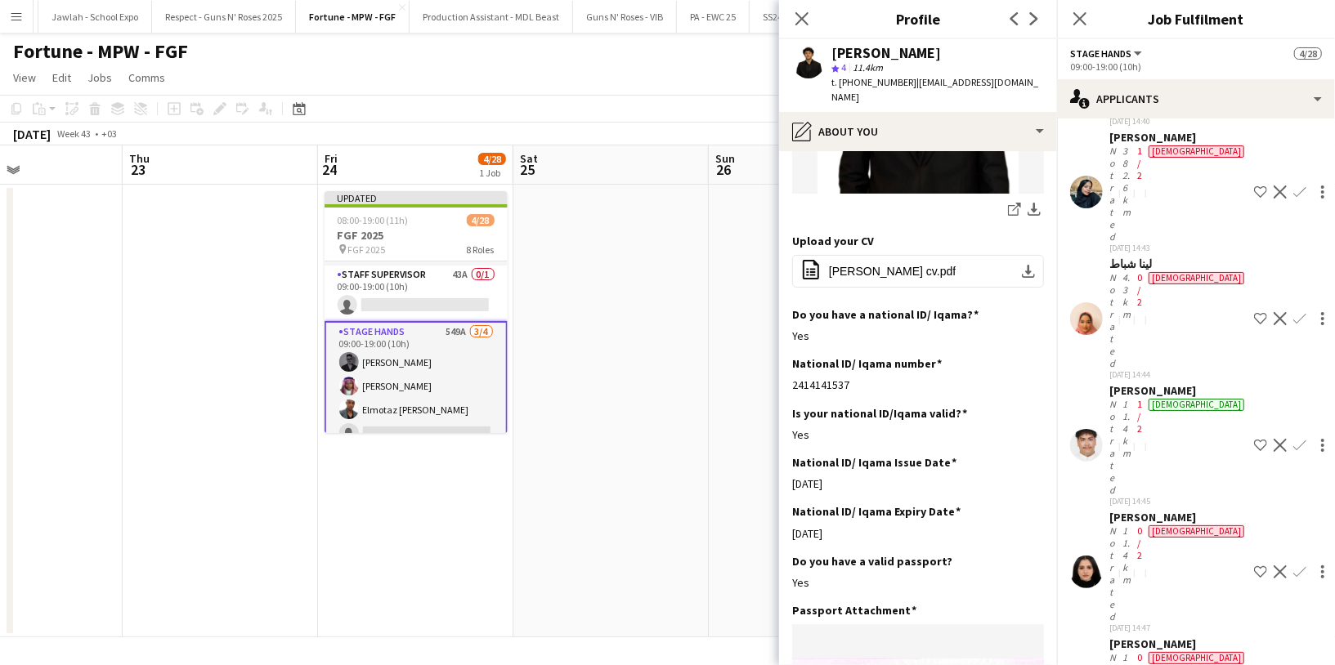
scroll to position [417, 0]
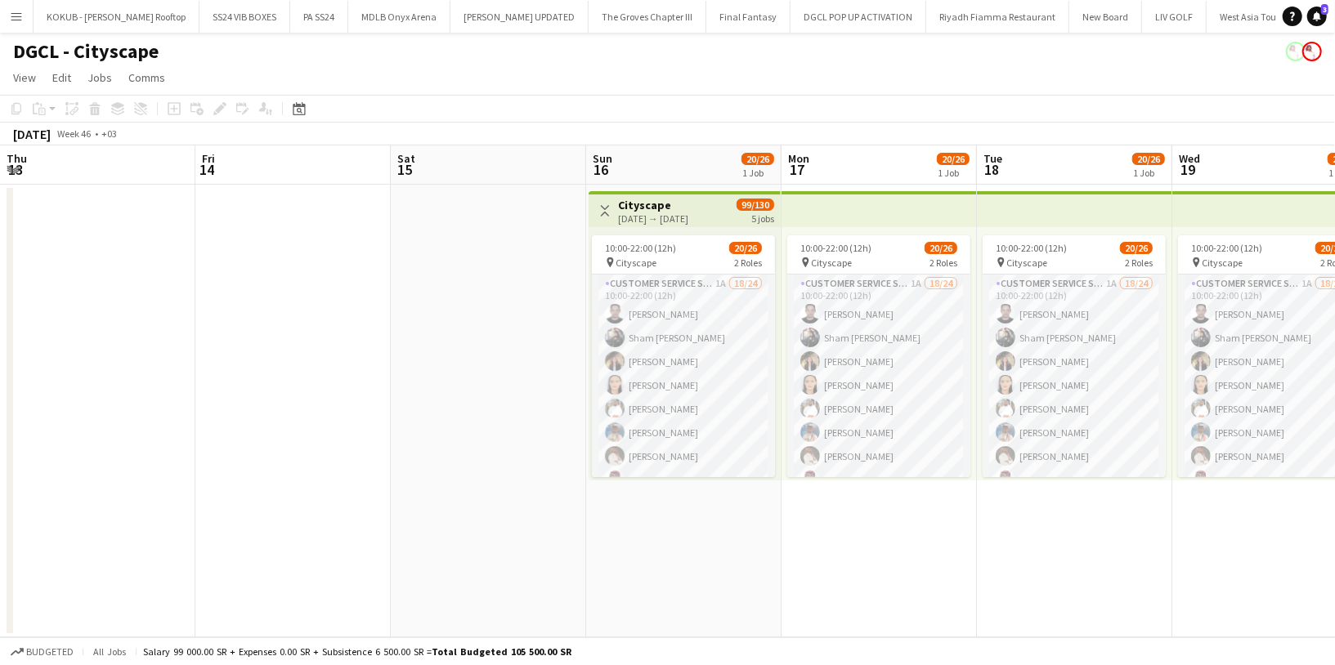
scroll to position [282, 0]
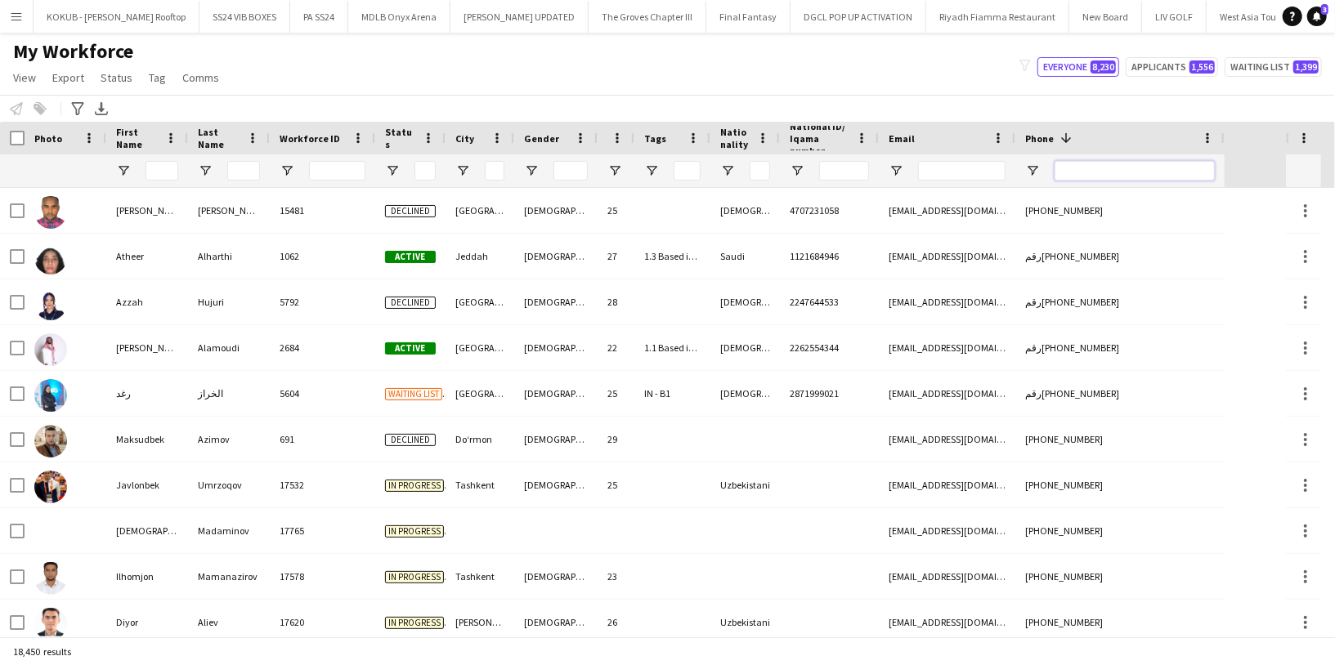
click at [1096, 170] on input "Phone Filter Input" at bounding box center [1135, 171] width 160 height 20
type input "*"
click at [964, 177] on input "Email Filter Input" at bounding box center [961, 171] width 87 height 20
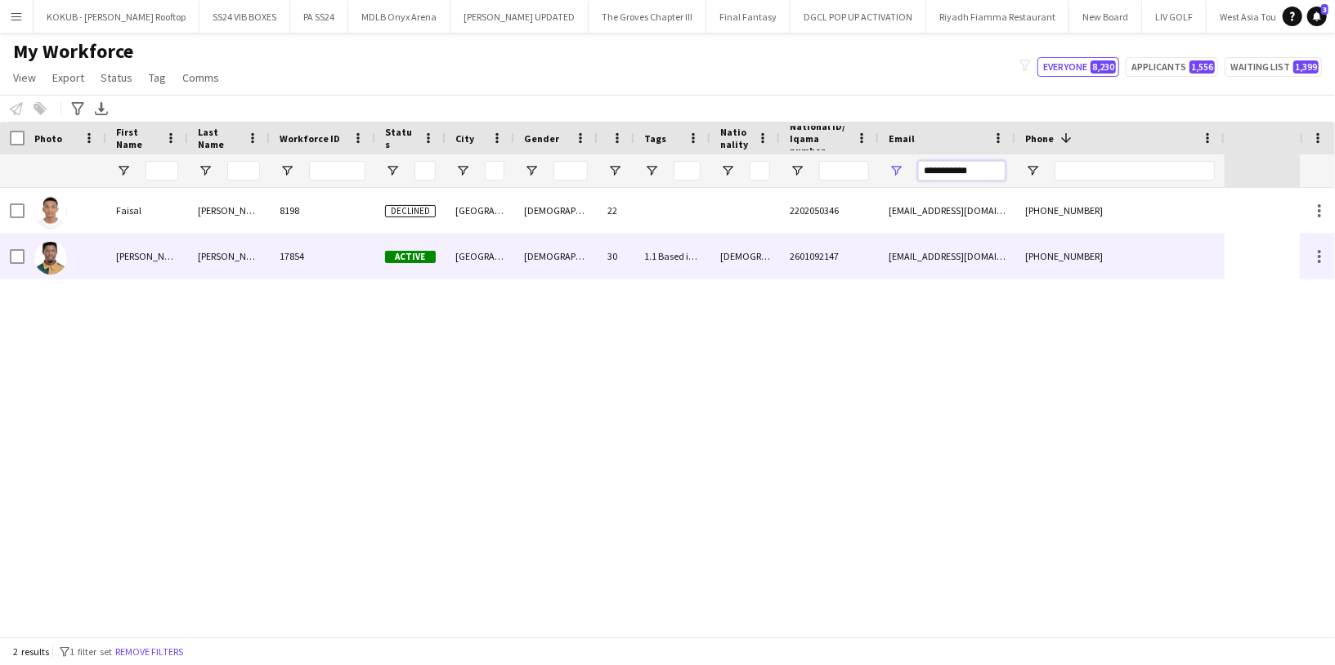
type input "**********"
click at [731, 267] on div "Nigerian" at bounding box center [744, 256] width 69 height 45
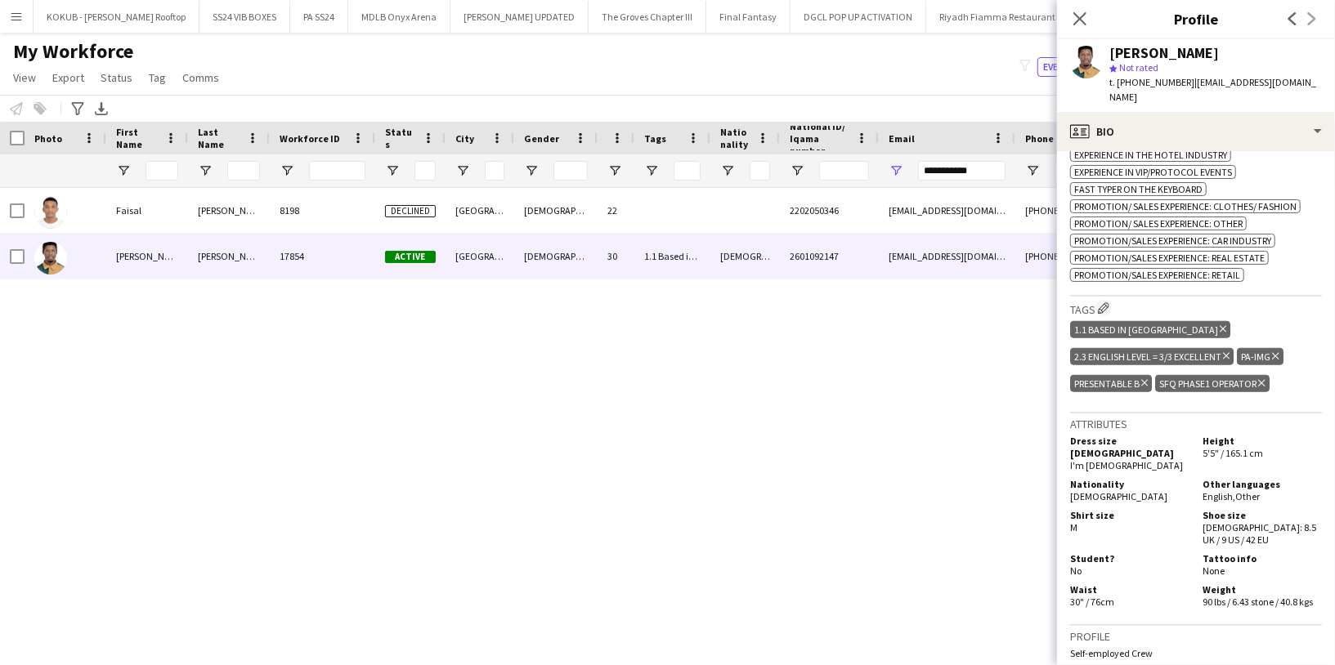
scroll to position [863, 0]
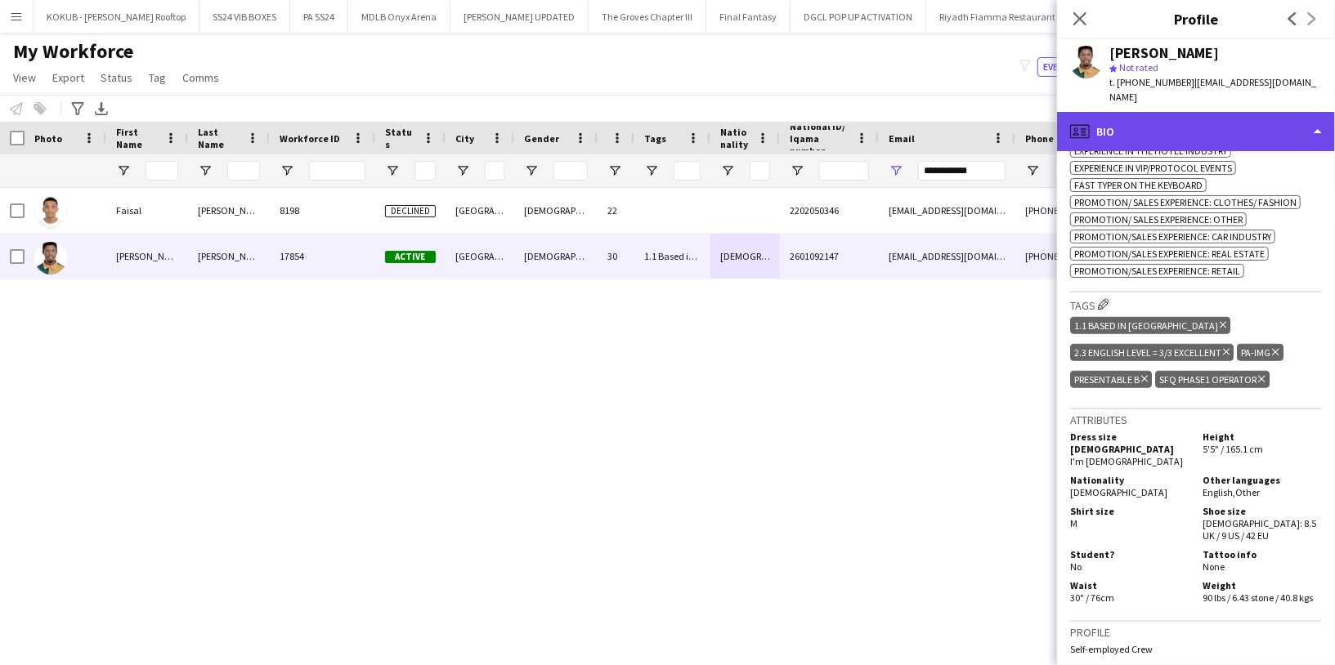
click at [1160, 137] on div "profile Bio" at bounding box center [1196, 131] width 278 height 39
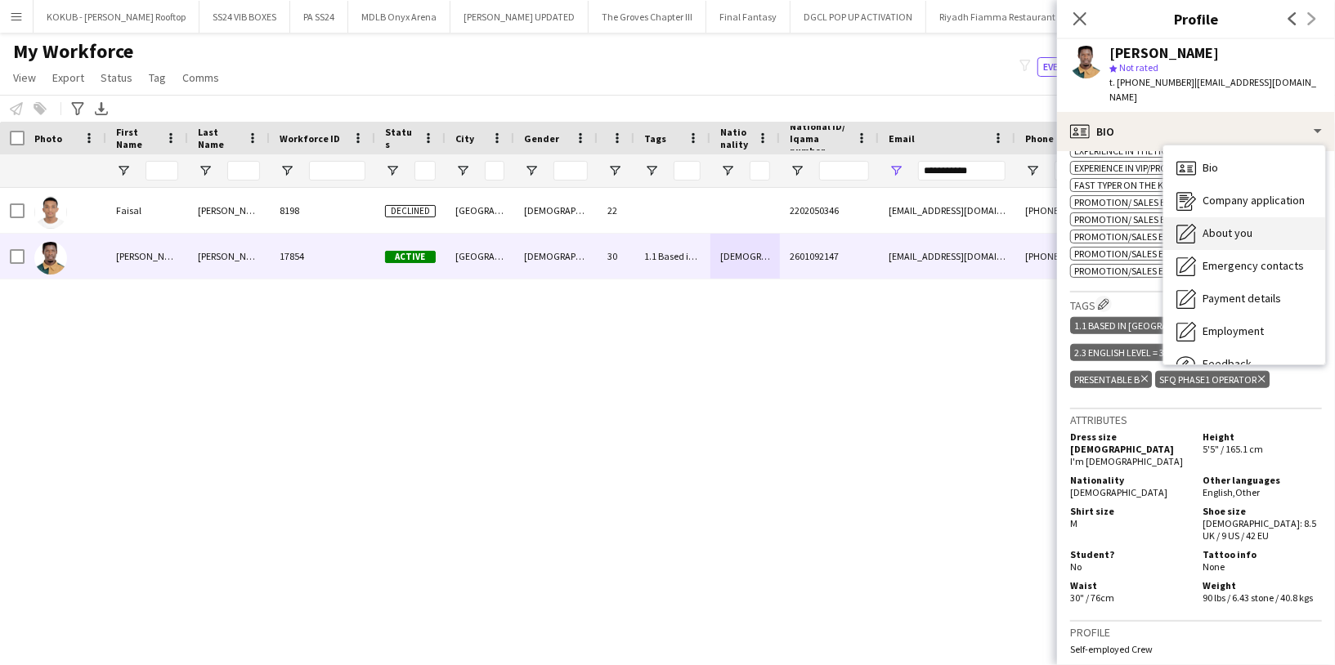
click at [1243, 241] on div "About you About you" at bounding box center [1244, 233] width 162 height 33
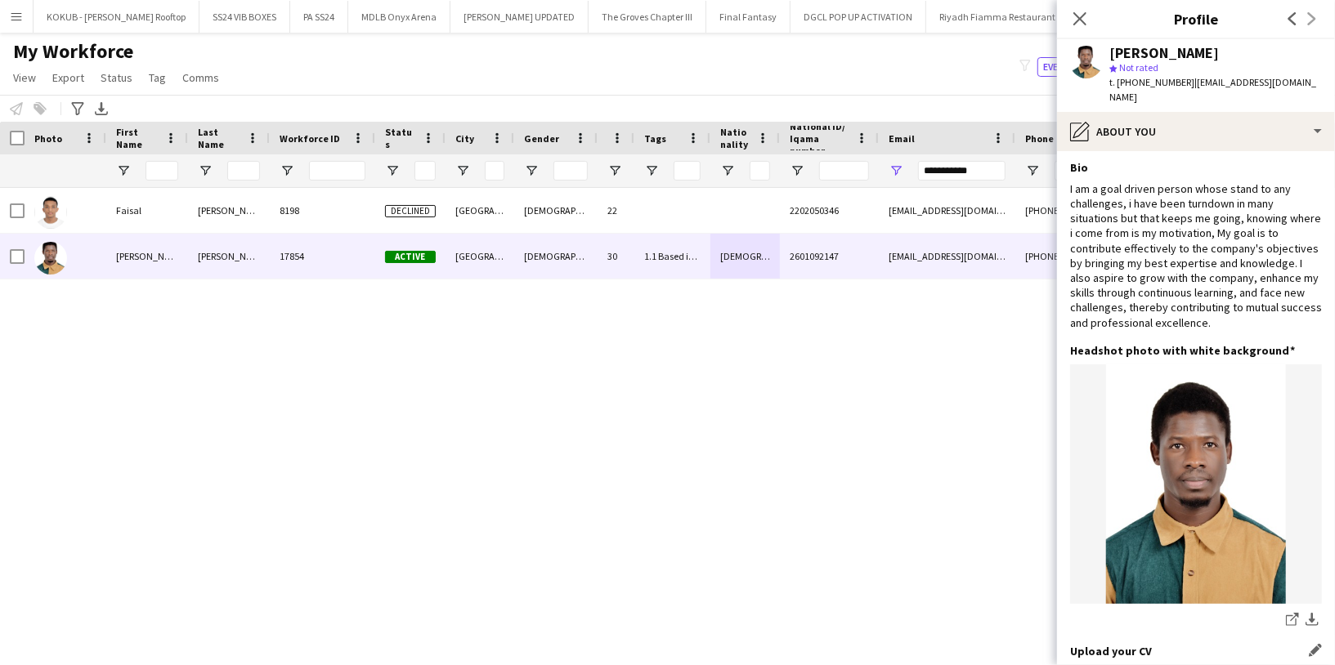
scroll to position [0, 0]
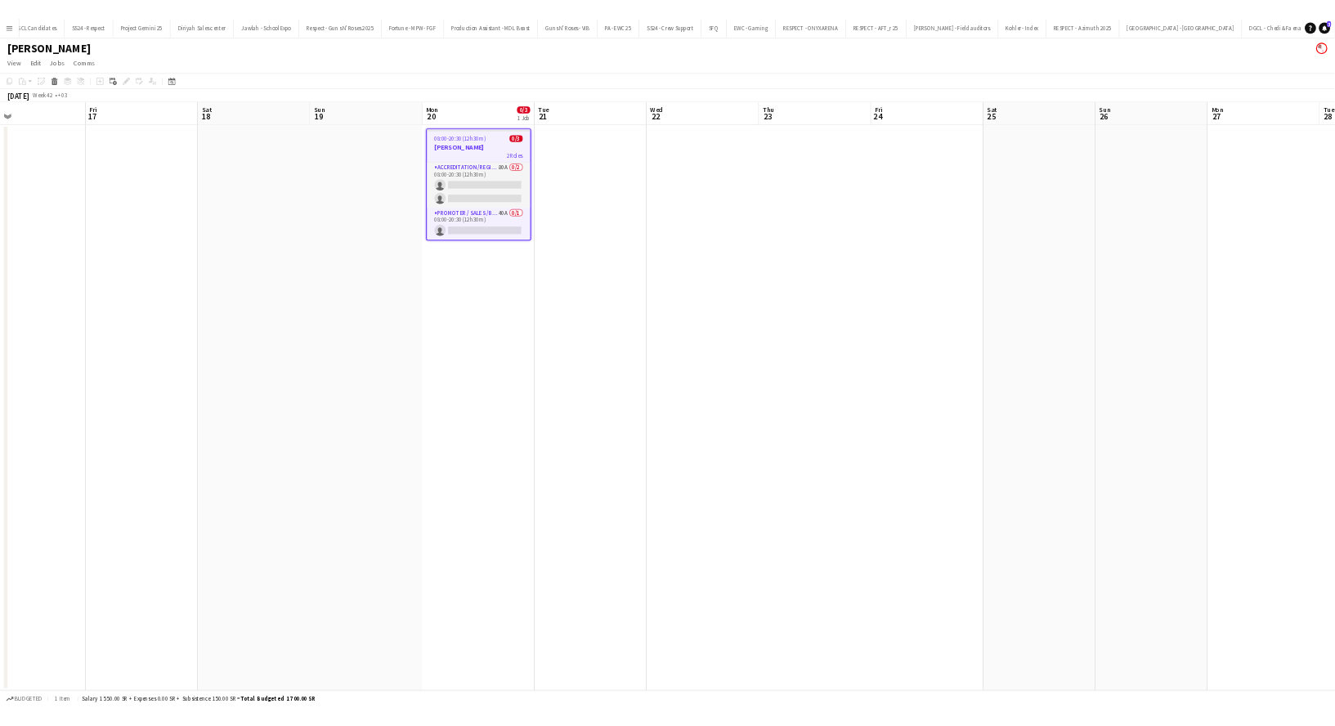
scroll to position [0, 633]
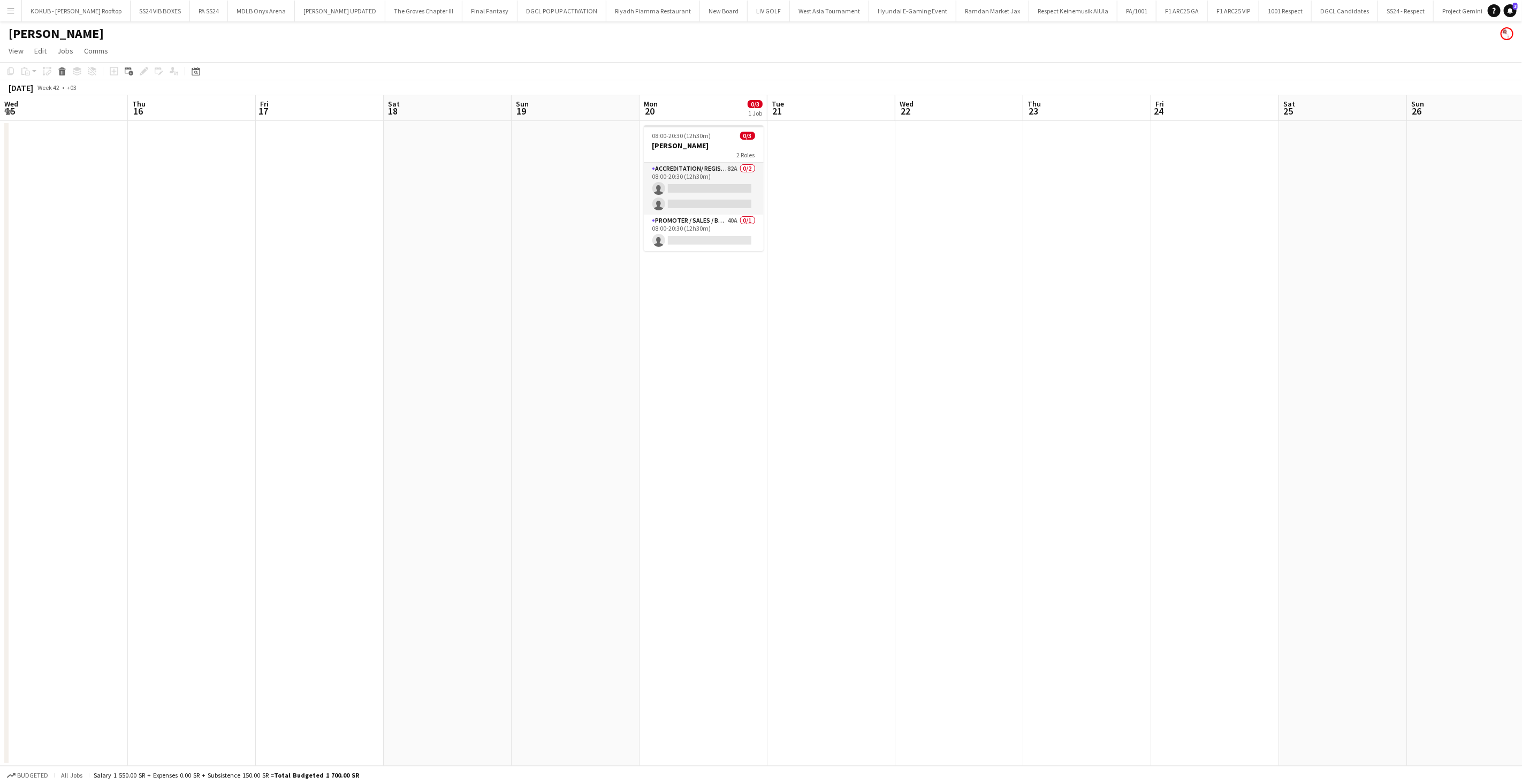
scroll to position [0, 414]
